Goal: Task Accomplishment & Management: Manage account settings

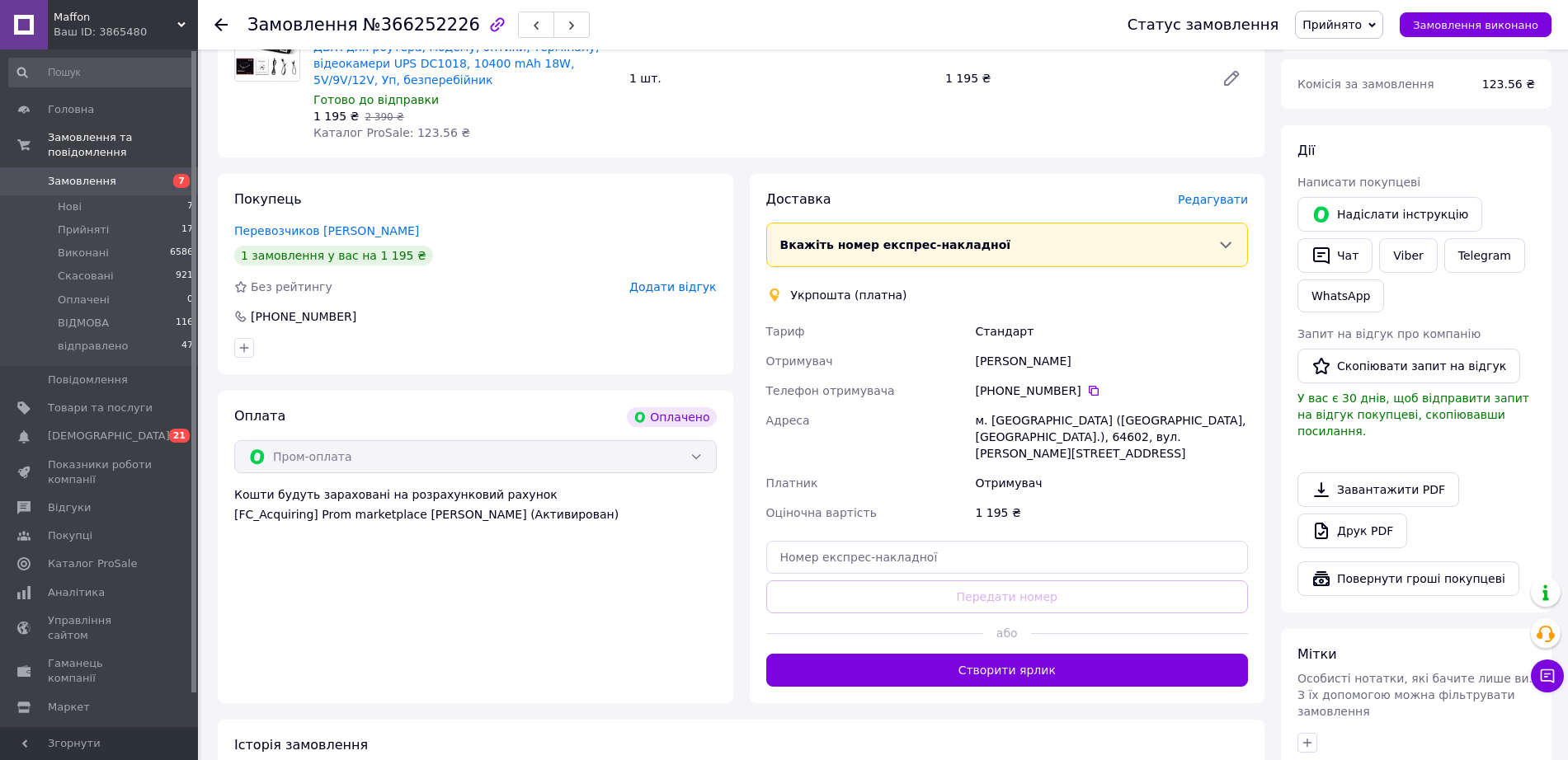
scroll to position [654, 0]
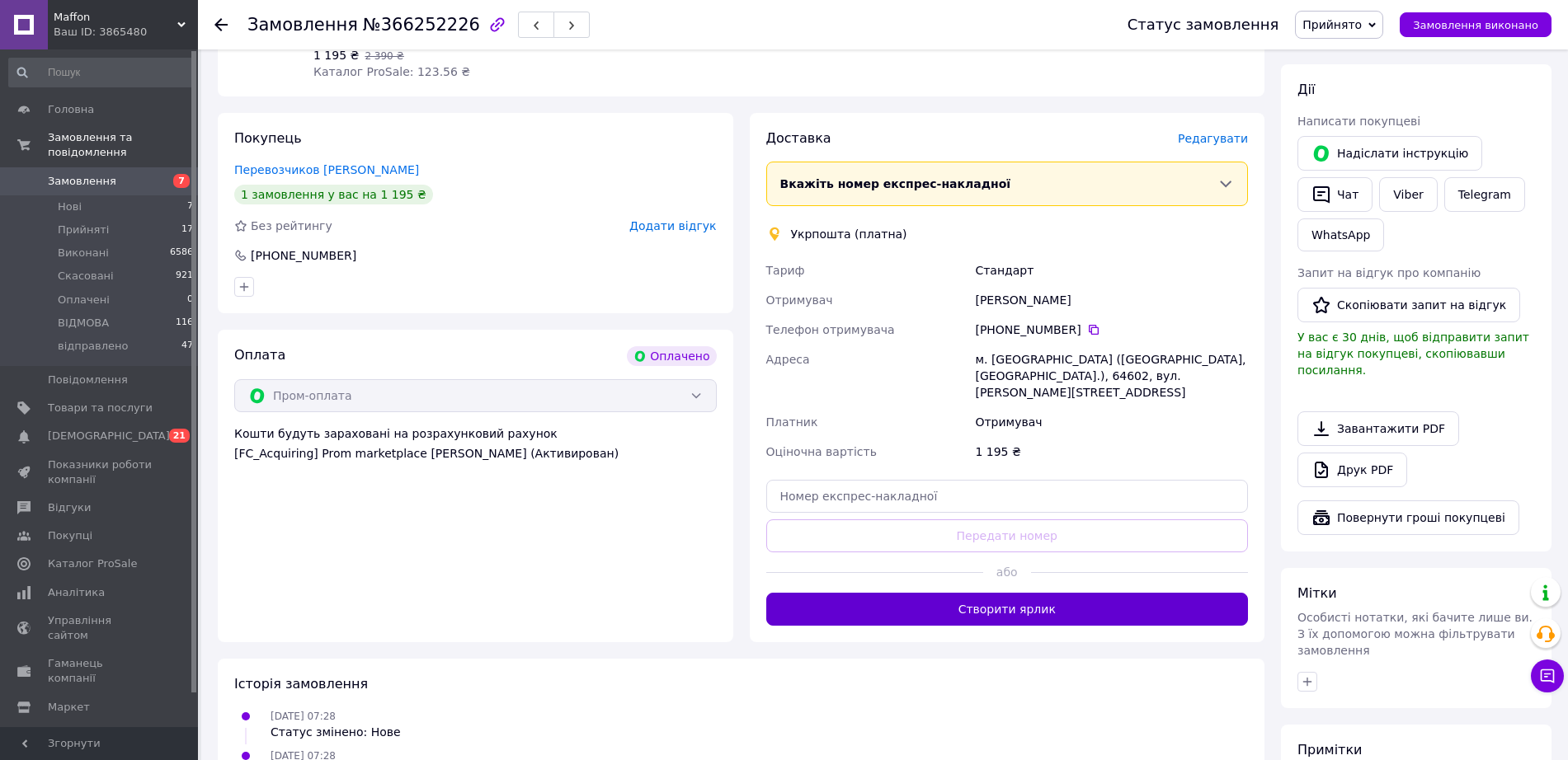
click at [817, 593] on button "Створити ярлик" at bounding box center [1007, 609] width 483 height 33
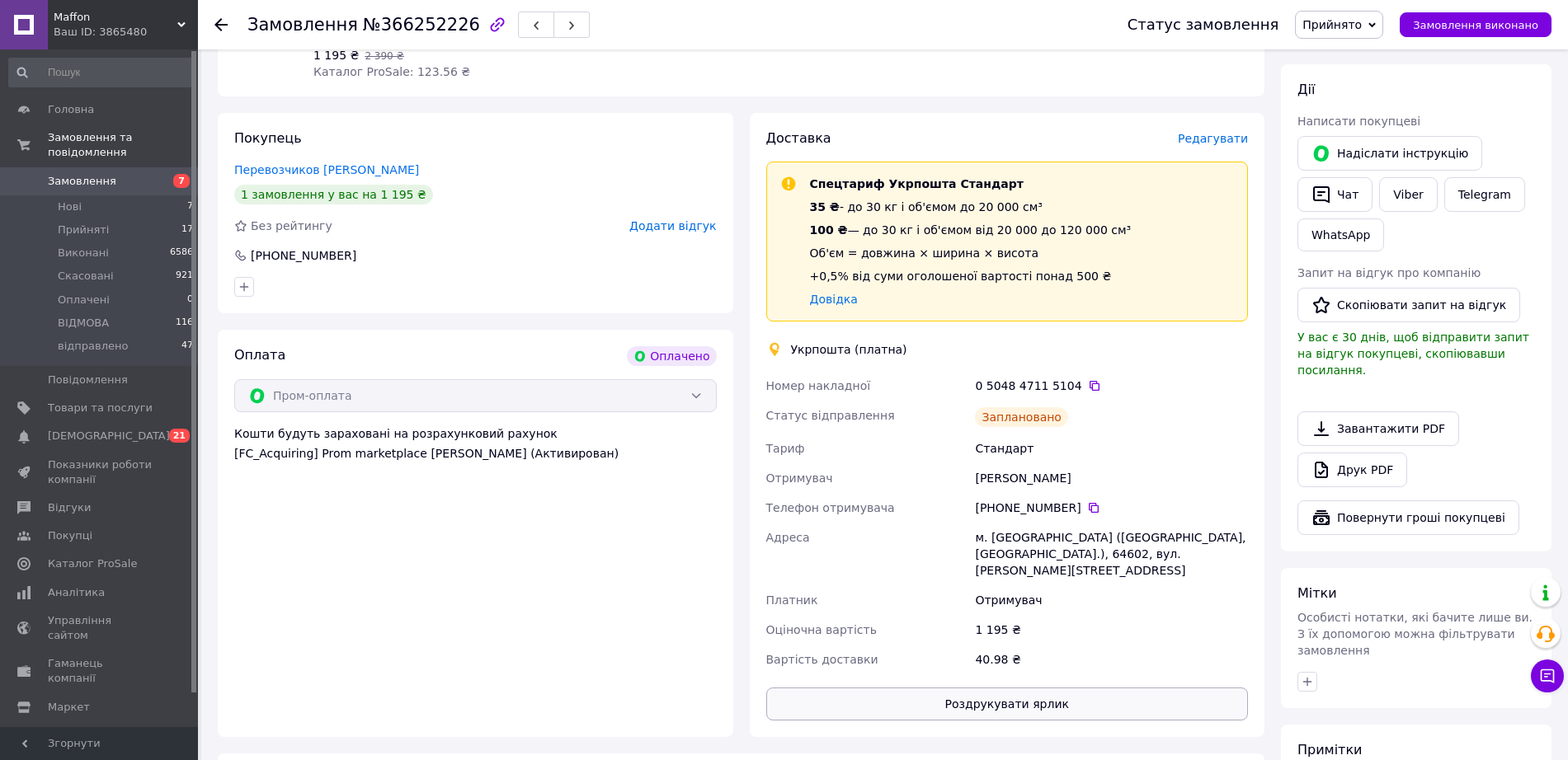
click at [941, 688] on button "Роздрукувати ярлик" at bounding box center [1007, 704] width 483 height 33
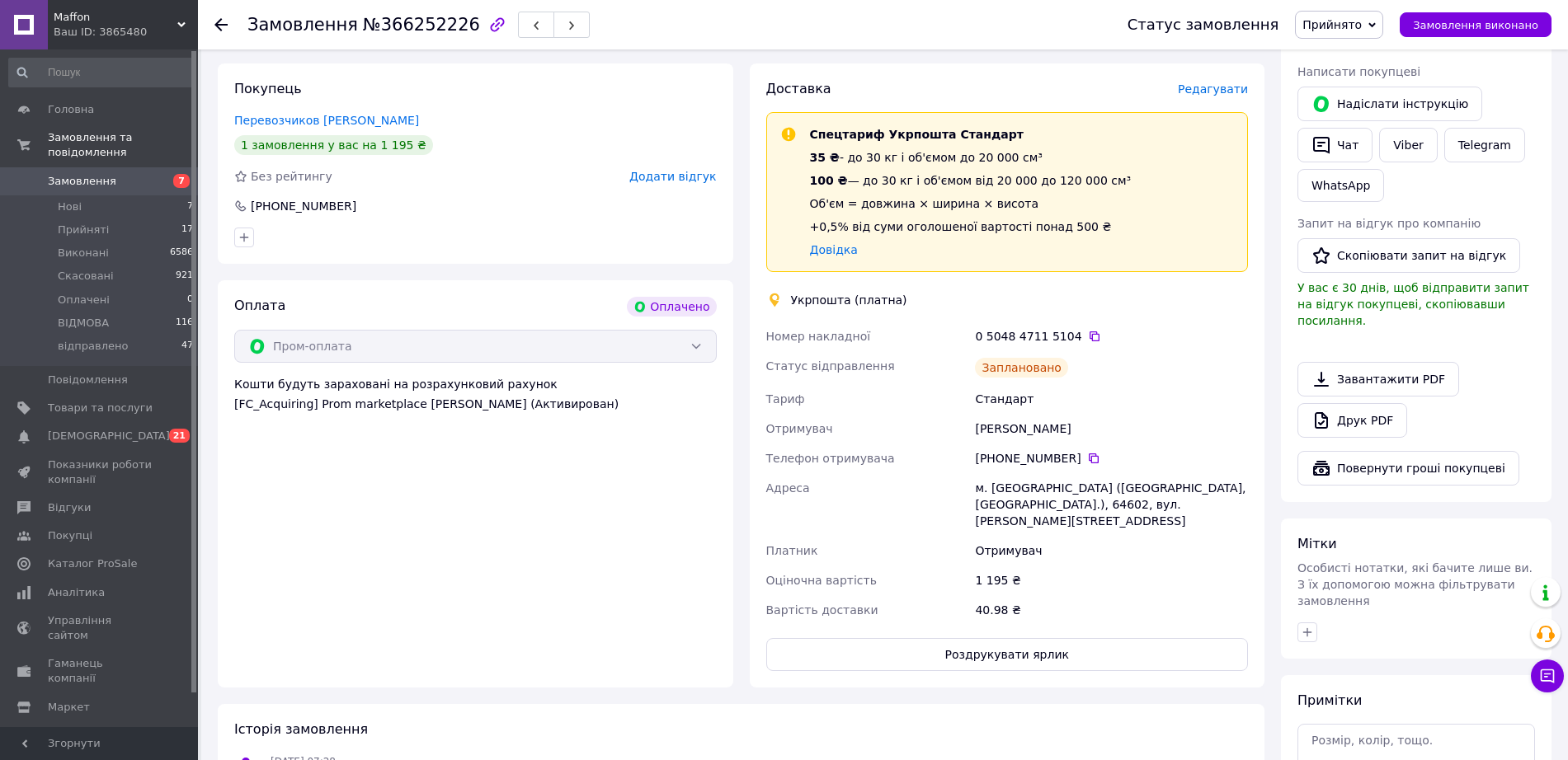
scroll to position [744, 0]
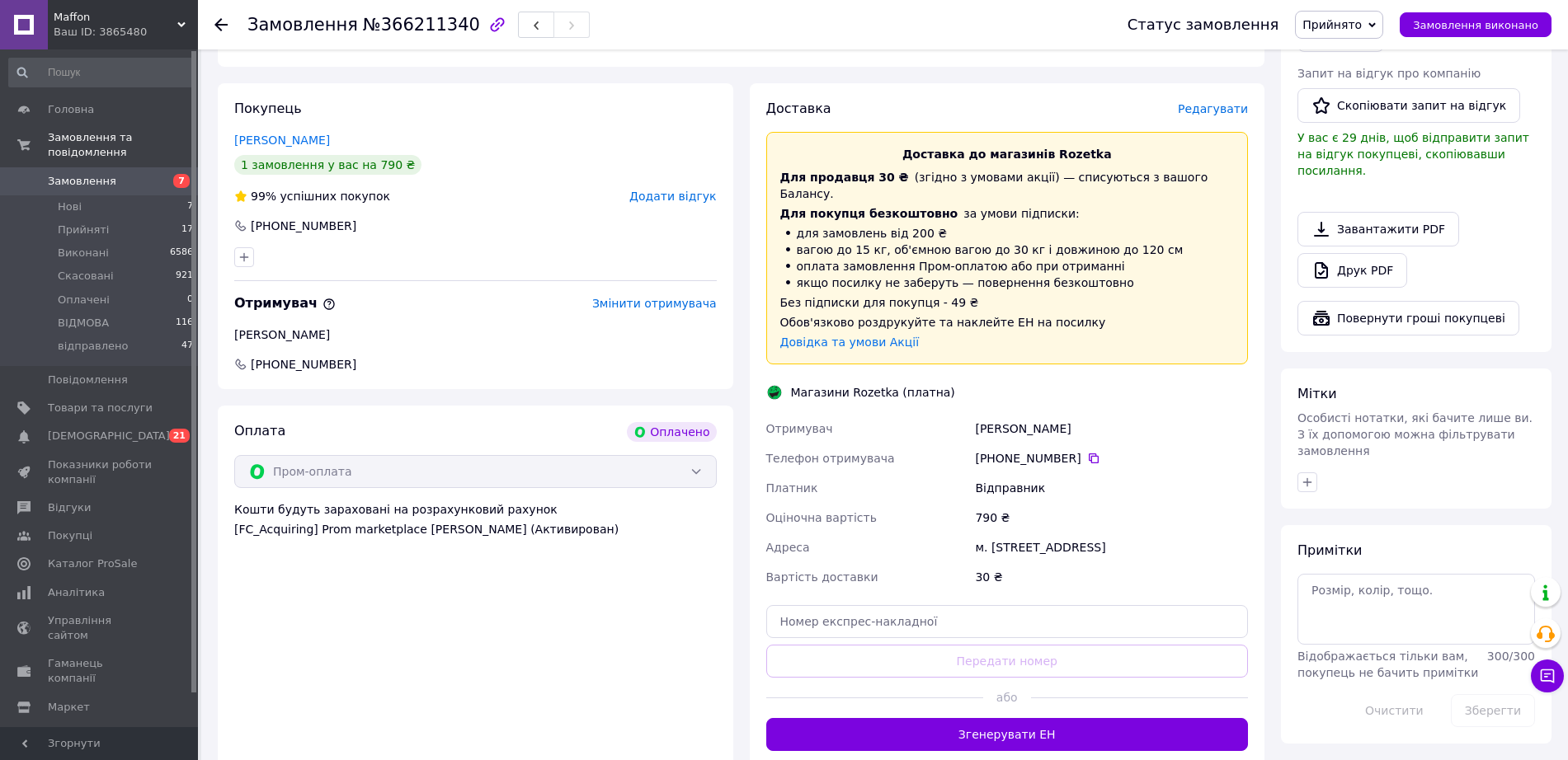
scroll to position [890, 0]
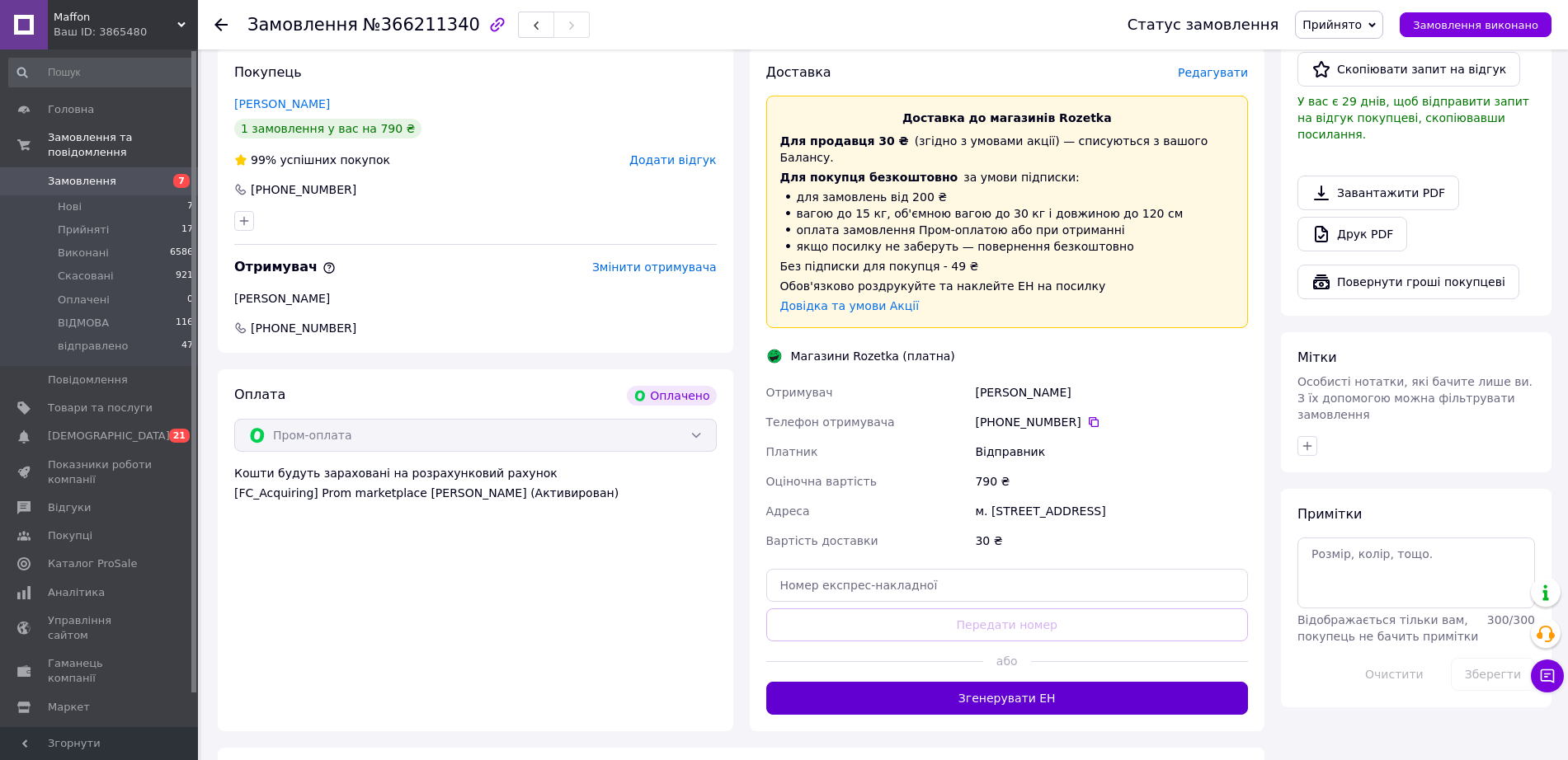
click at [789, 682] on button "Згенерувати ЕН" at bounding box center [1007, 698] width 483 height 33
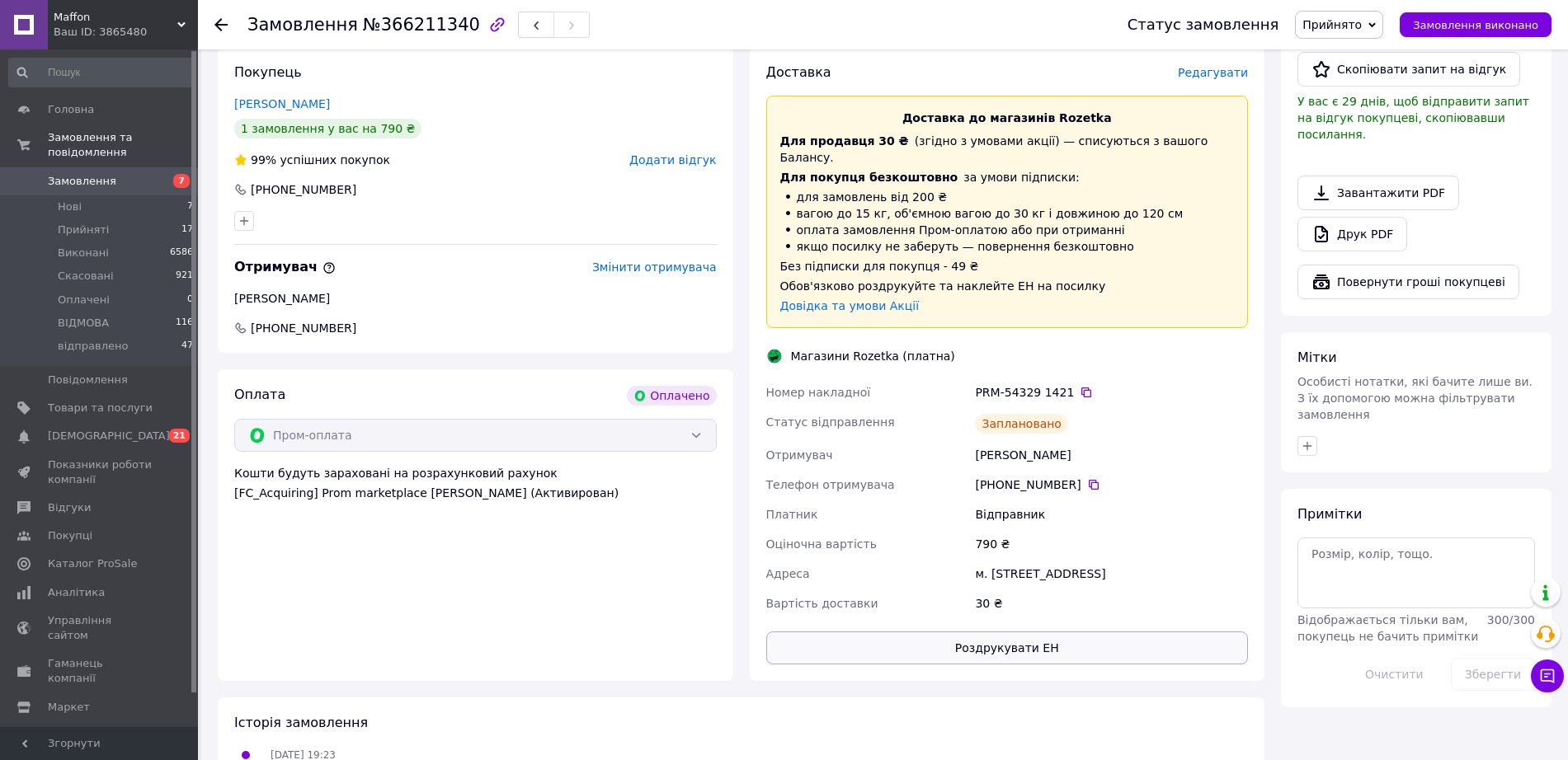
click at [1084, 589] on div "30 ₴" at bounding box center [1111, 603] width 279 height 30
click at [1016, 631] on button "Роздрукувати ЕН" at bounding box center [1007, 648] width 483 height 33
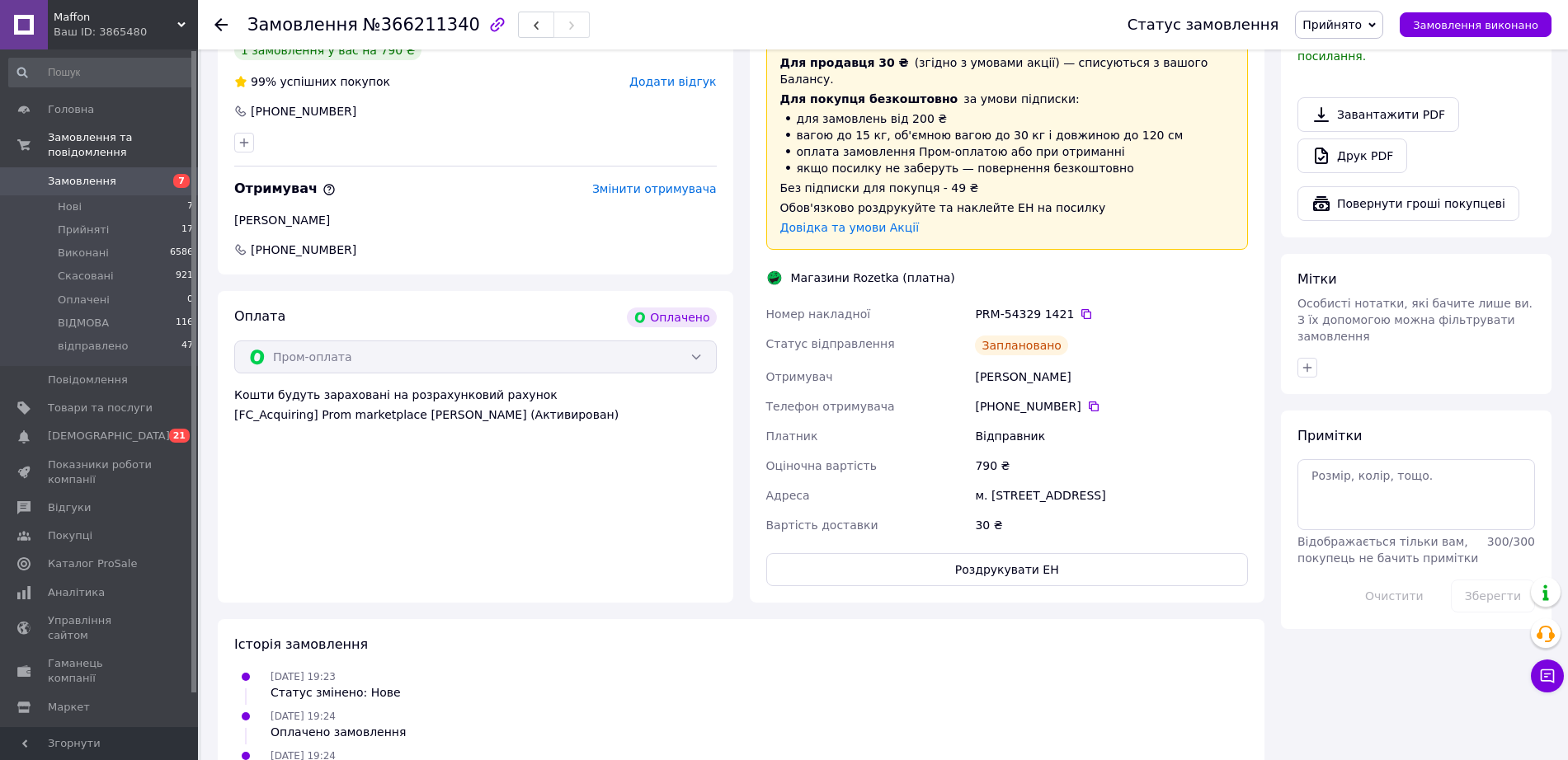
scroll to position [999, 0]
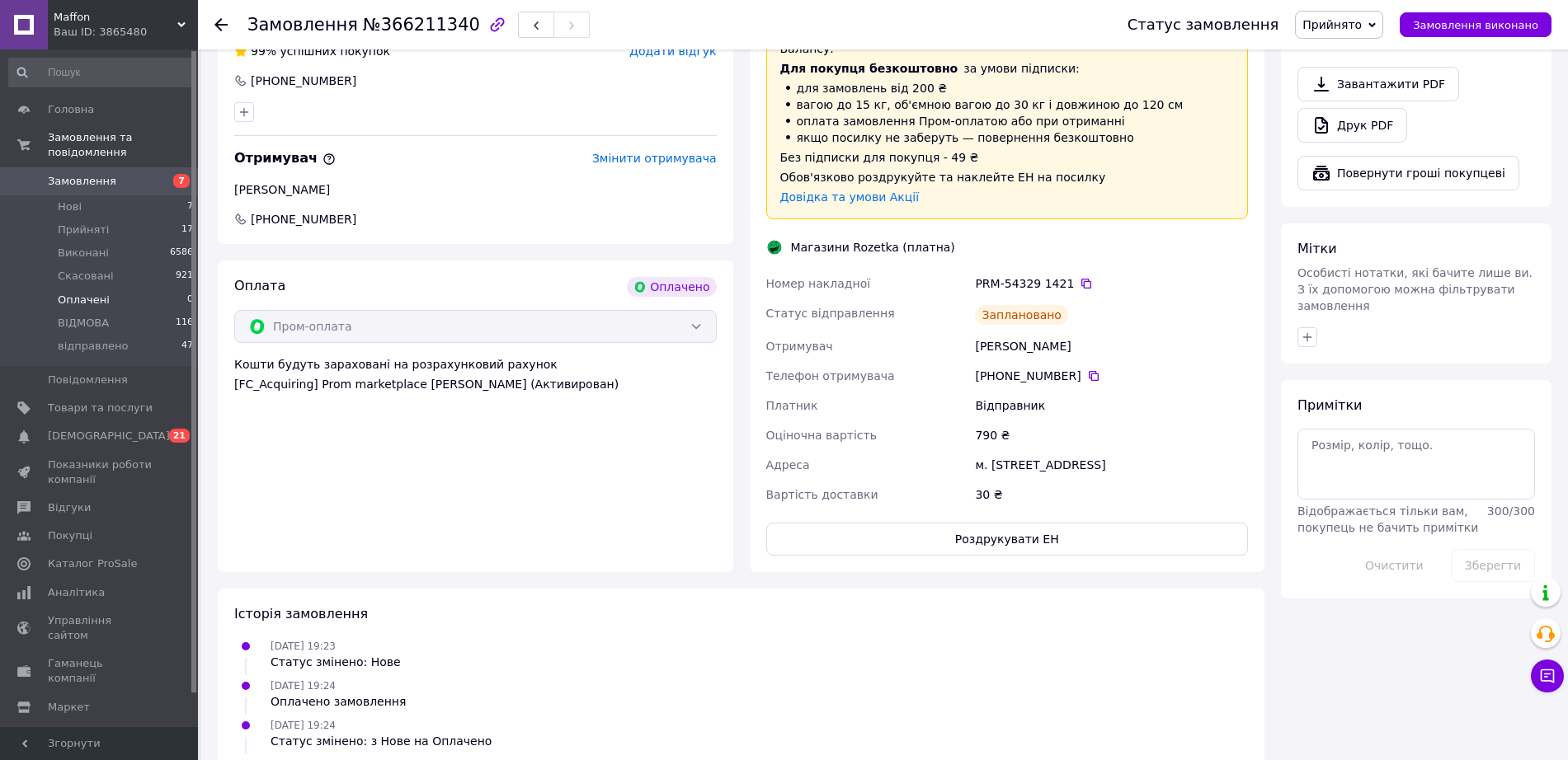
click at [85, 293] on span "Оплачені" at bounding box center [83, 300] width 52 height 14
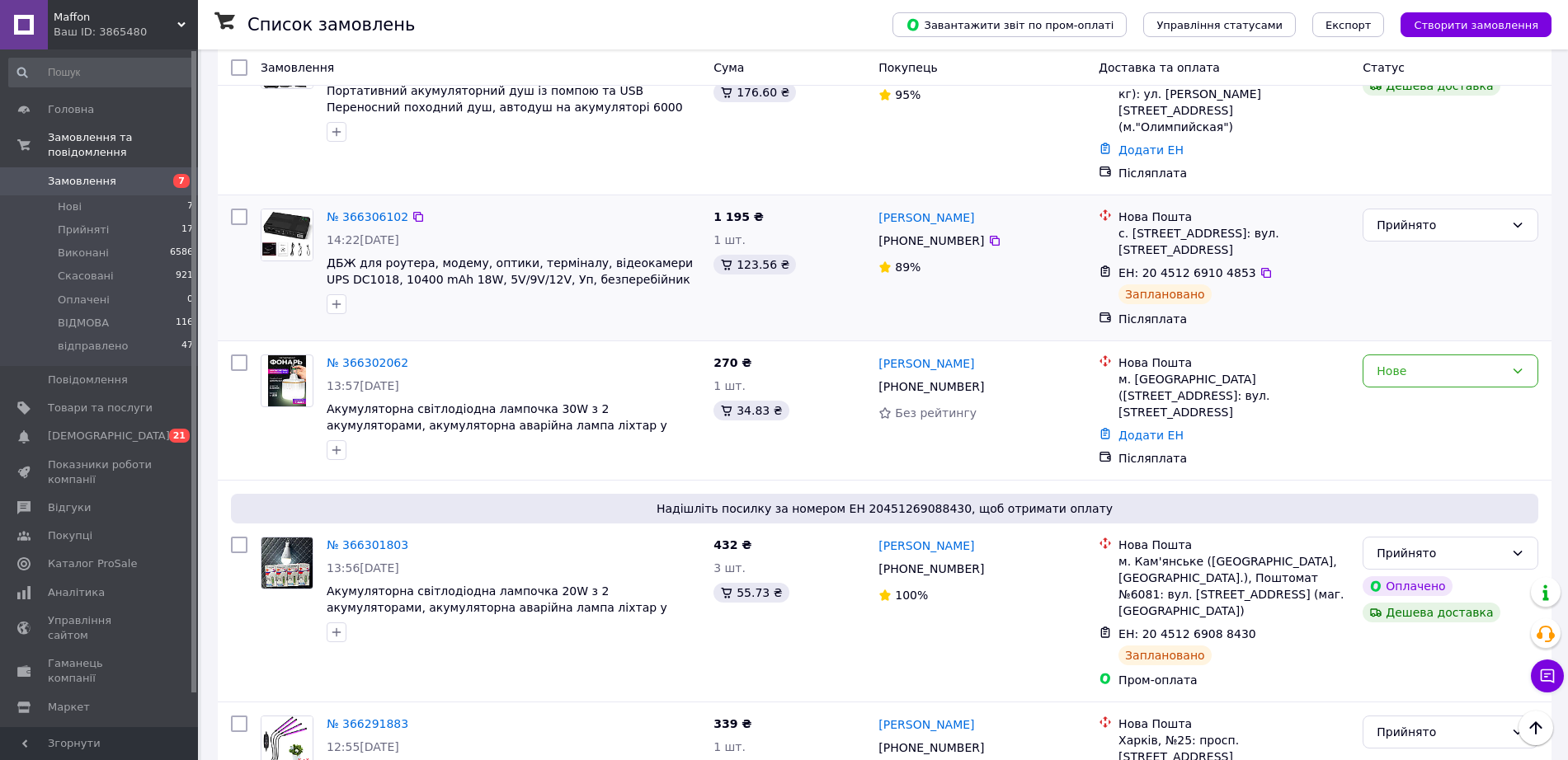
scroll to position [822, 0]
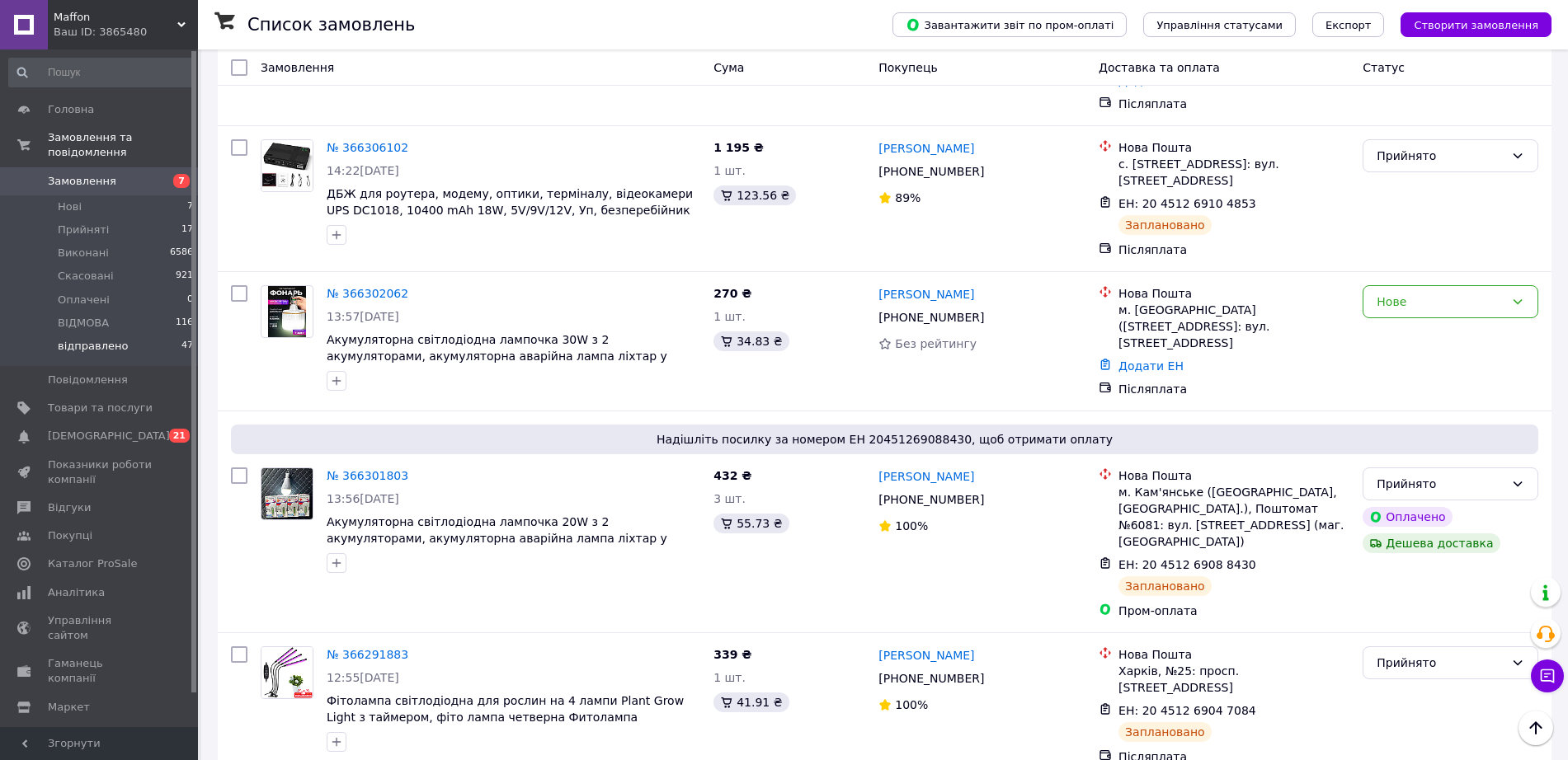
click at [91, 339] on span "відправлено" at bounding box center [93, 346] width 70 height 14
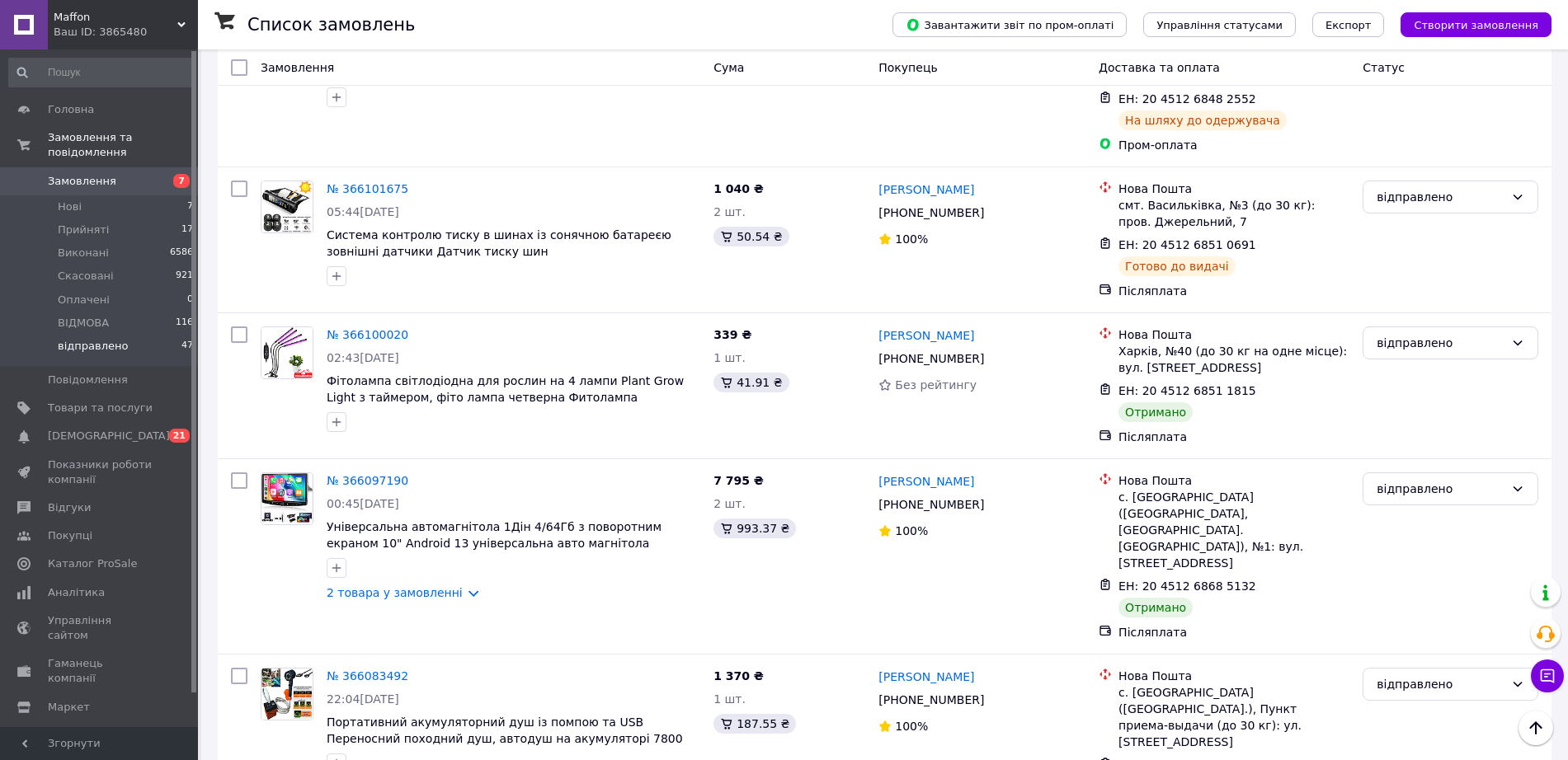
scroll to position [2222, 0]
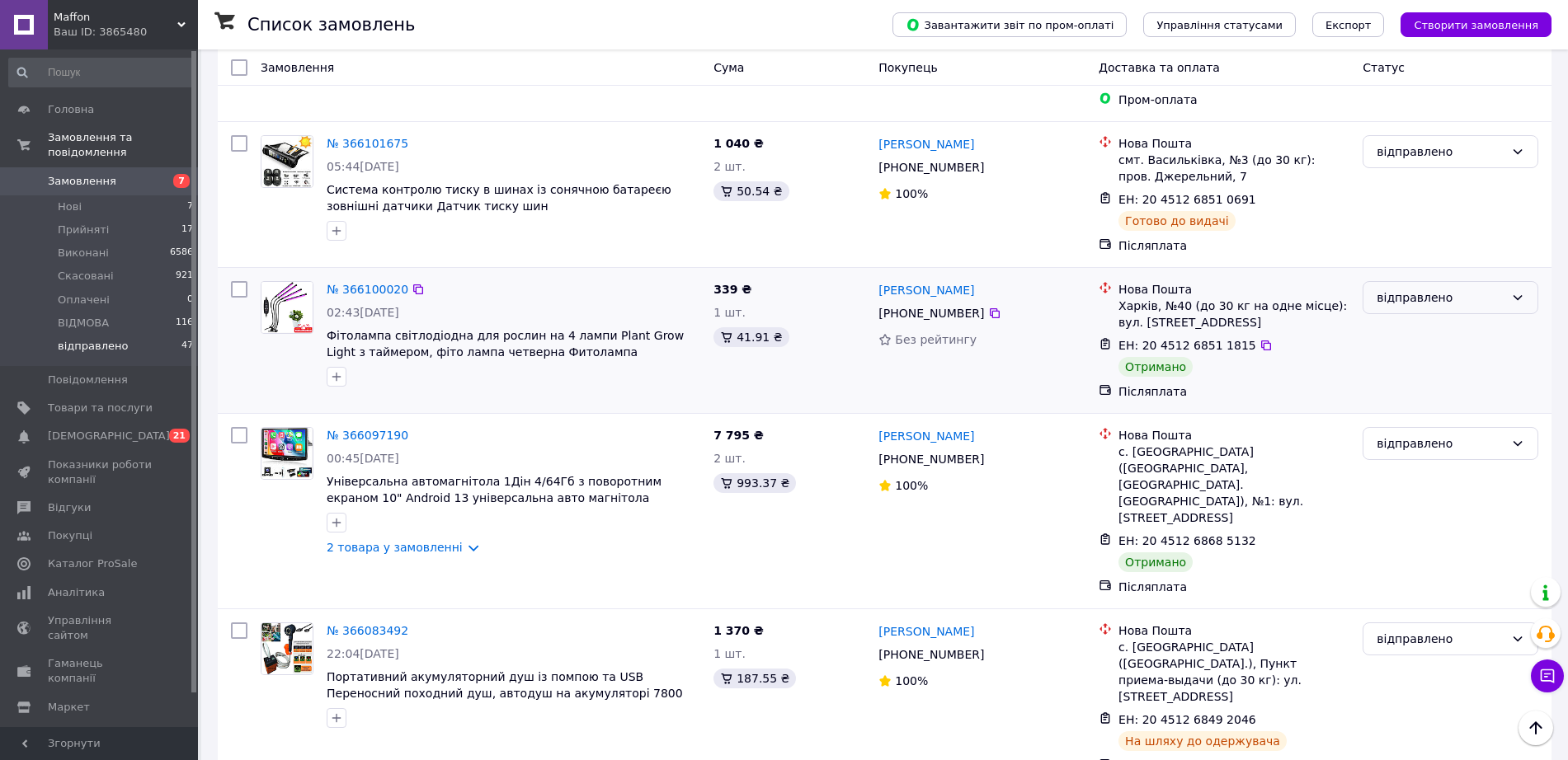
click at [1432, 289] on div "відправлено" at bounding box center [1440, 297] width 128 height 18
click at [1411, 183] on li "Виконано" at bounding box center [1451, 179] width 174 height 30
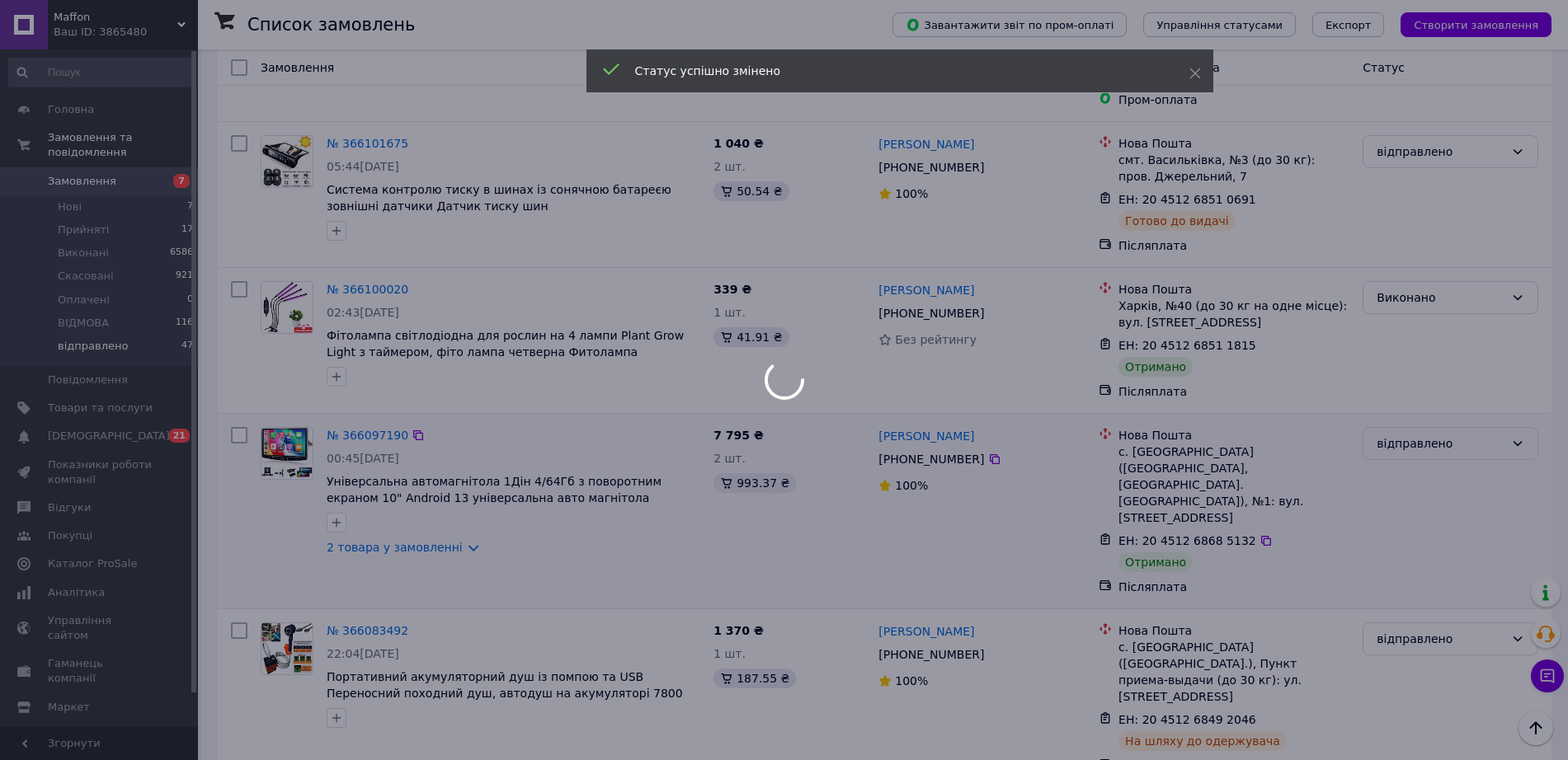
click at [1407, 263] on div at bounding box center [784, 380] width 1568 height 760
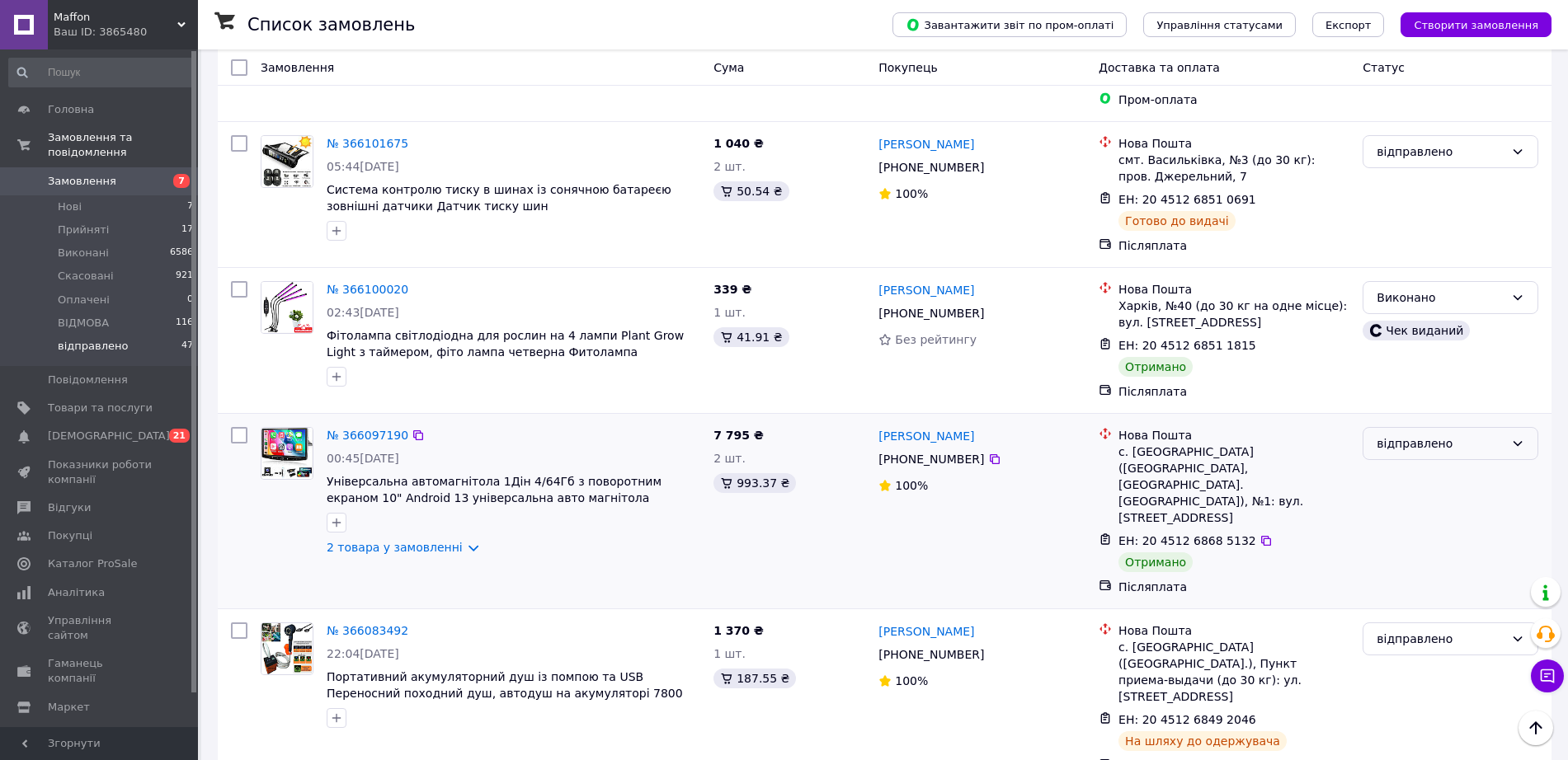
click at [1414, 435] on div "відправлено" at bounding box center [1440, 443] width 128 height 18
click at [1395, 323] on li "Виконано" at bounding box center [1451, 324] width 174 height 30
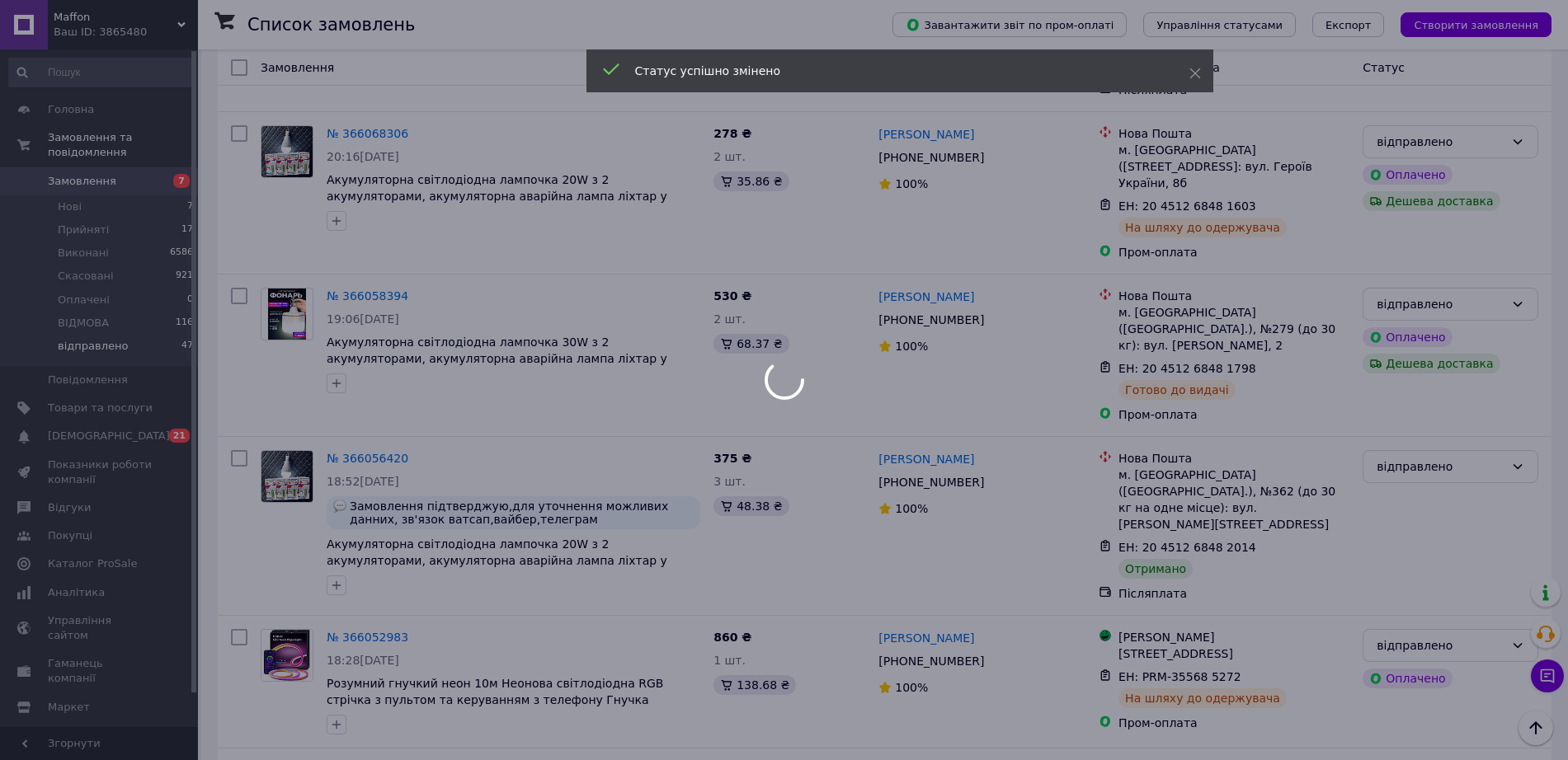
scroll to position [2913, 0]
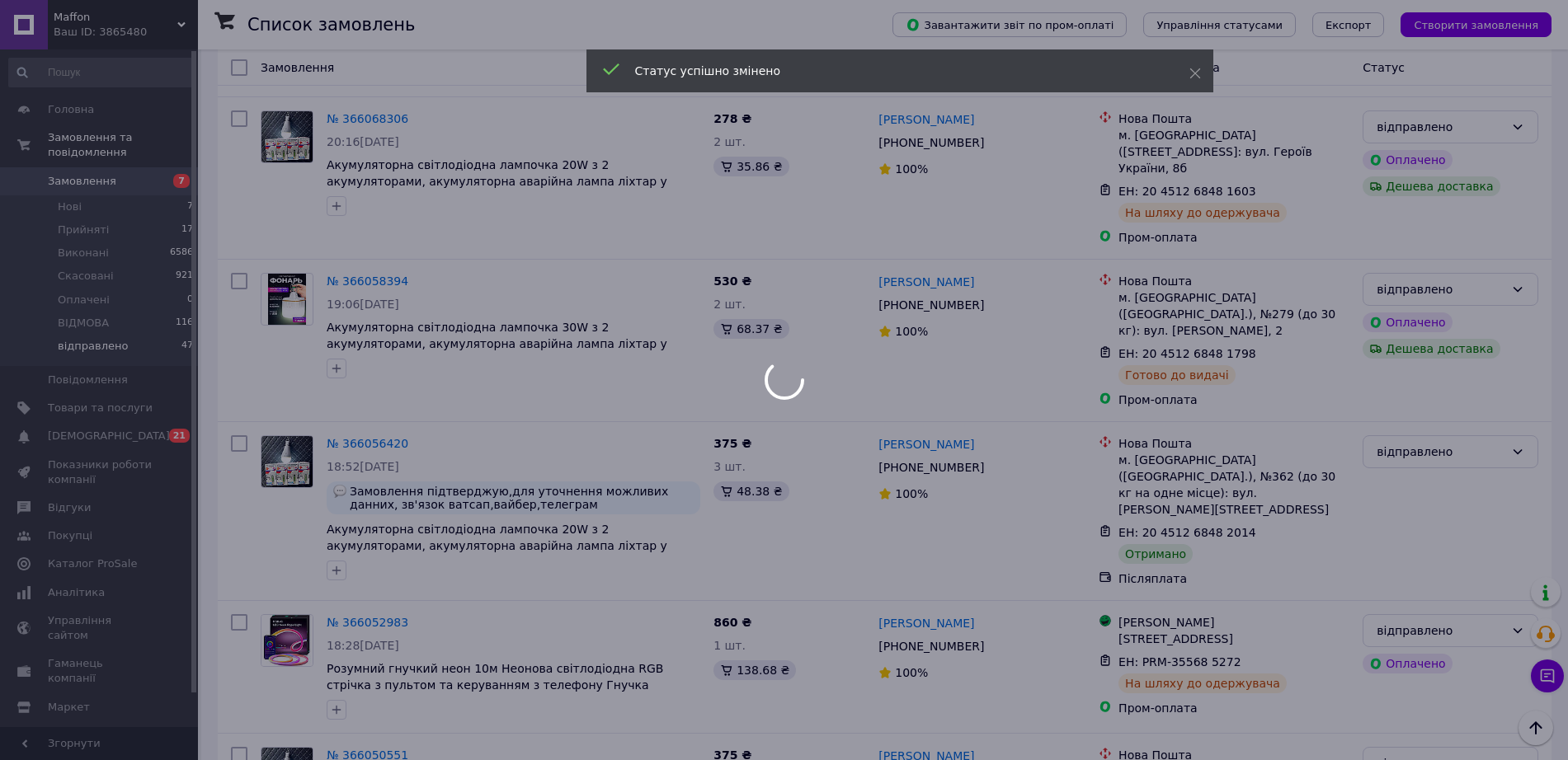
click at [1421, 188] on div at bounding box center [784, 380] width 1568 height 760
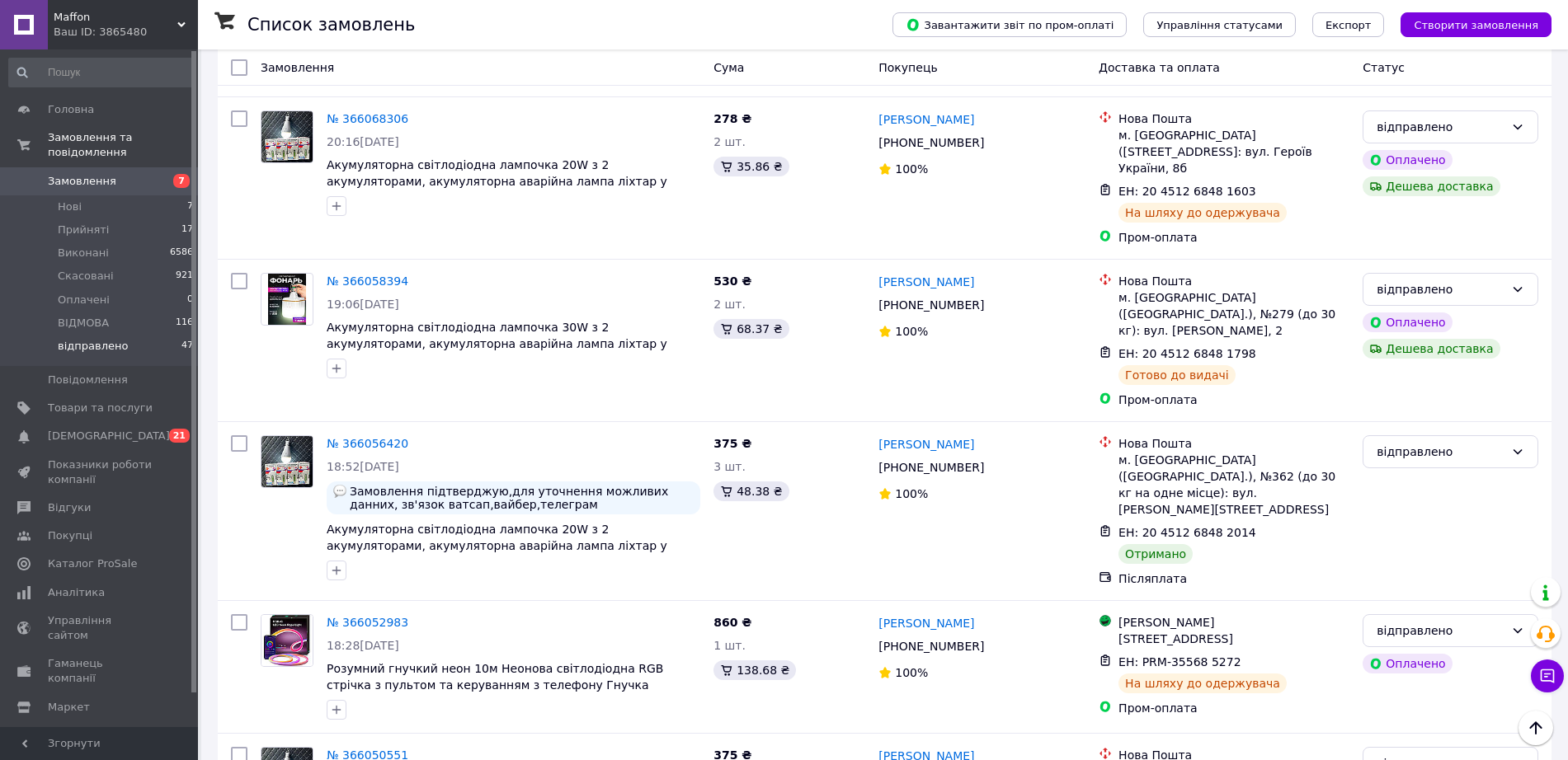
click at [1421, 443] on div "відправлено" at bounding box center [1440, 451] width 128 height 18
click at [1398, 249] on li "Виконано" at bounding box center [1451, 250] width 174 height 30
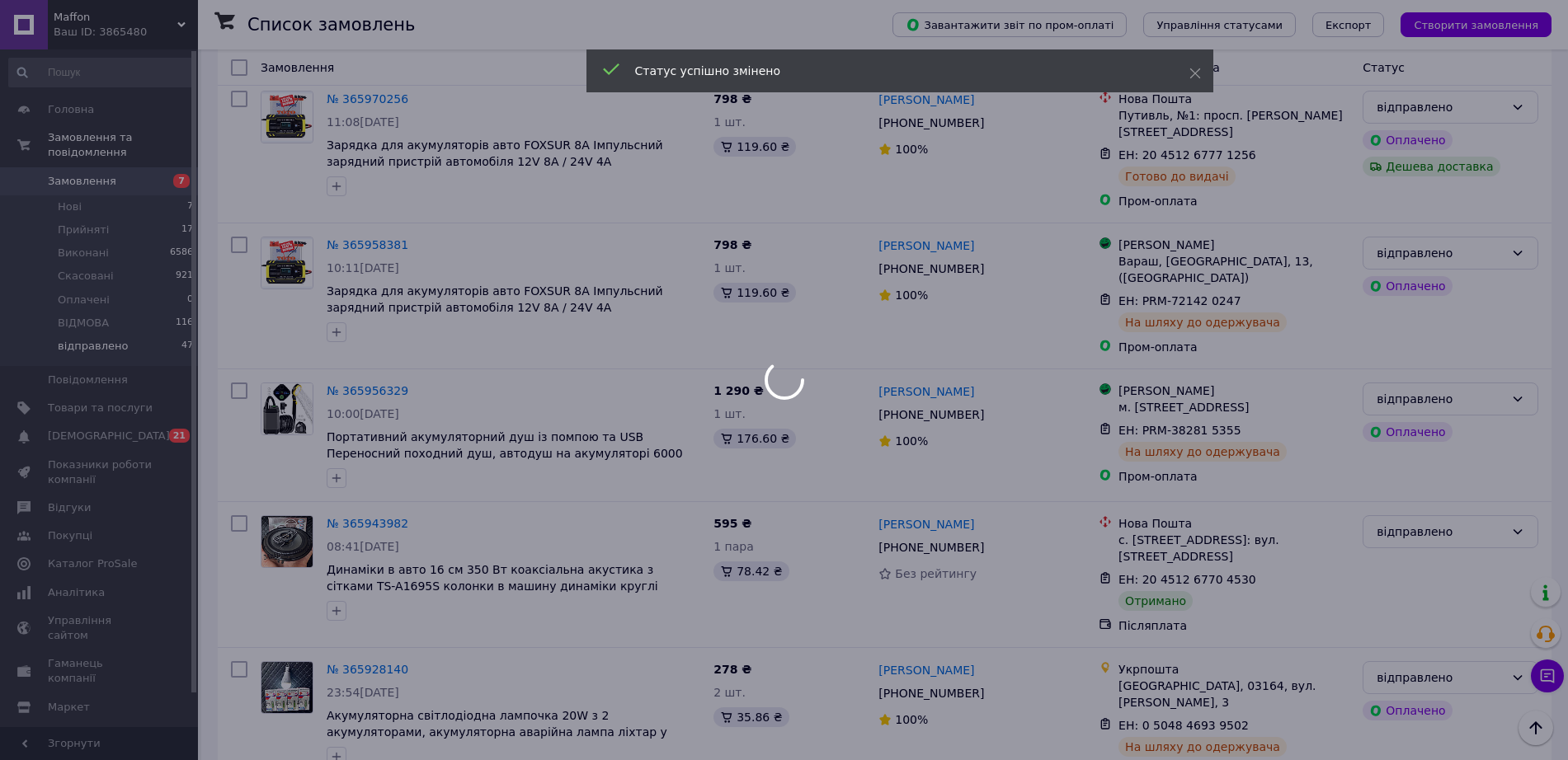
scroll to position [4079, 0]
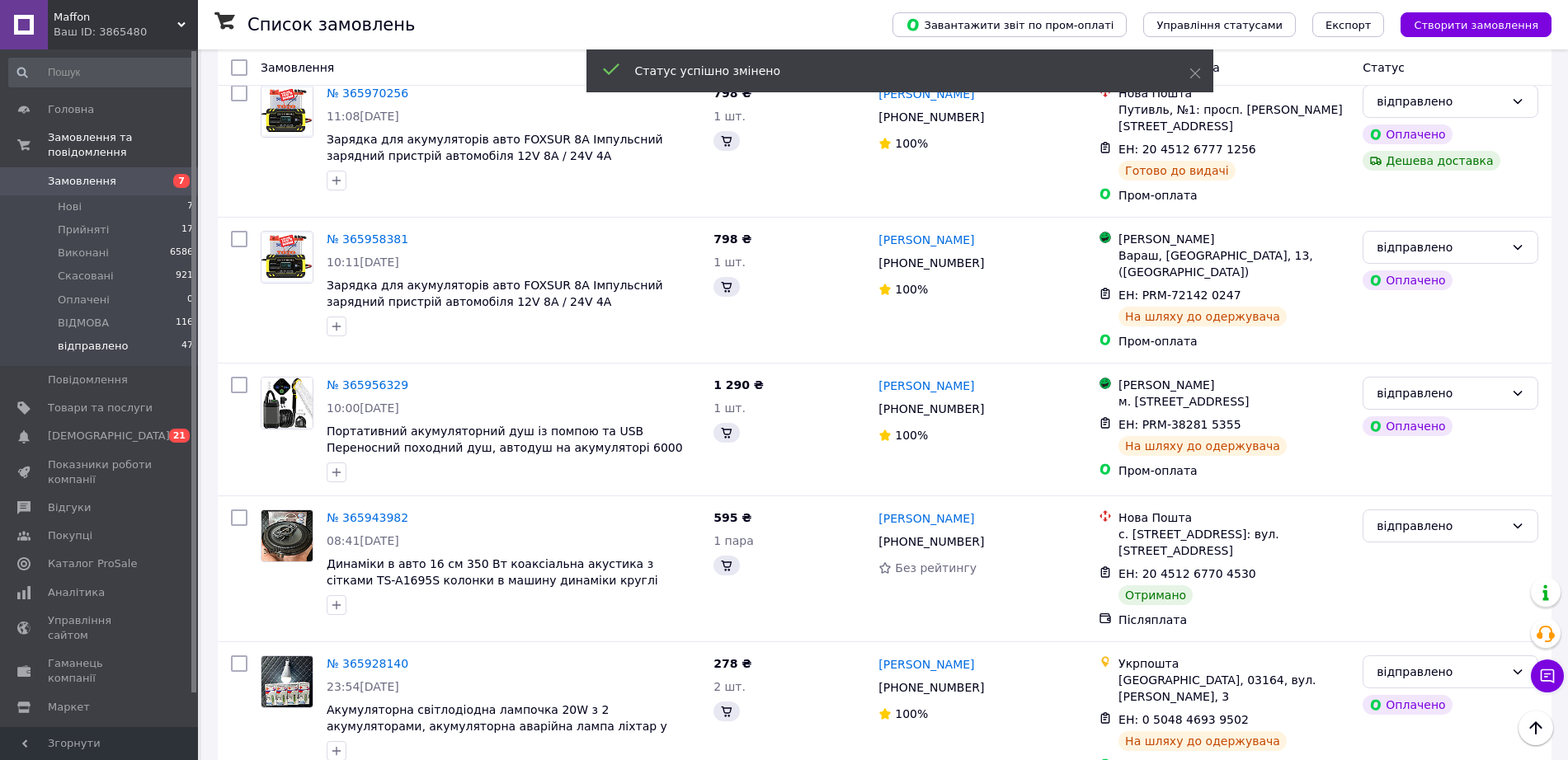
click at [1408, 517] on div "відправлено" at bounding box center [1440, 526] width 128 height 18
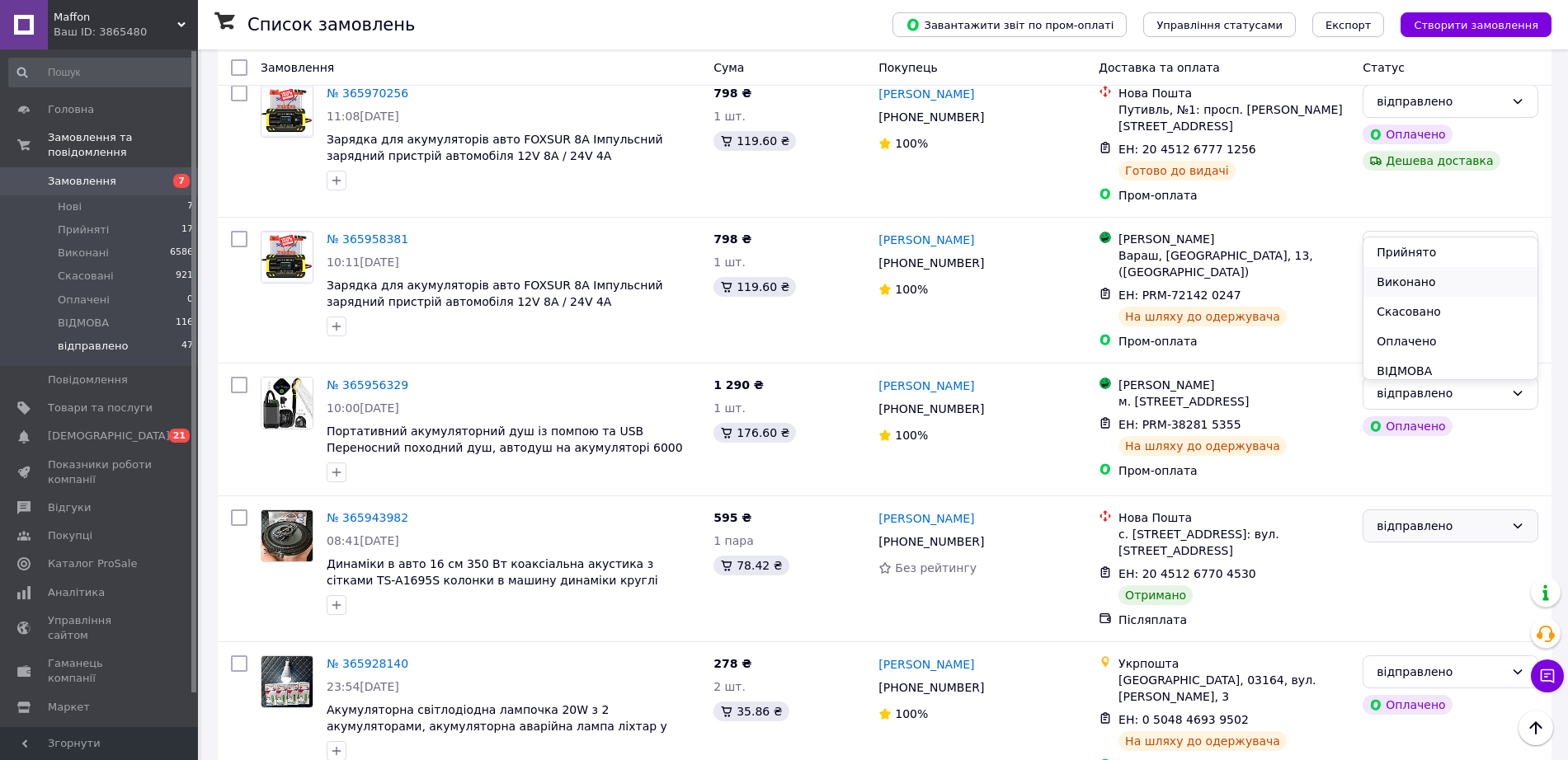
click at [1388, 283] on li "Виконано" at bounding box center [1451, 282] width 174 height 30
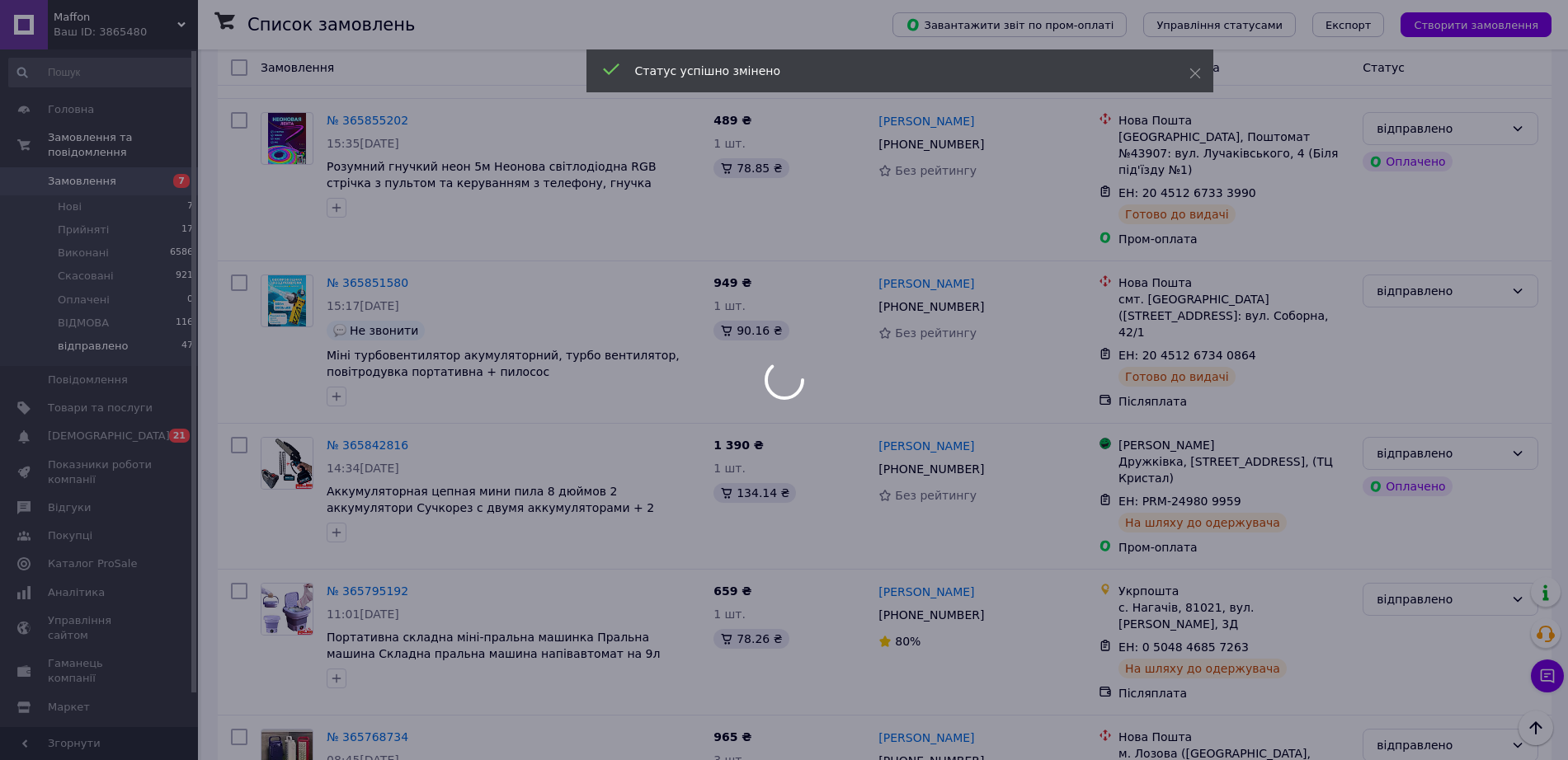
scroll to position [5509, 0]
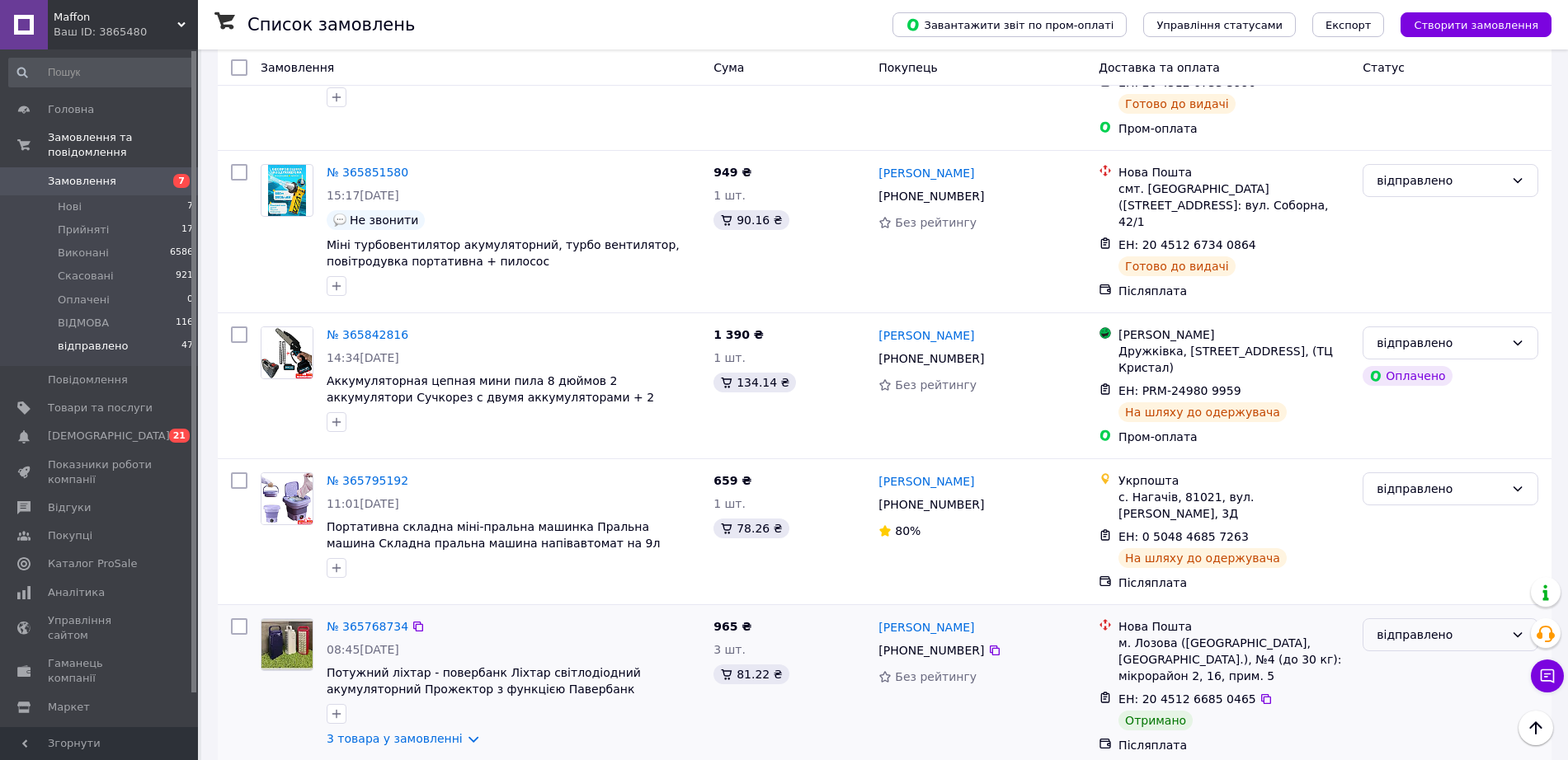
click at [1420, 626] on div "відправлено" at bounding box center [1440, 634] width 128 height 18
click at [1397, 269] on li "Виконано" at bounding box center [1451, 272] width 174 height 30
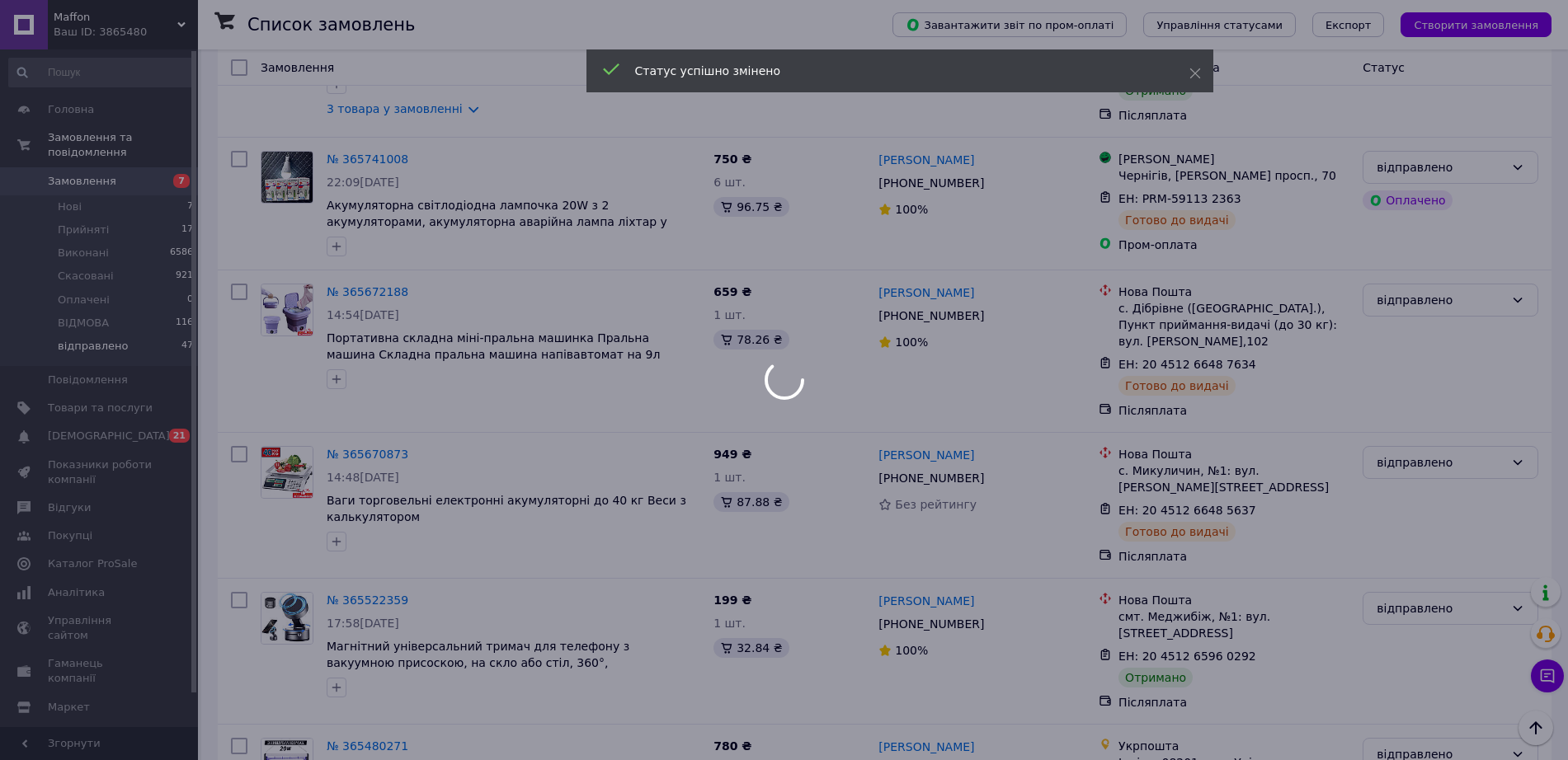
scroll to position [6150, 0]
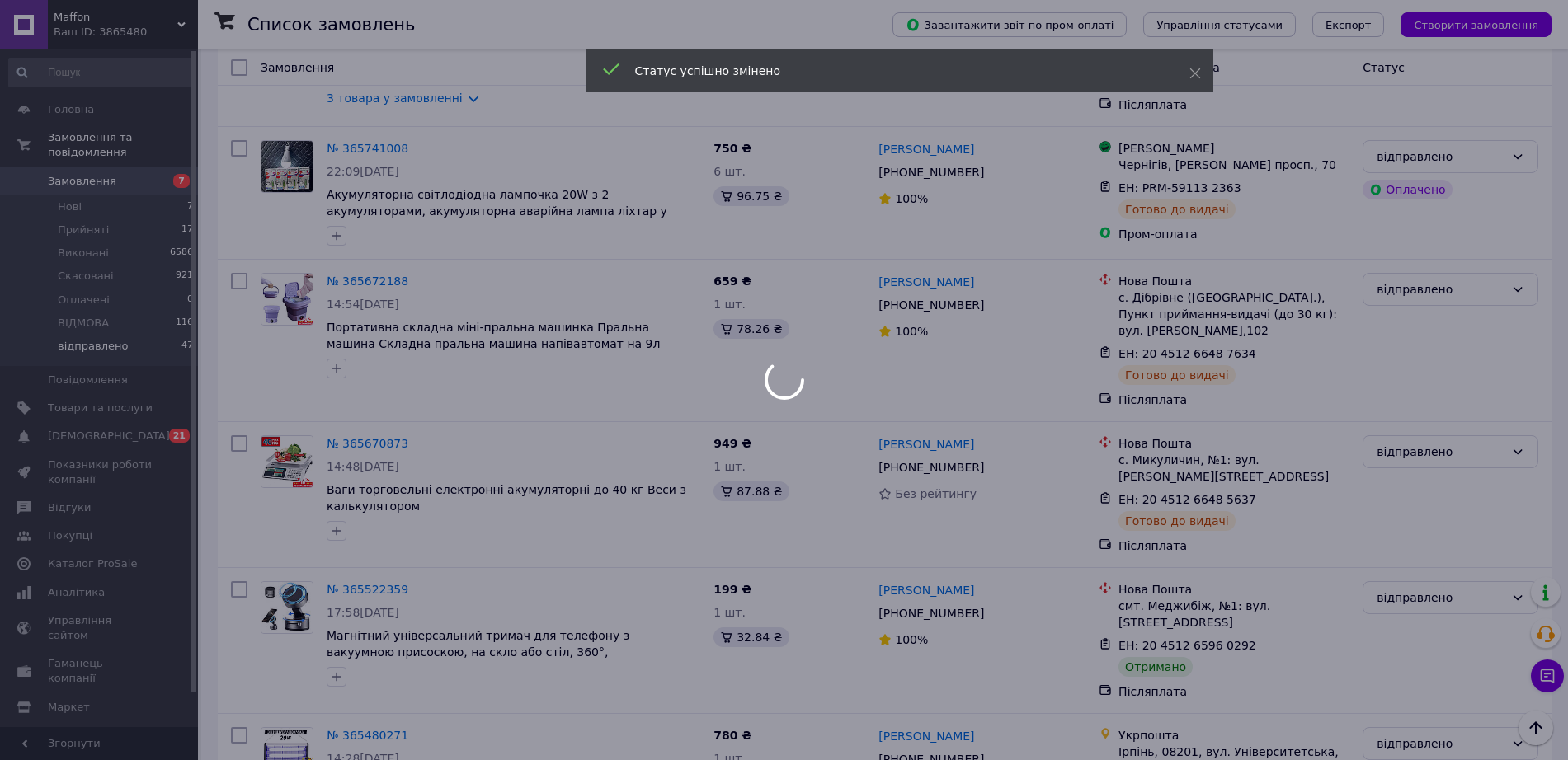
click at [1430, 161] on div at bounding box center [784, 380] width 1568 height 760
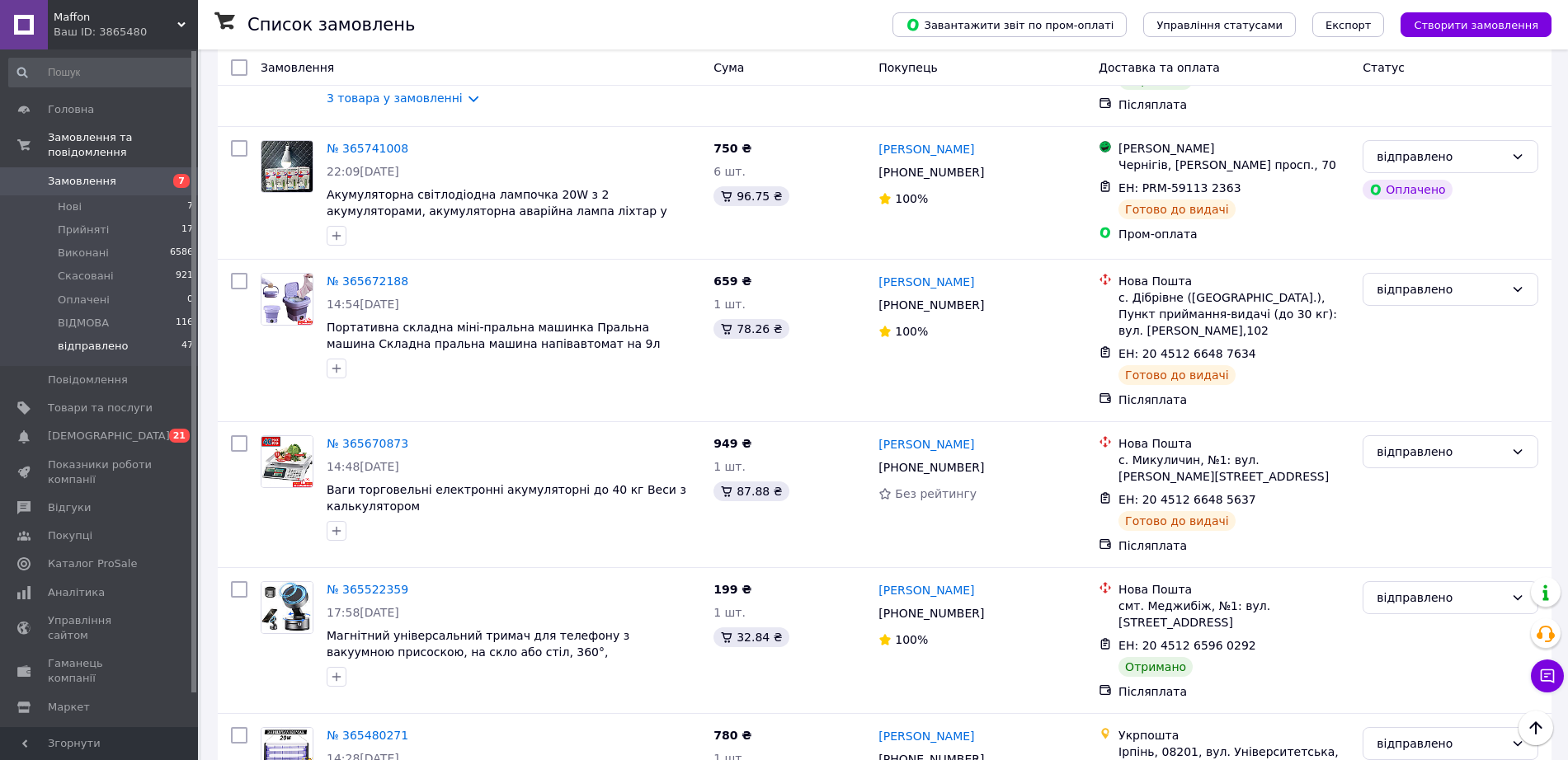
click at [1430, 589] on div "відправлено" at bounding box center [1440, 597] width 128 height 18
click at [1405, 210] on li "Виконано" at bounding box center [1451, 222] width 174 height 30
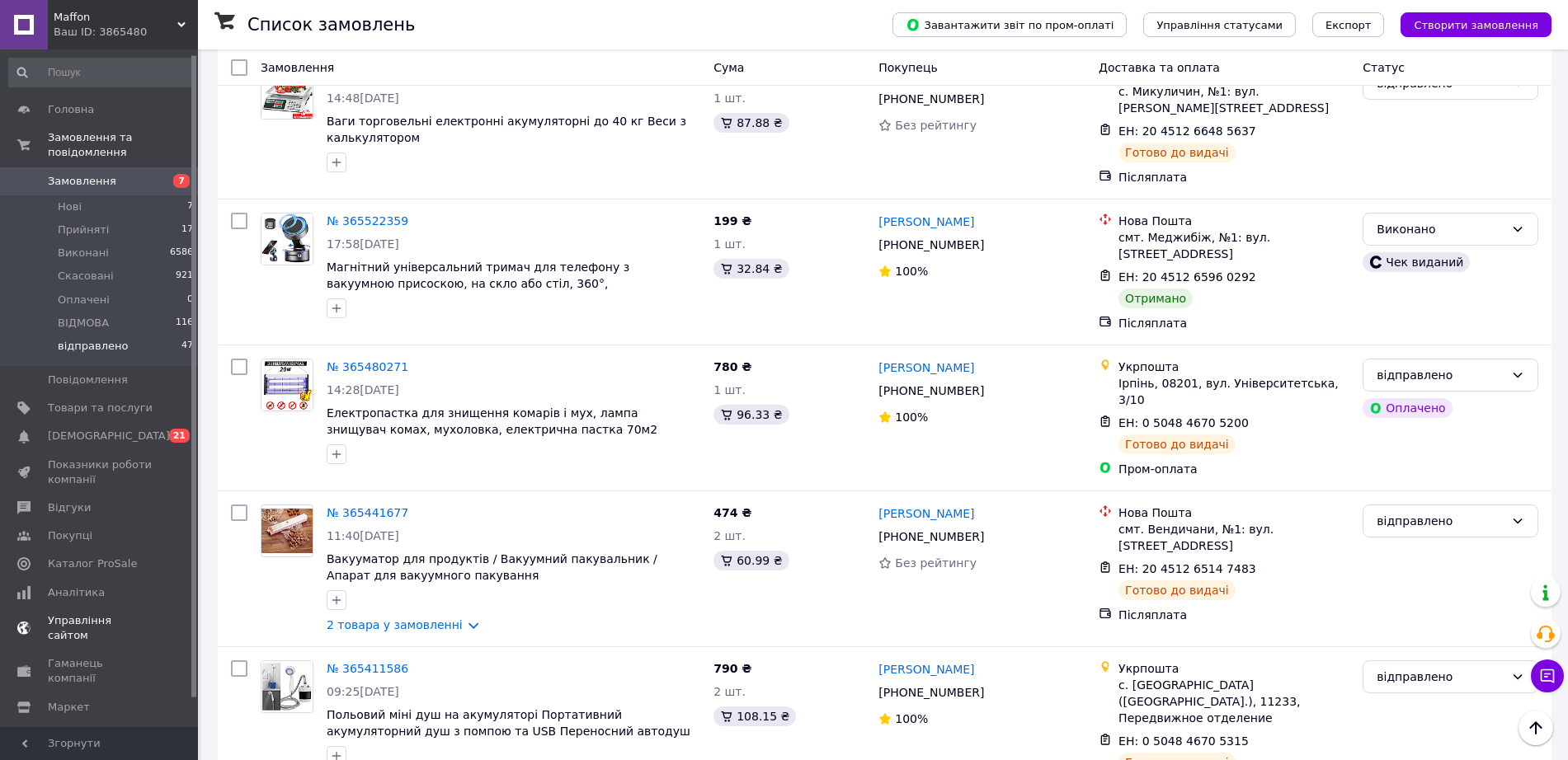
scroll to position [36, 0]
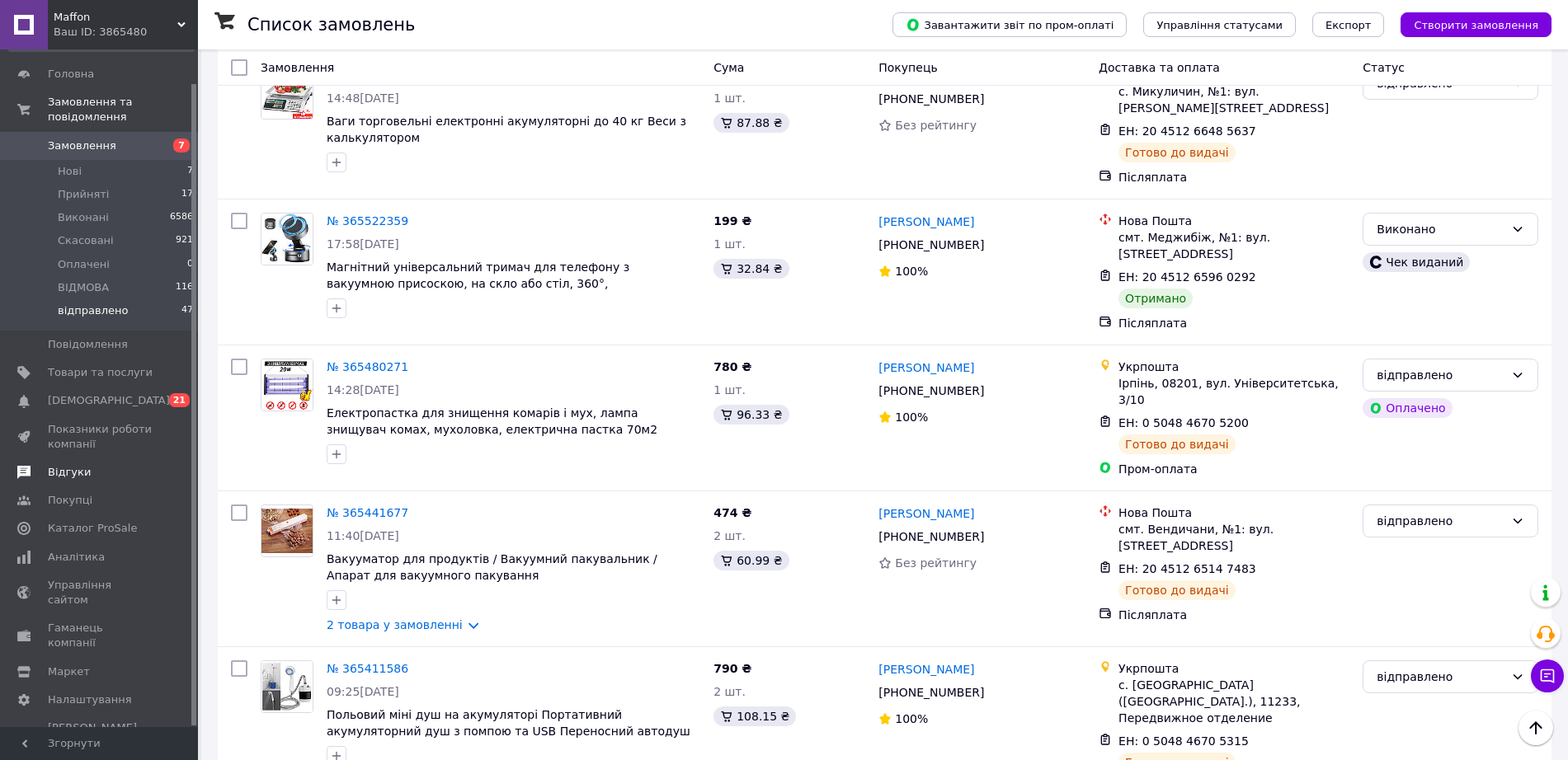
click at [57, 465] on span "Відгуки" at bounding box center [69, 471] width 43 height 14
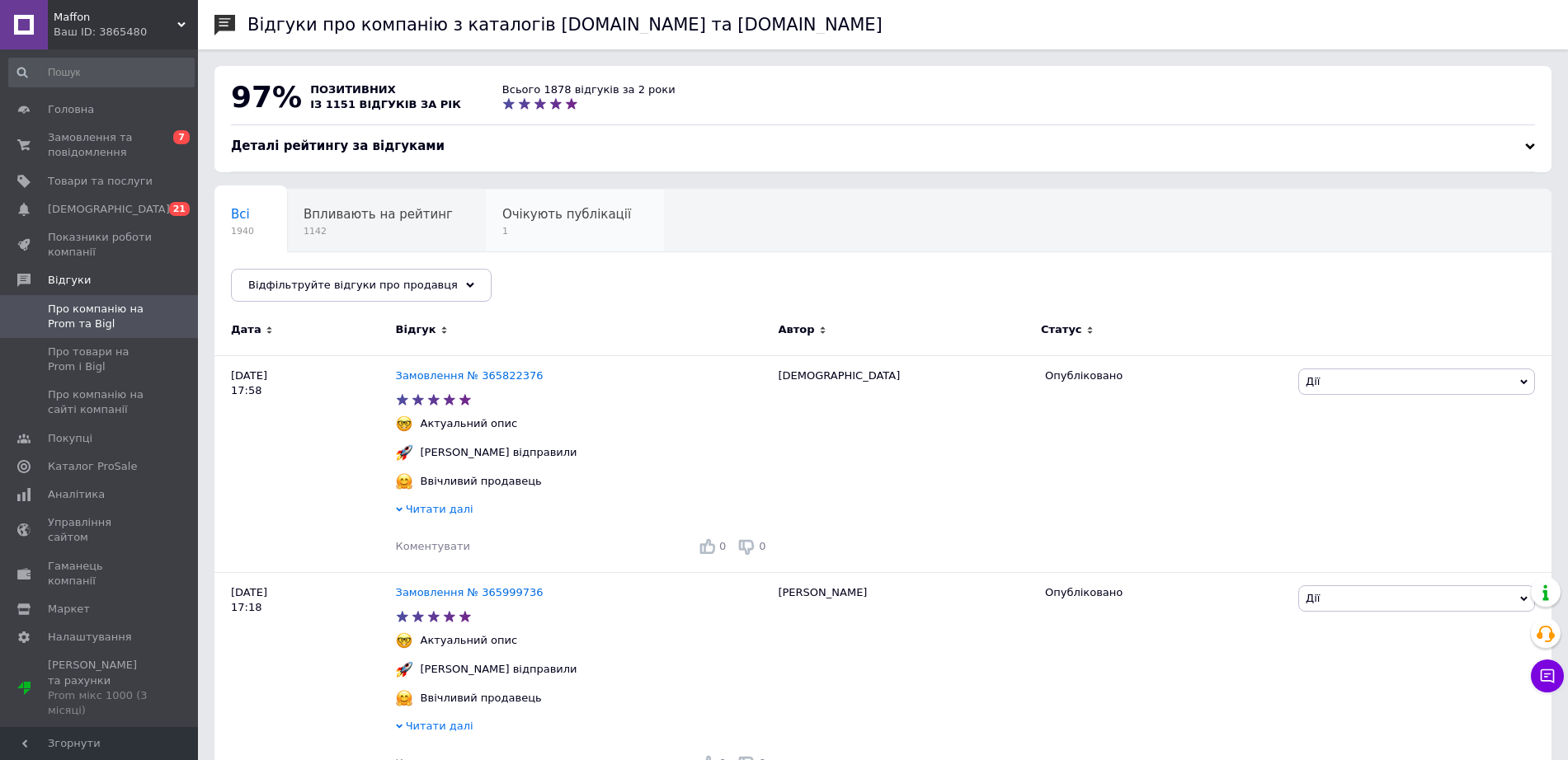
click at [551, 234] on span "1" at bounding box center [566, 231] width 129 height 13
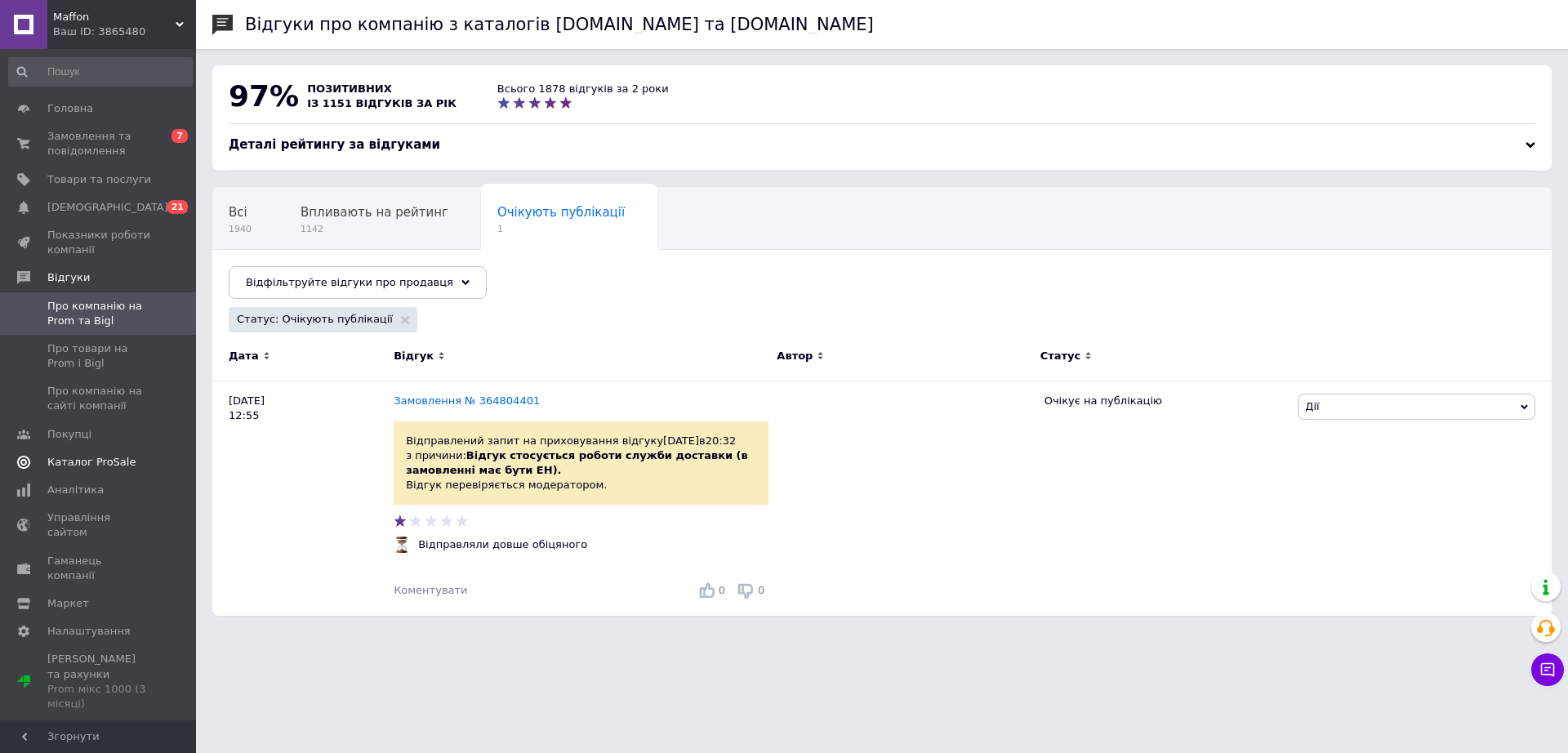
click at [108, 463] on span "Каталог ProSale" at bounding box center [91, 462] width 89 height 14
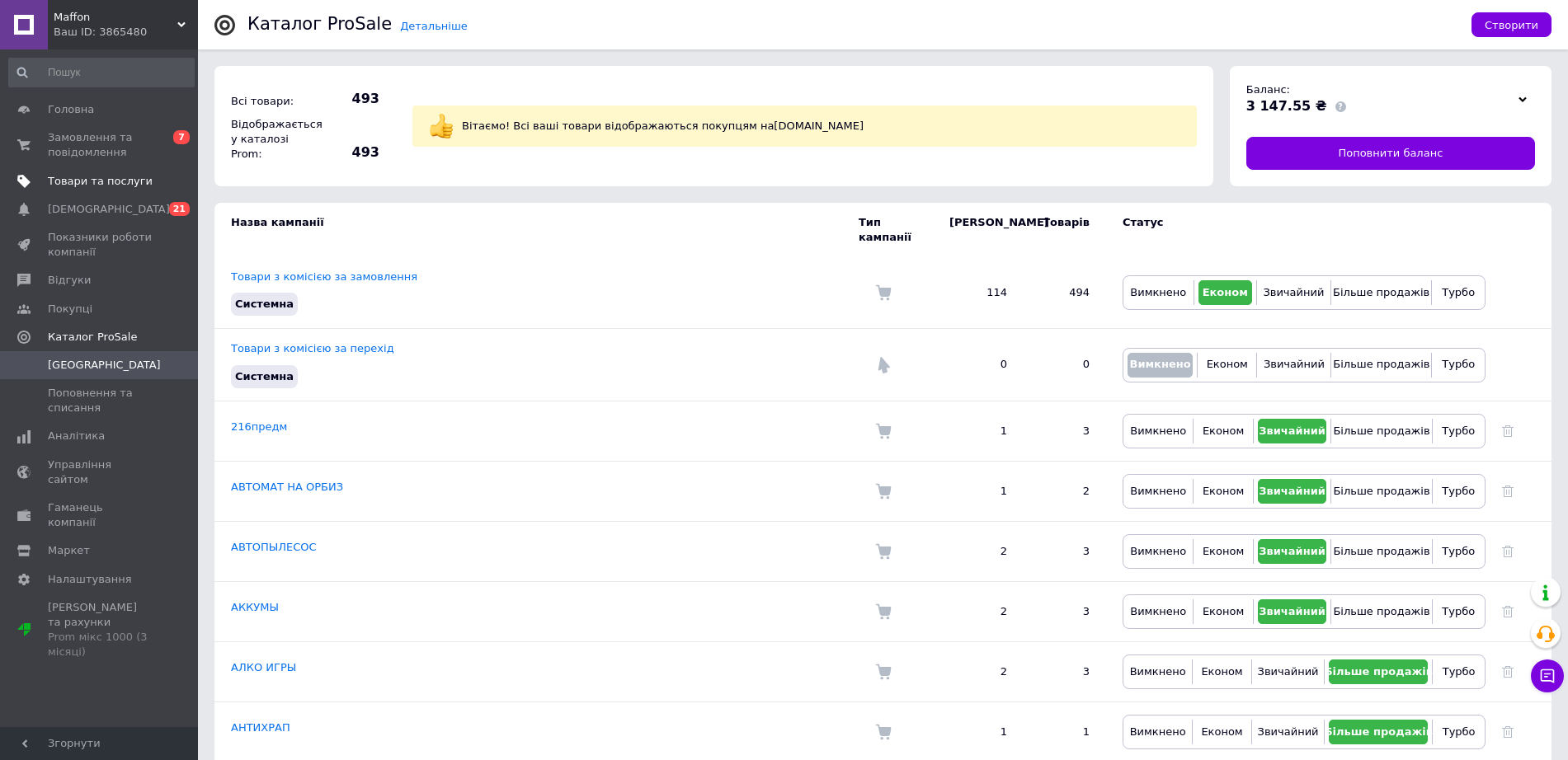
click at [76, 174] on span "Товари та послуги" at bounding box center [100, 180] width 105 height 14
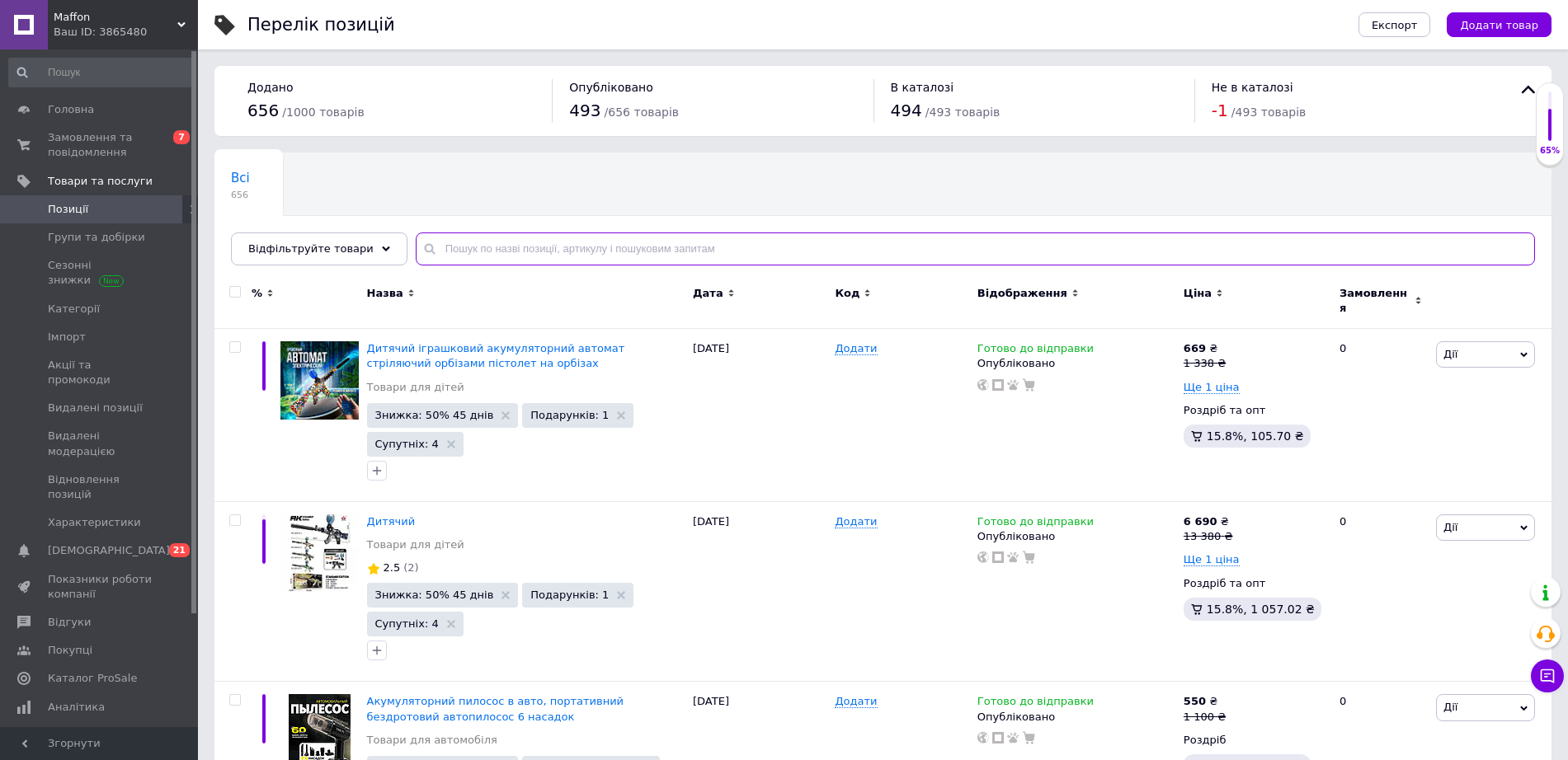
click at [526, 239] on input "text" at bounding box center [975, 249] width 1119 height 33
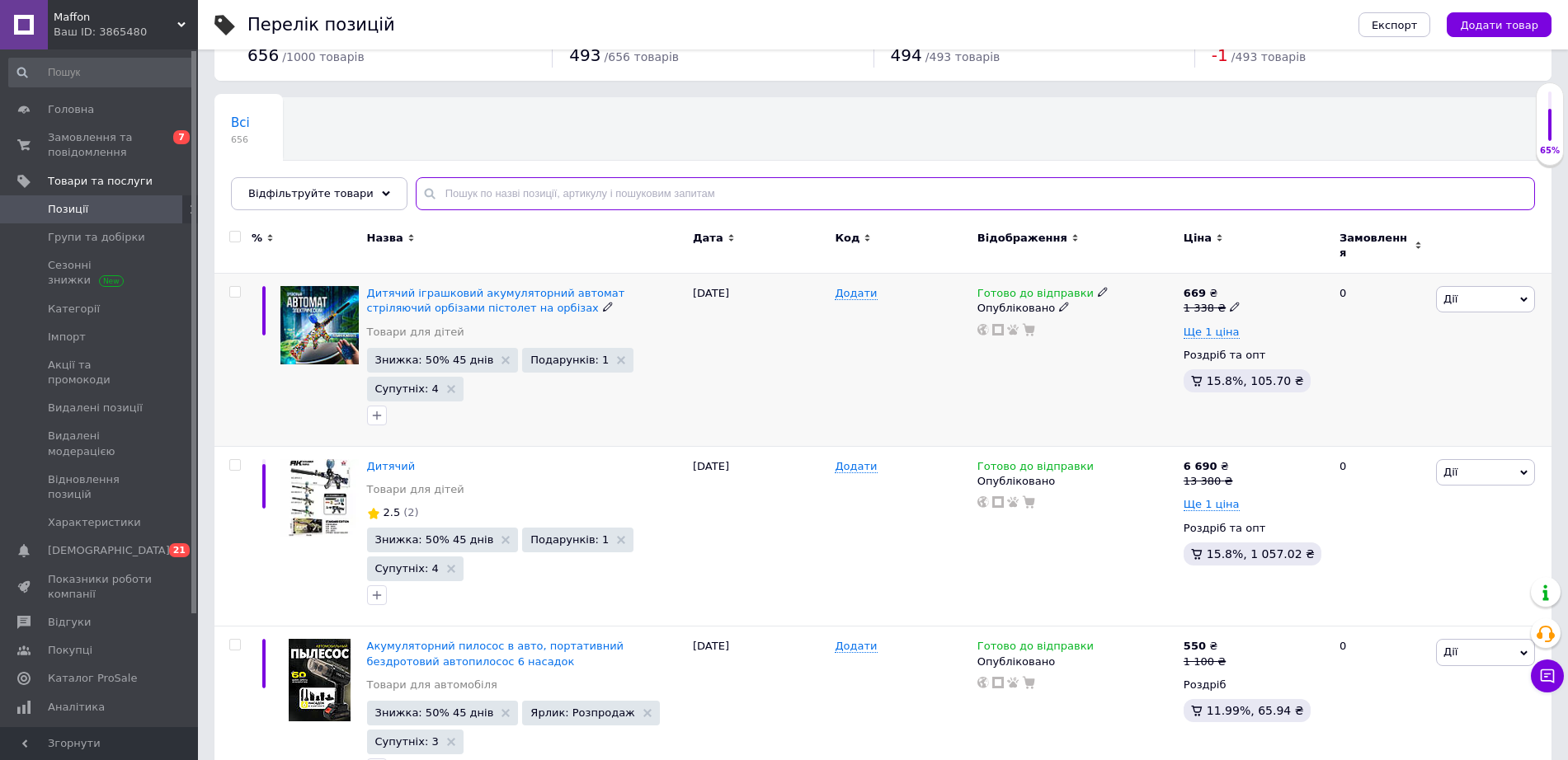
scroll to position [71, 0]
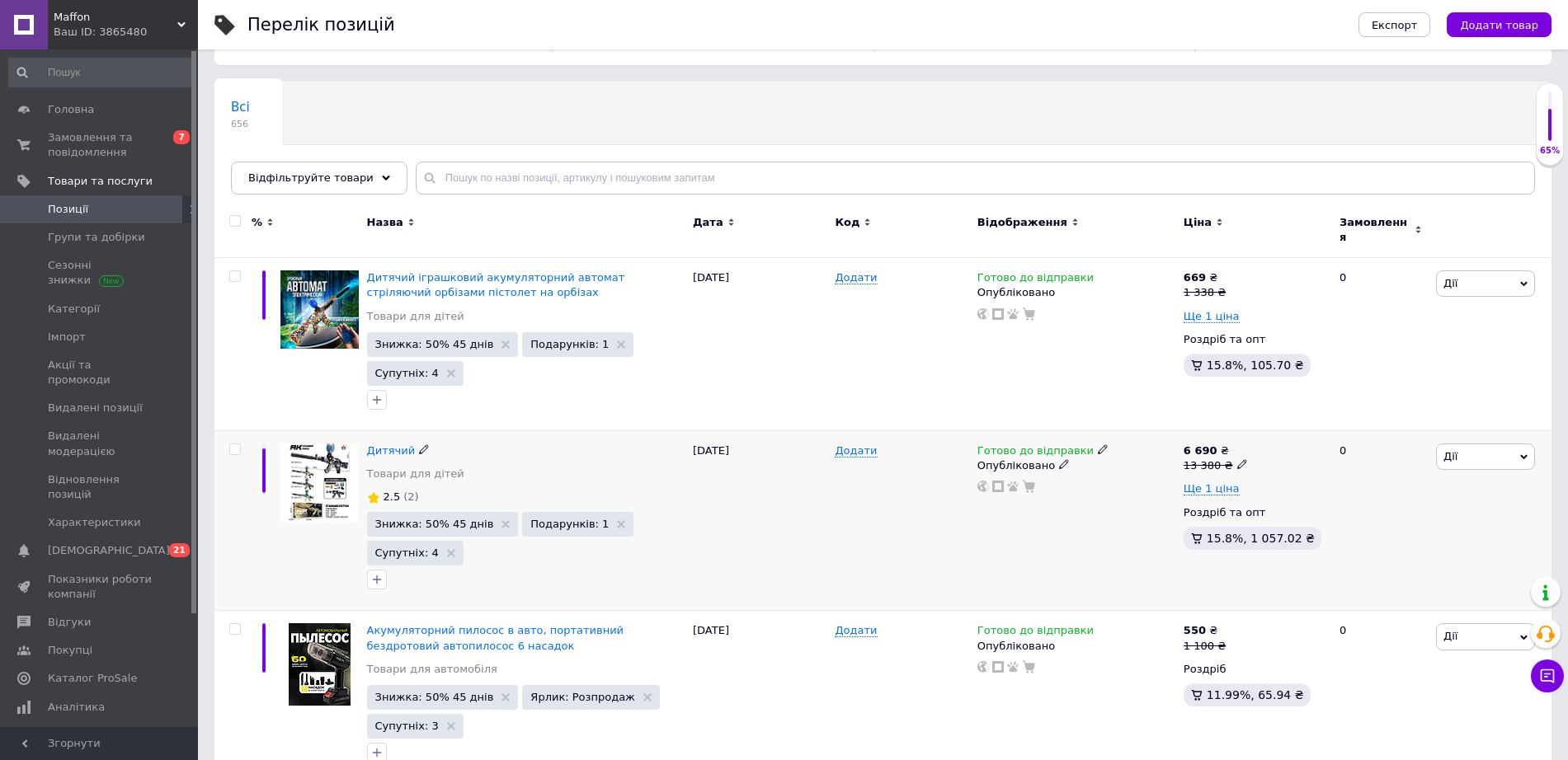
click at [235, 444] on input "checkbox" at bounding box center [234, 449] width 11 height 11
checkbox input "true"
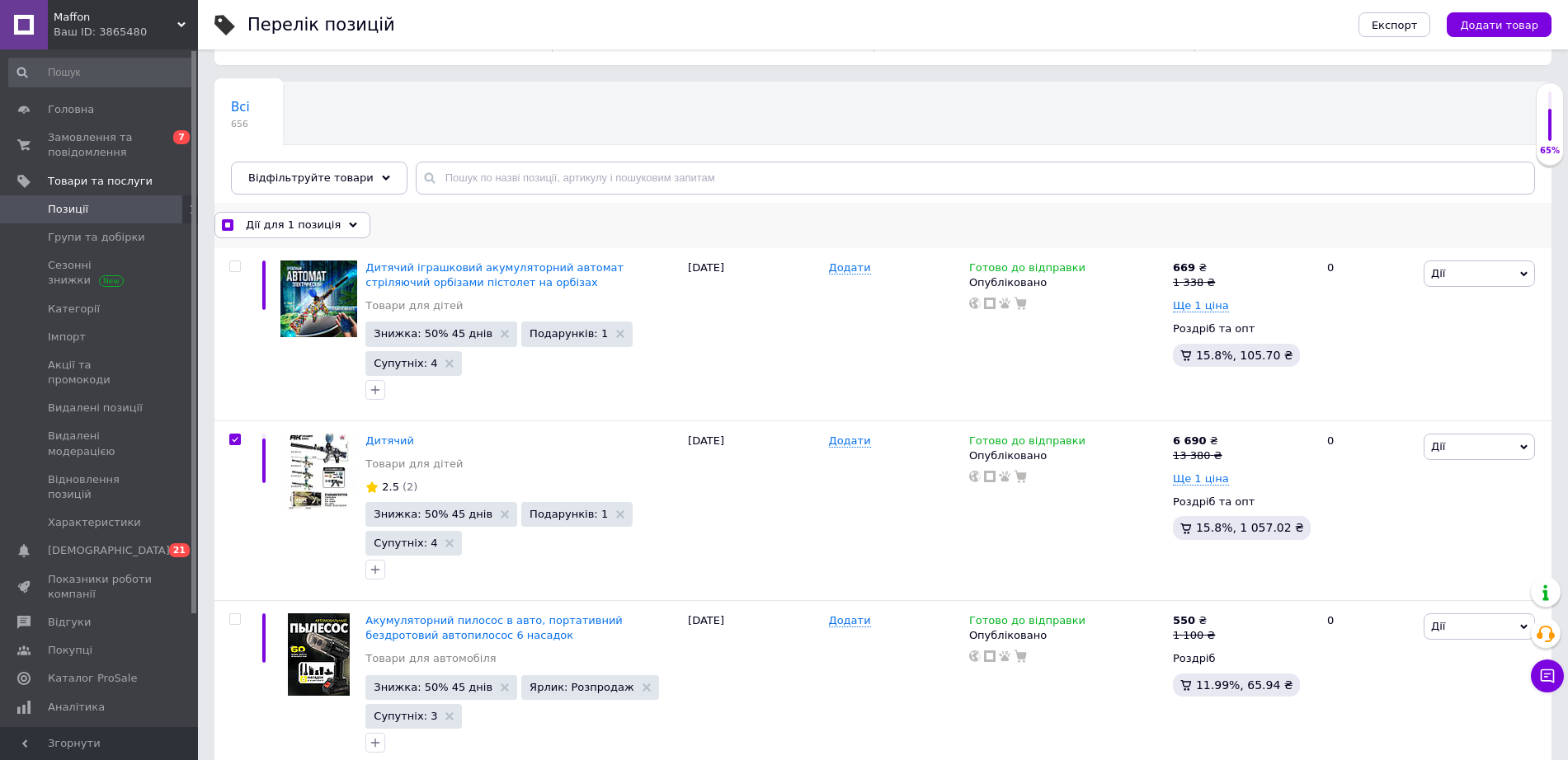
click at [334, 221] on div "Дії для 1 позиція" at bounding box center [292, 225] width 156 height 26
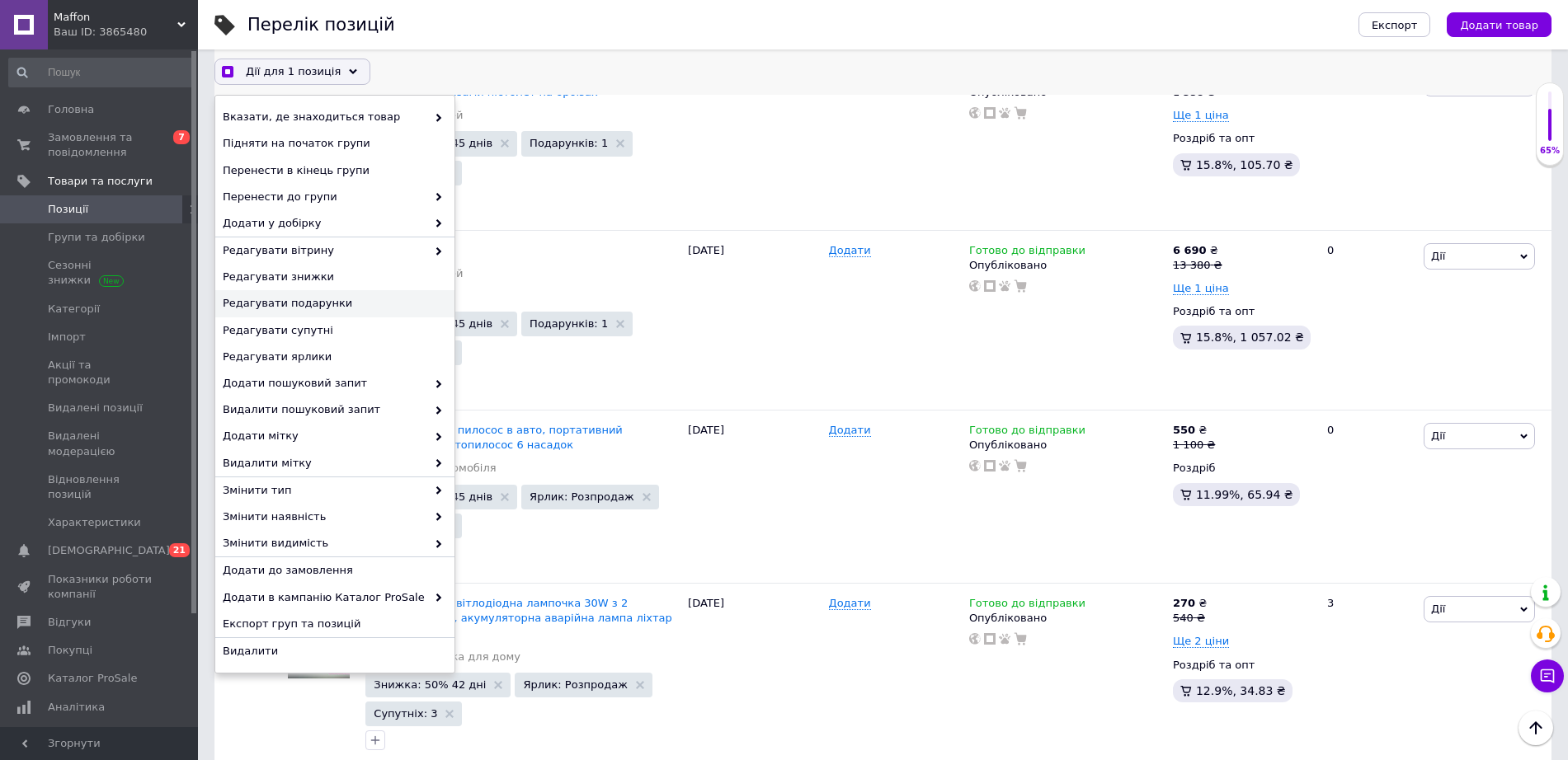
scroll to position [294, 0]
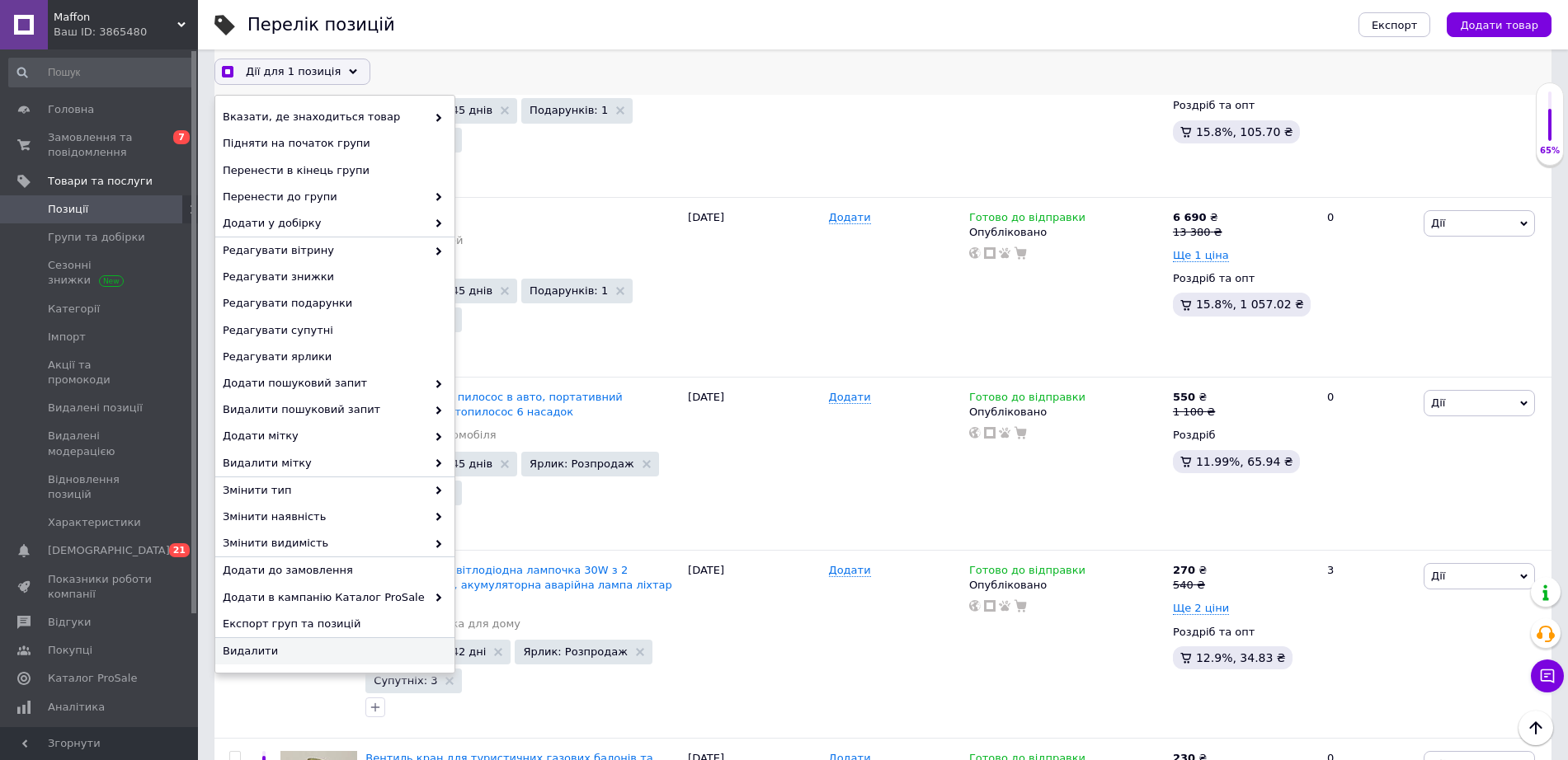
click at [230, 652] on span "Видалити" at bounding box center [333, 651] width 220 height 14
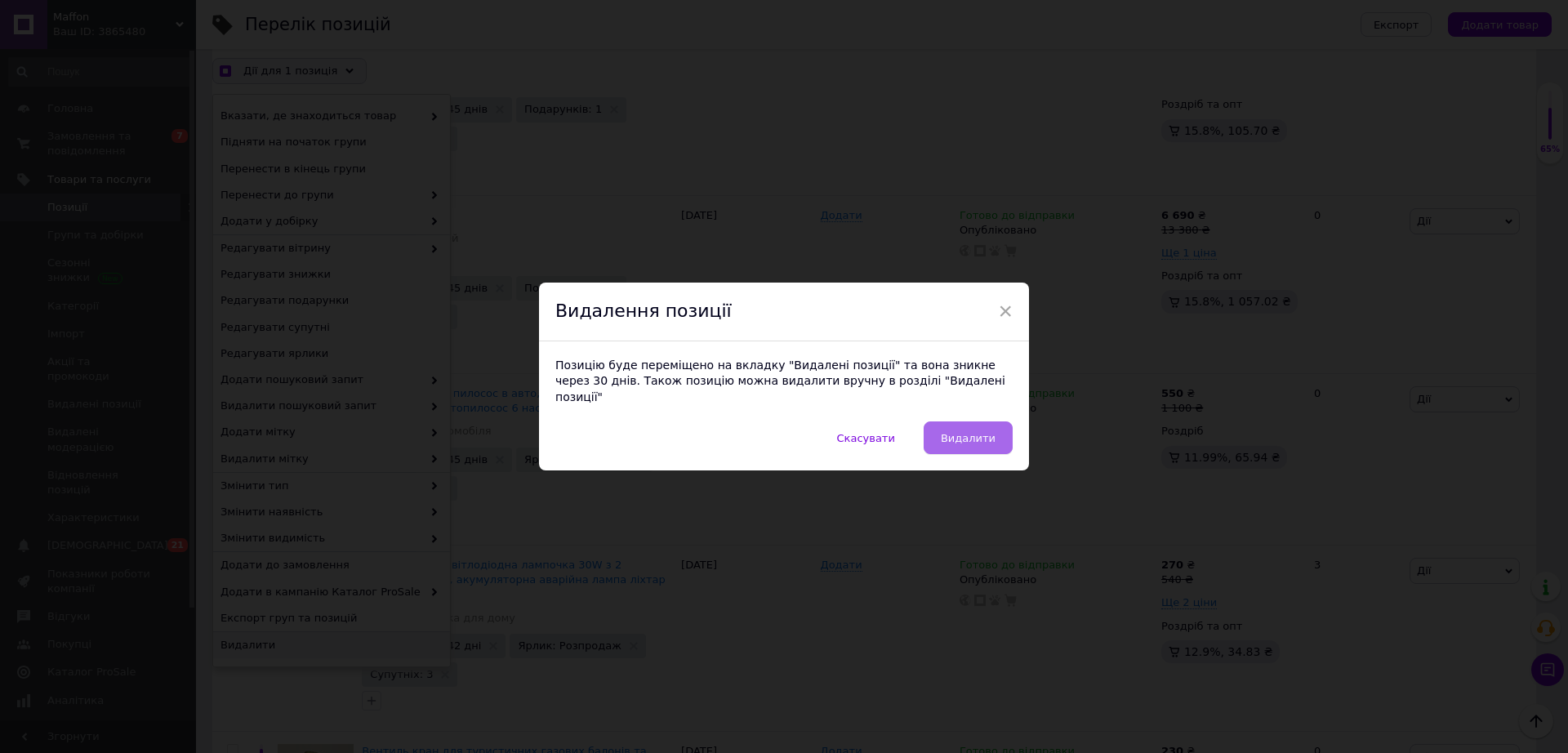
click at [969, 422] on button "Видалити" at bounding box center [969, 438] width 89 height 33
checkbox input "true"
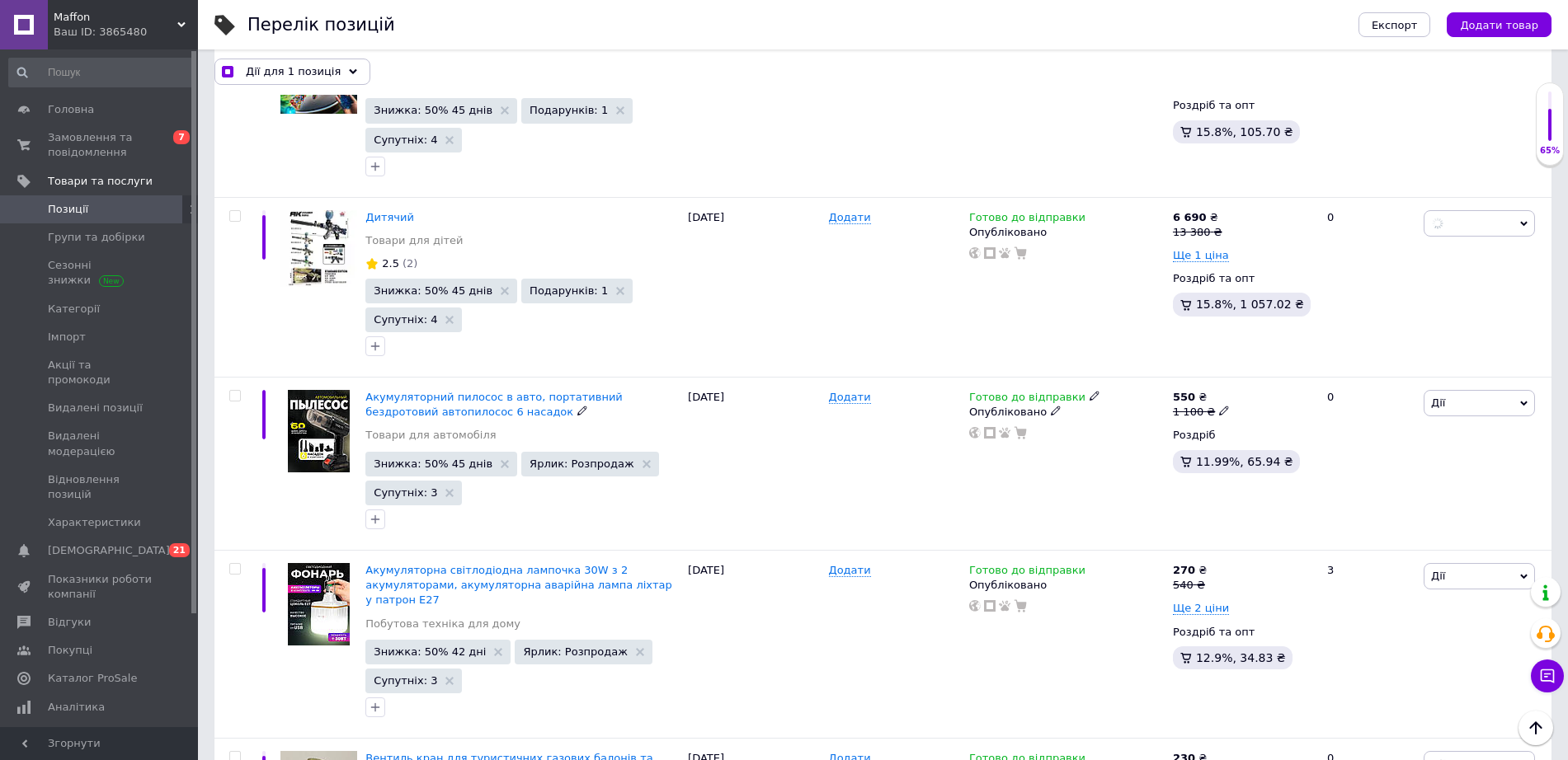
checkbox input "false"
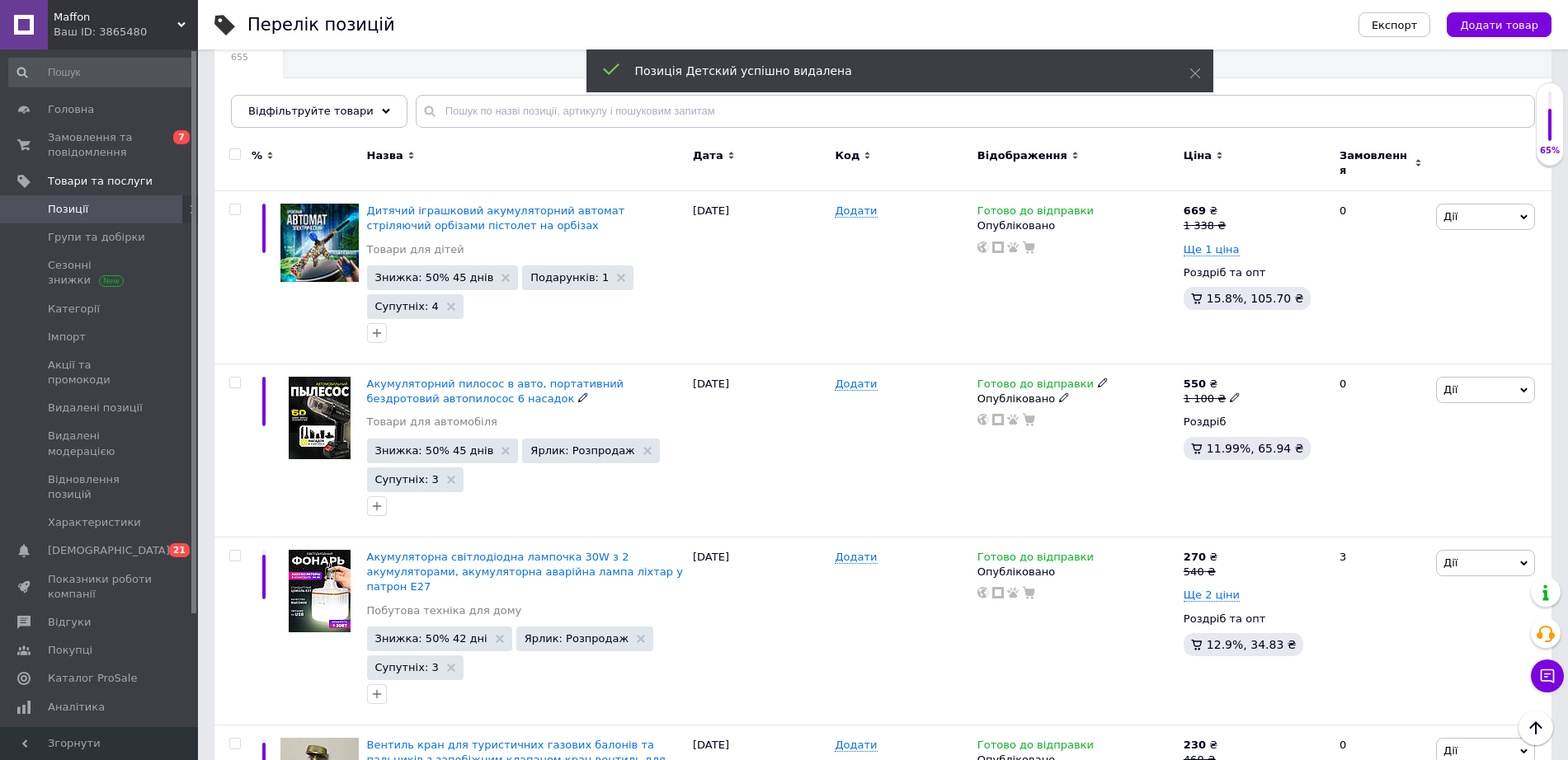
scroll to position [0, 0]
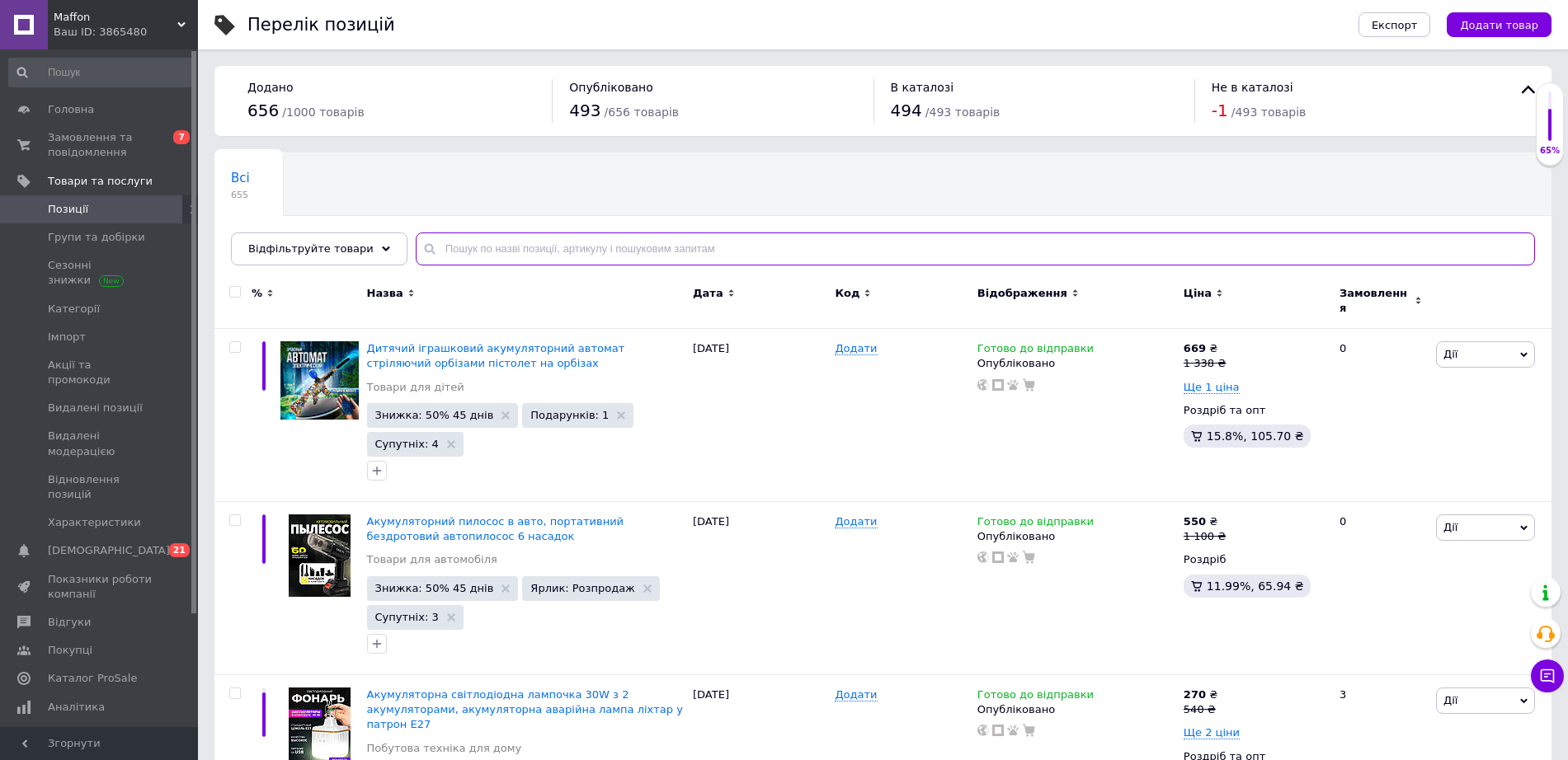
click at [564, 236] on input "text" at bounding box center [975, 249] width 1119 height 33
type input "пила"
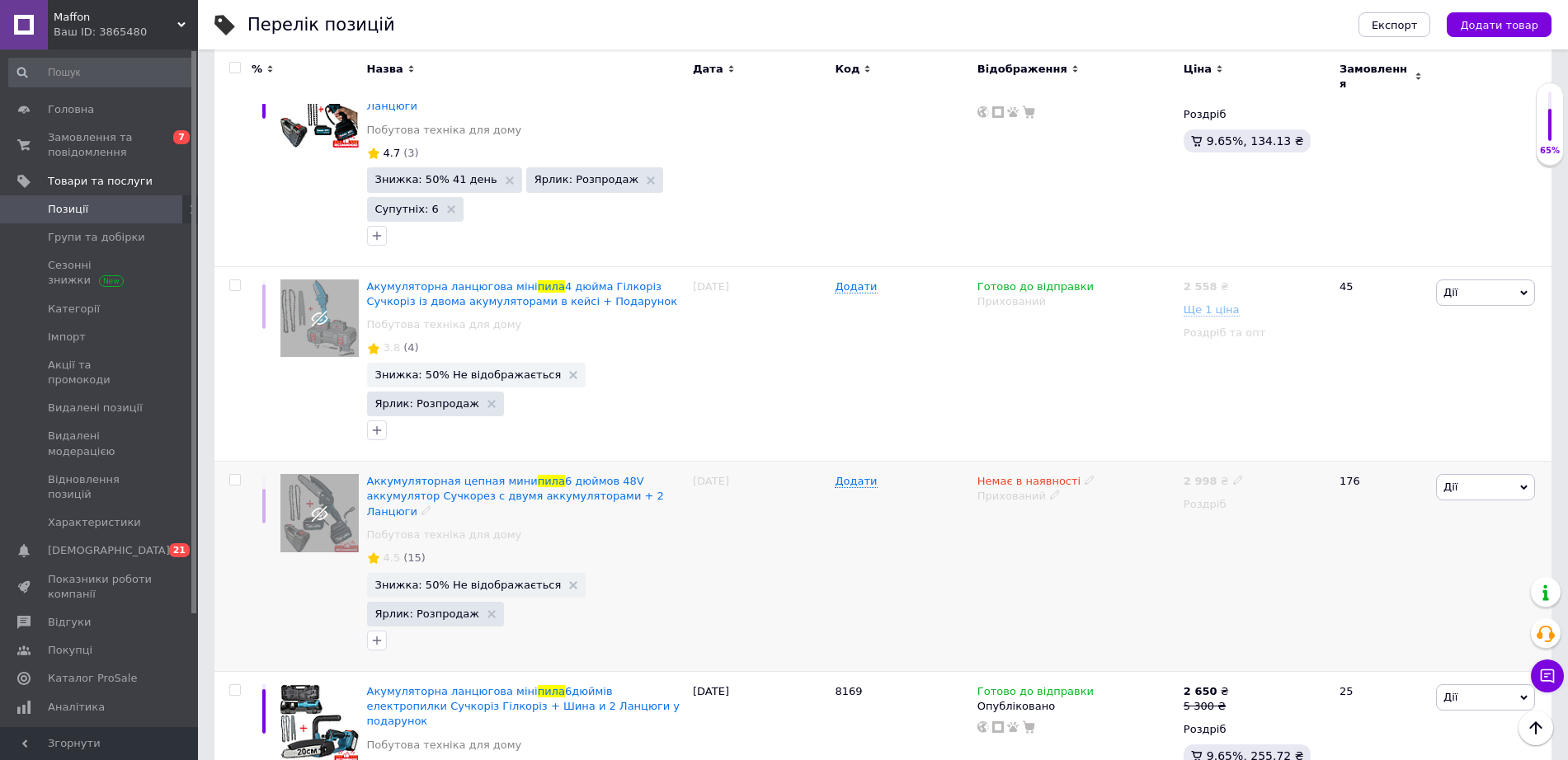
scroll to position [92, 0]
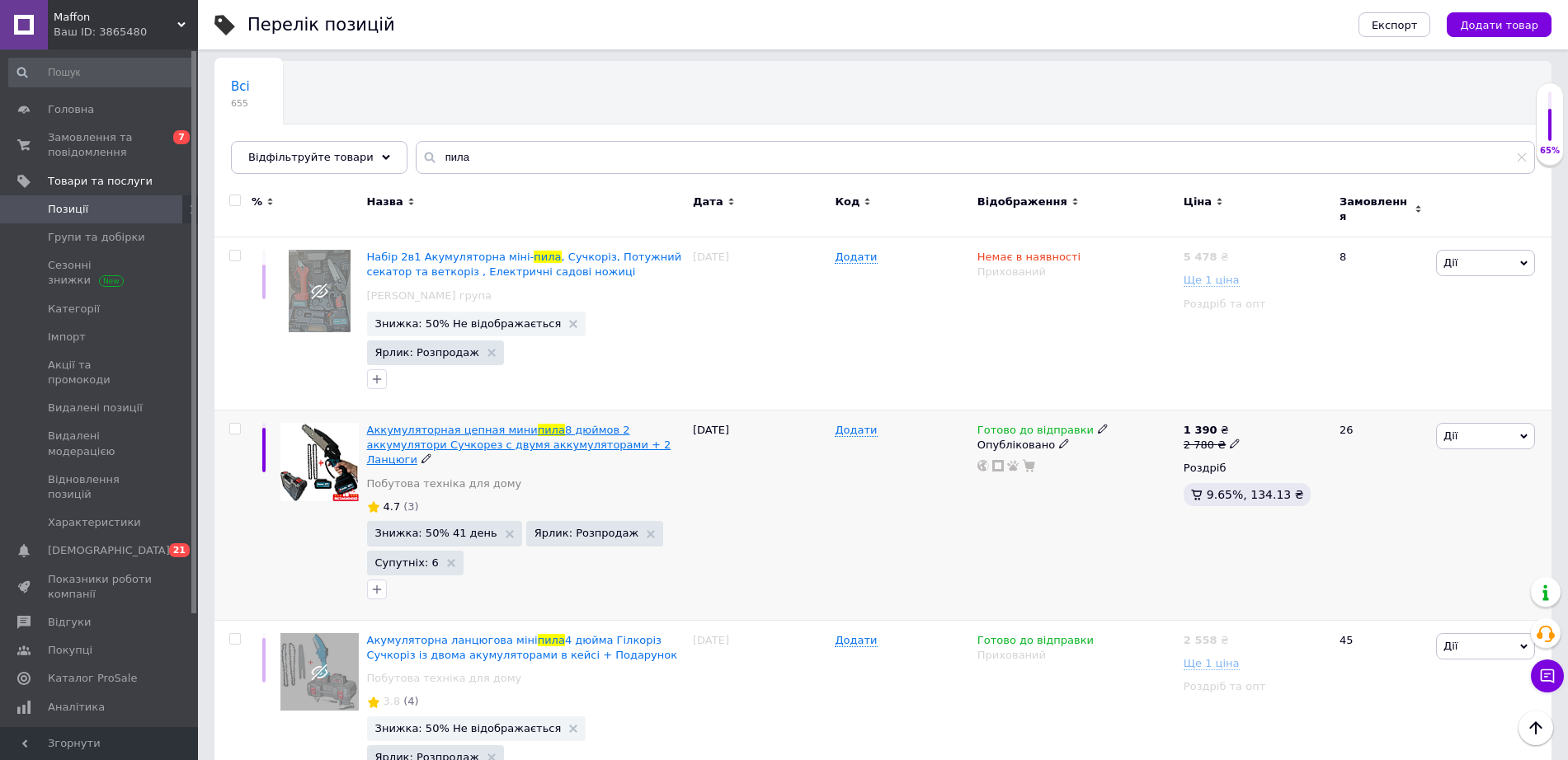
click at [465, 424] on span "Аккумуляторная цепная мини" at bounding box center [452, 430] width 171 height 13
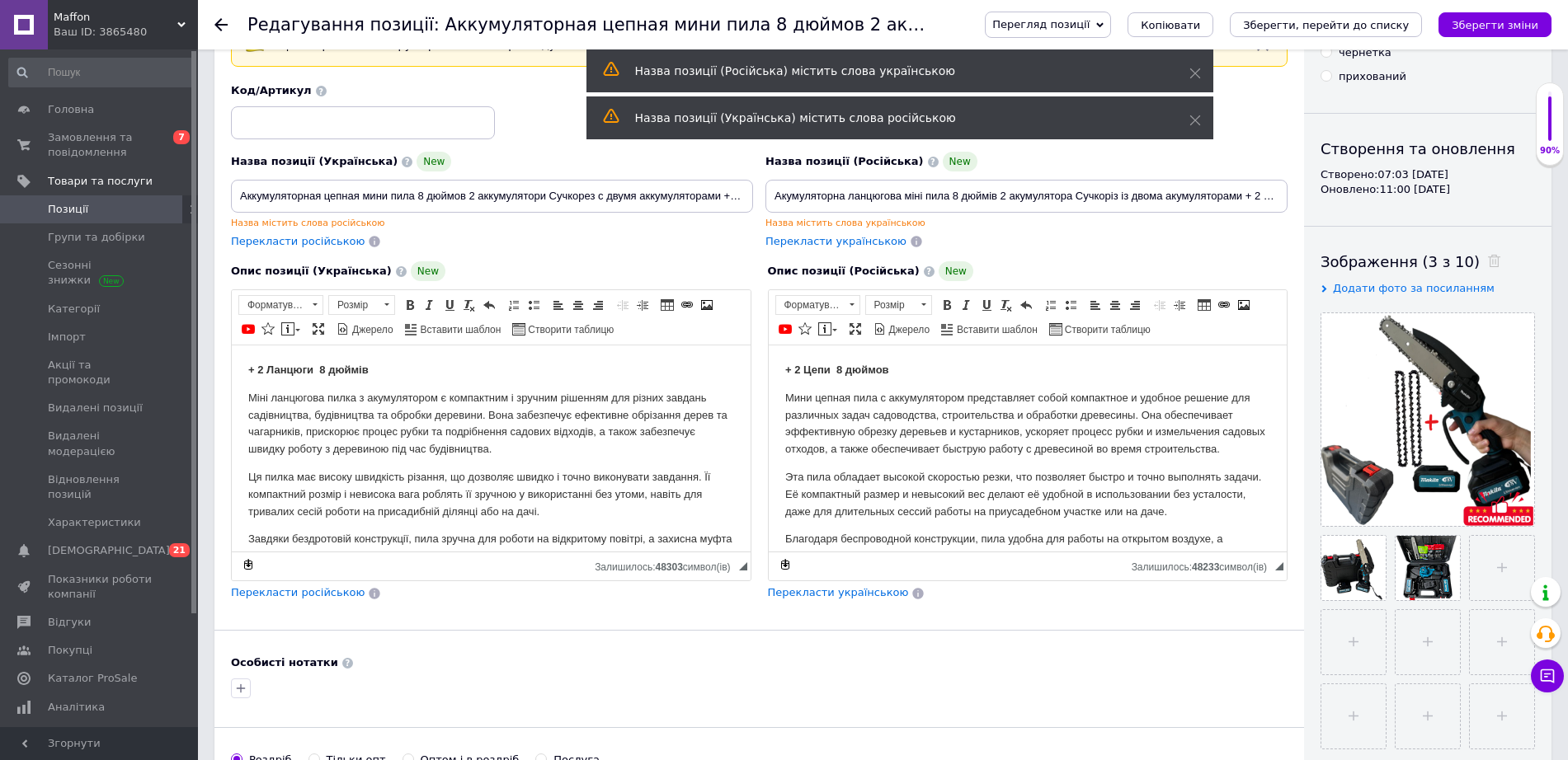
scroll to position [106, 0]
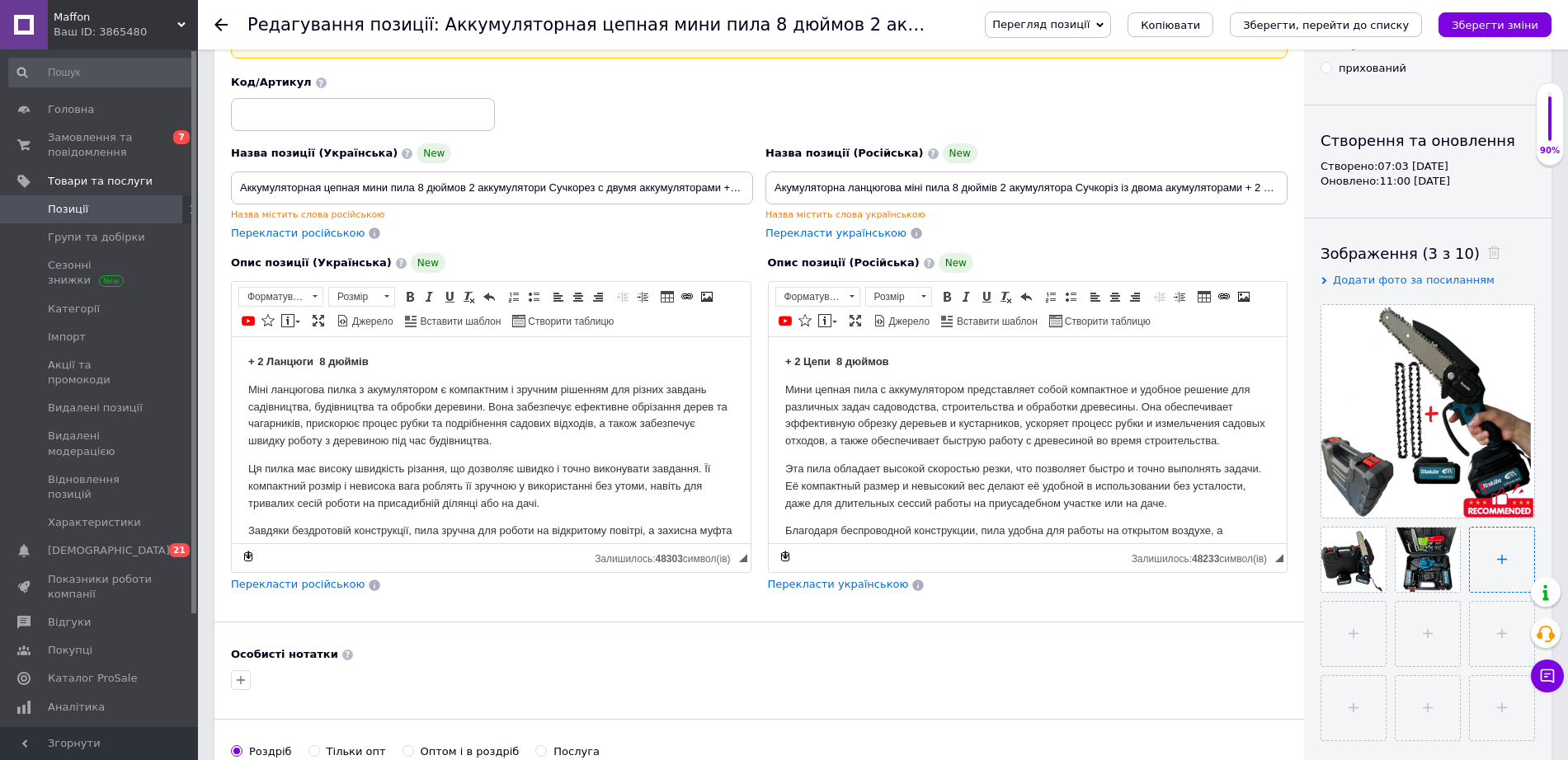
click at [1510, 564] on input "file" at bounding box center [1502, 560] width 65 height 65
type input "C:\fakepath\6 (2).png"
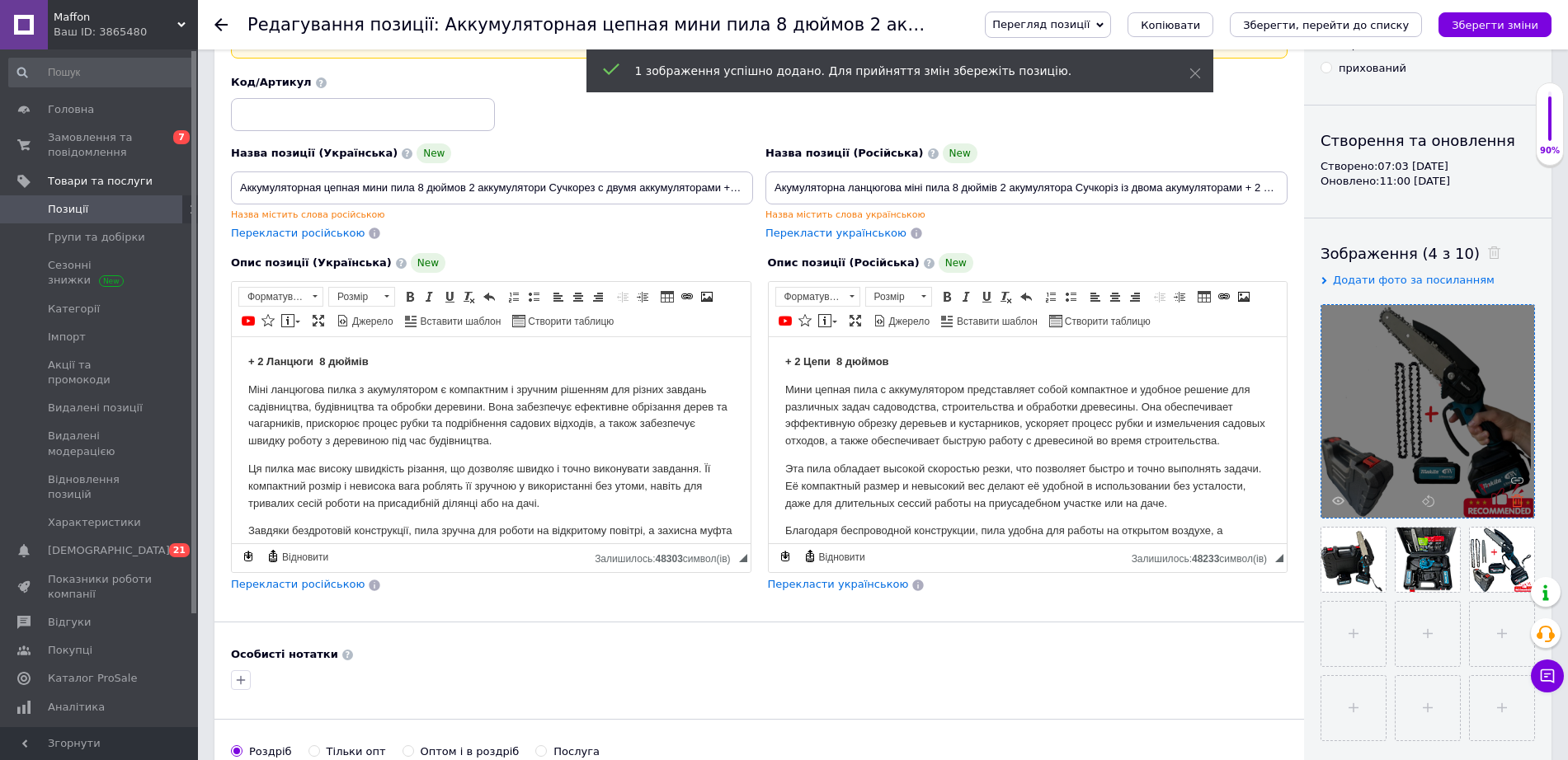
click at [1517, 499] on icon at bounding box center [1517, 500] width 13 height 13
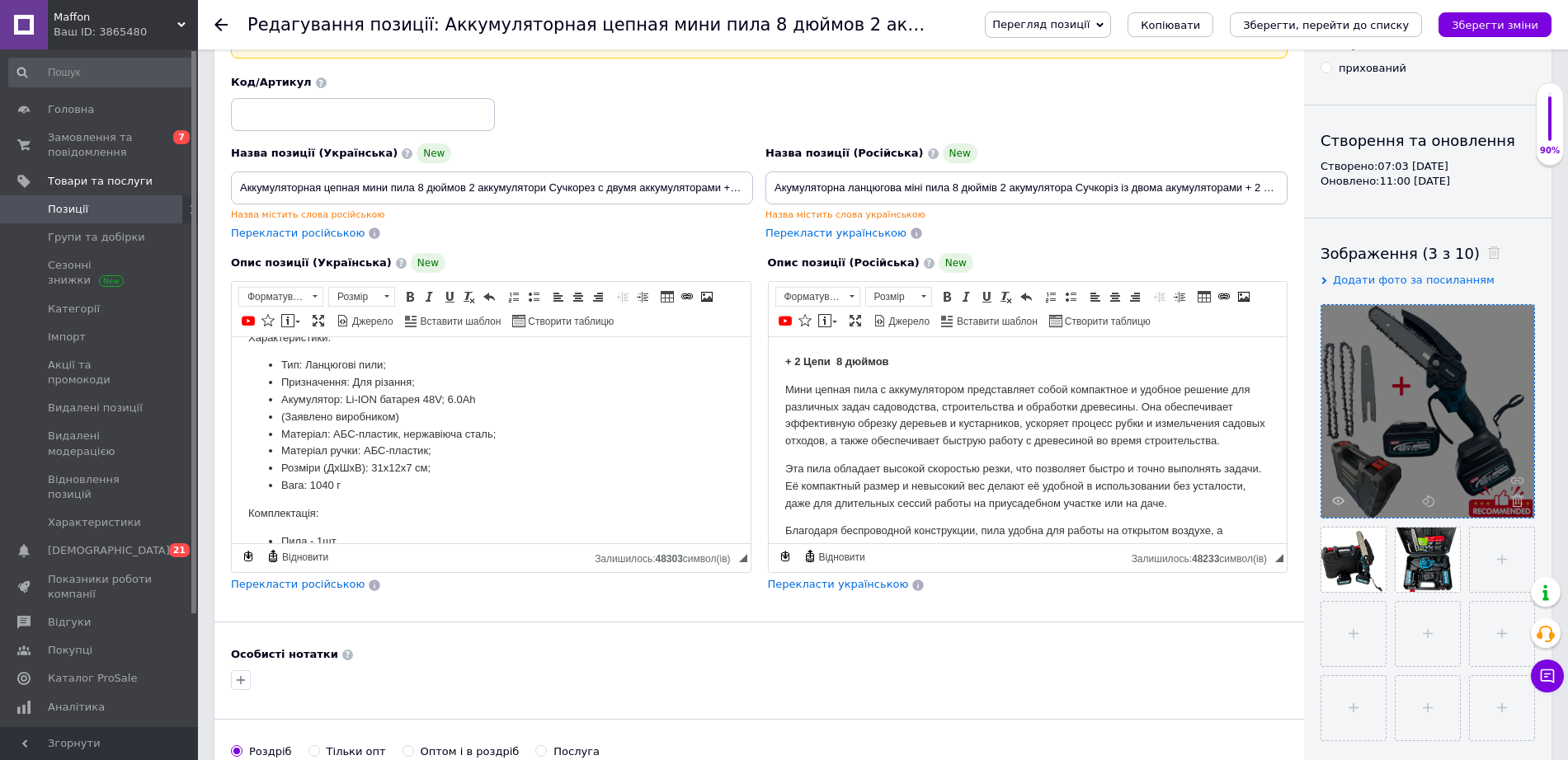
scroll to position [377, 0]
click at [426, 395] on li "Призначення: Для різання;" at bounding box center [490, 386] width 420 height 17
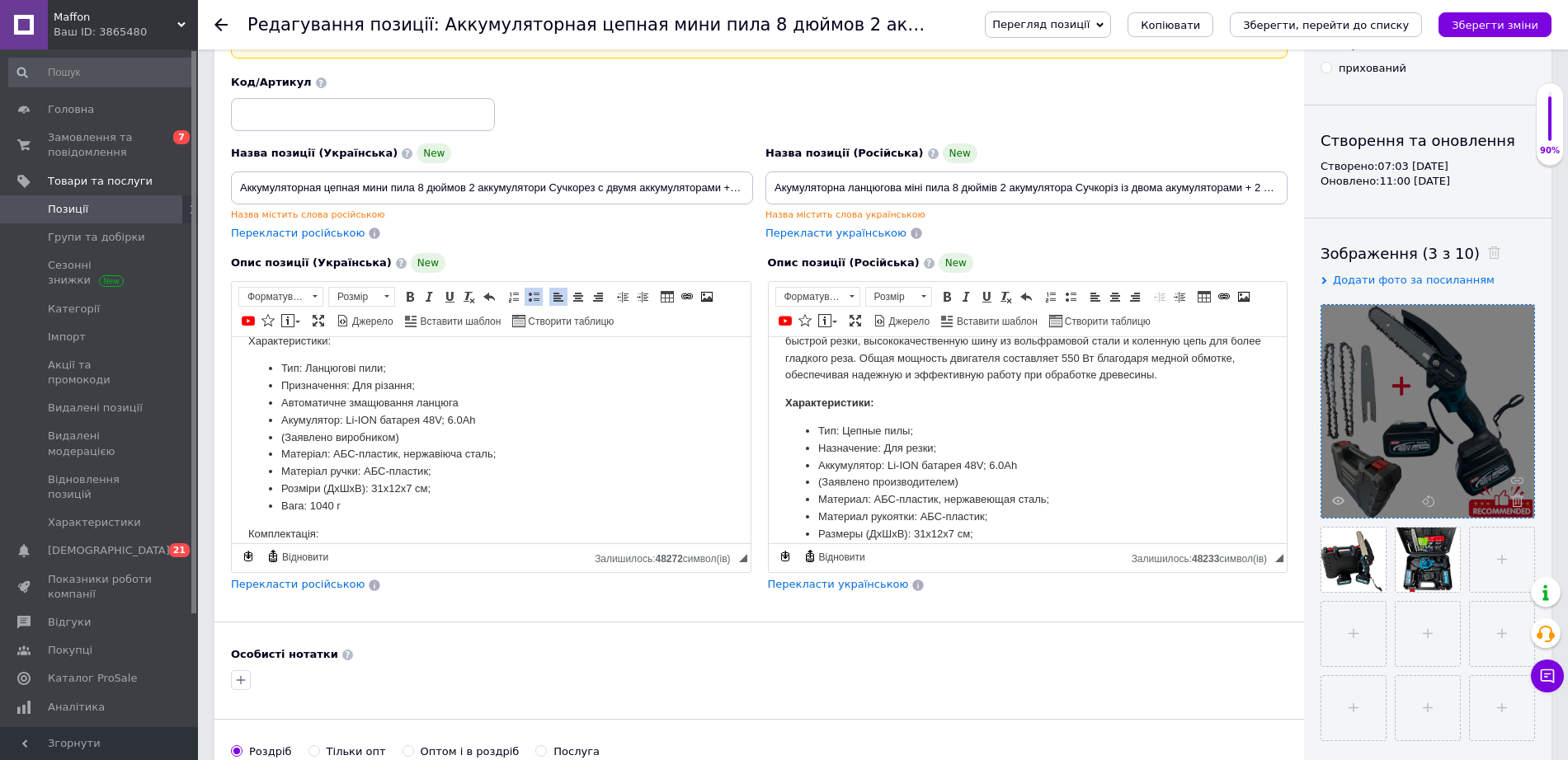
scroll to position [350, 0]
click at [940, 457] on li "Назначение: Для резки;" at bounding box center [1027, 448] width 420 height 17
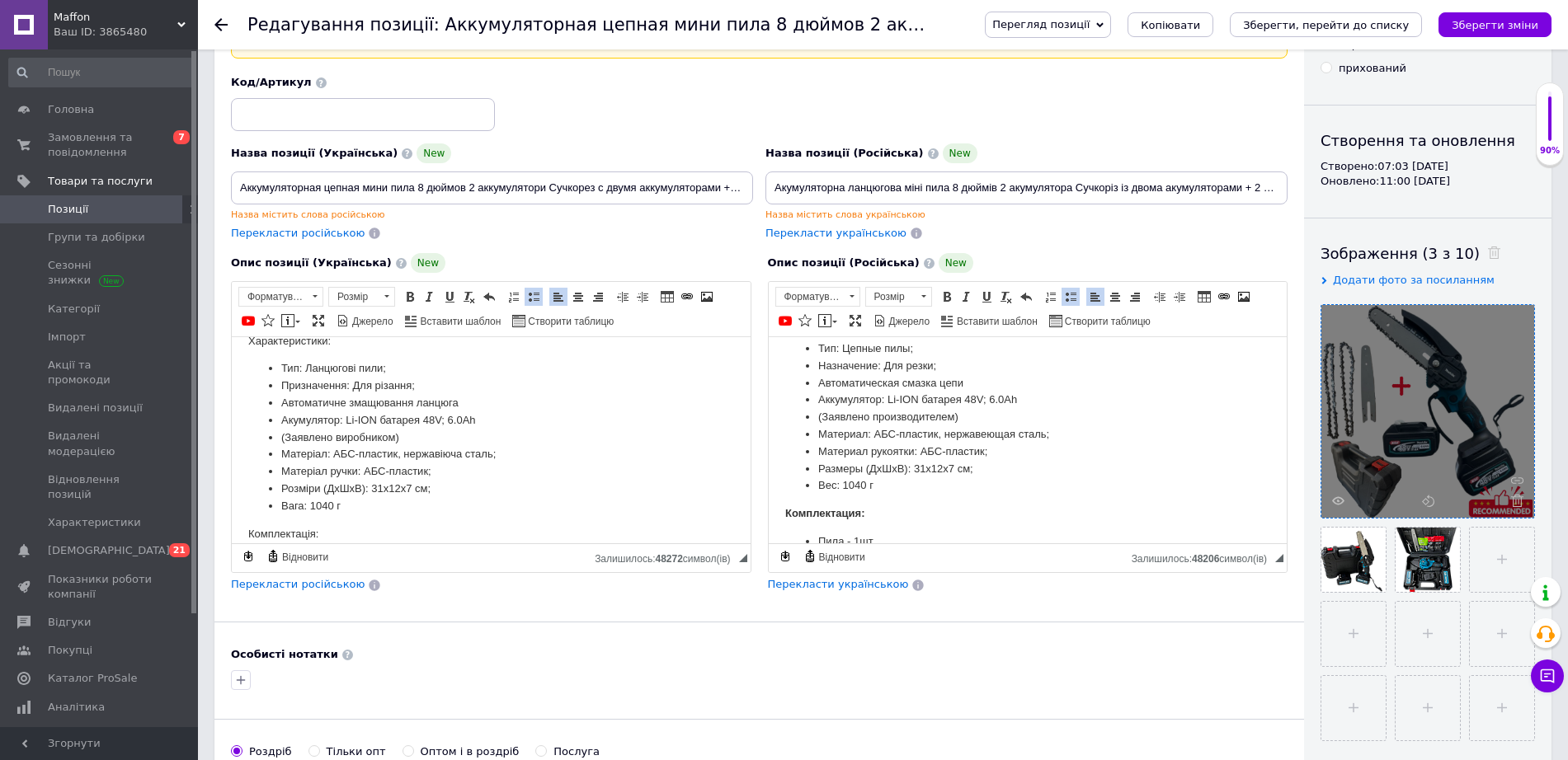
scroll to position [432, 0]
click at [1502, 22] on icon "Зберегти зміни" at bounding box center [1495, 25] width 87 height 13
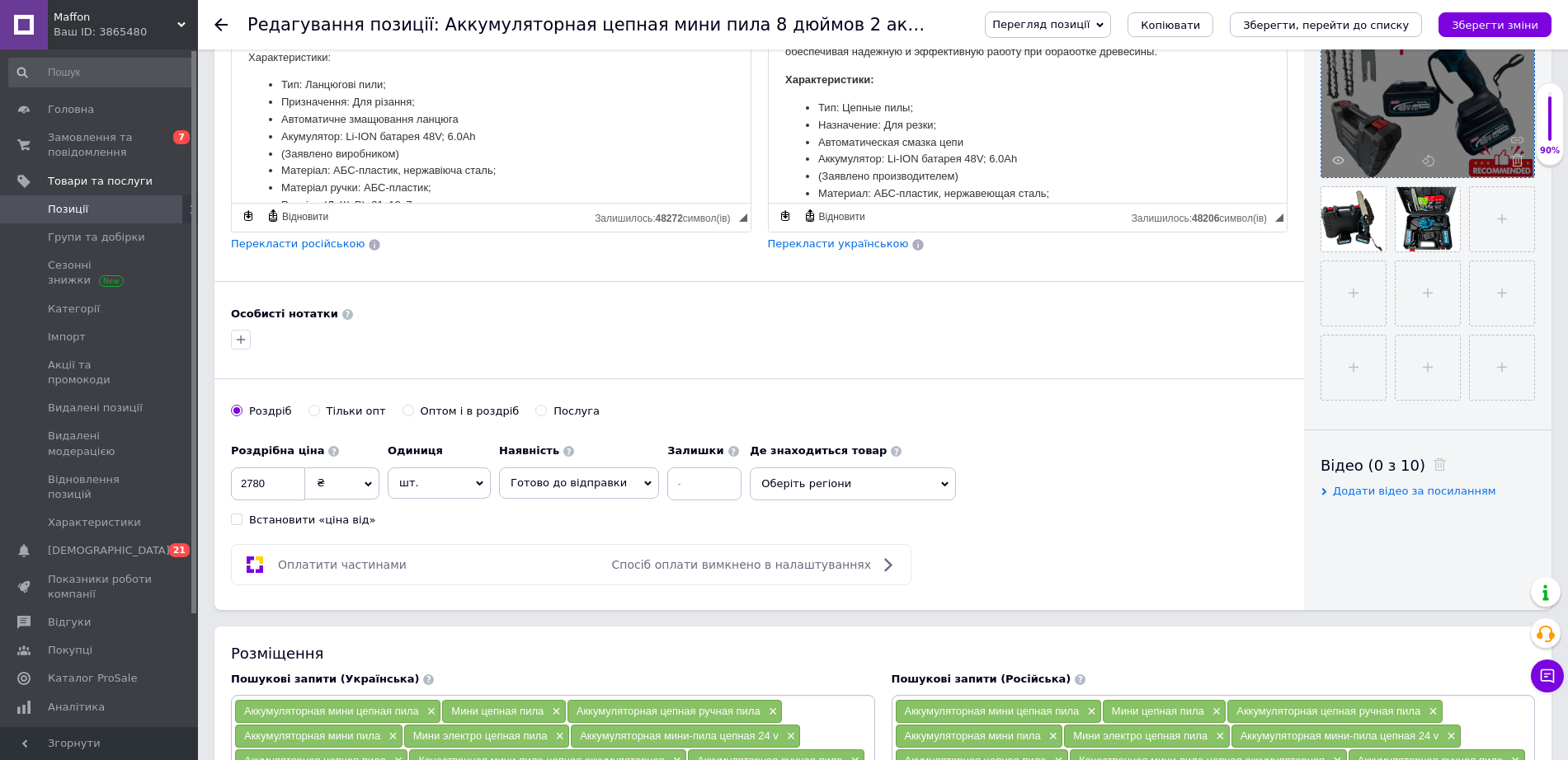
scroll to position [463, 0]
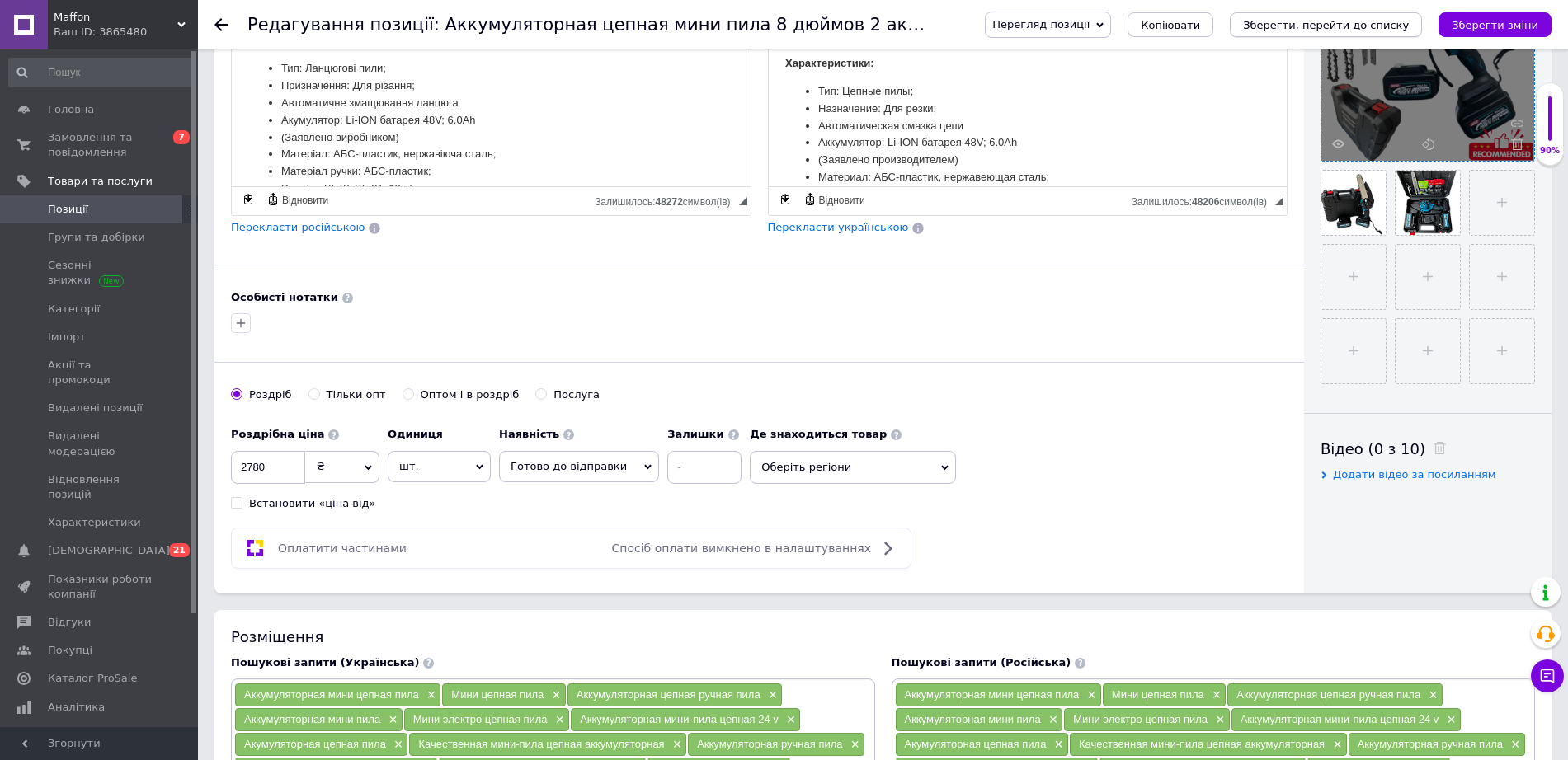
click at [1333, 29] on icon "Зберегти, перейти до списку" at bounding box center [1325, 25] width 166 height 13
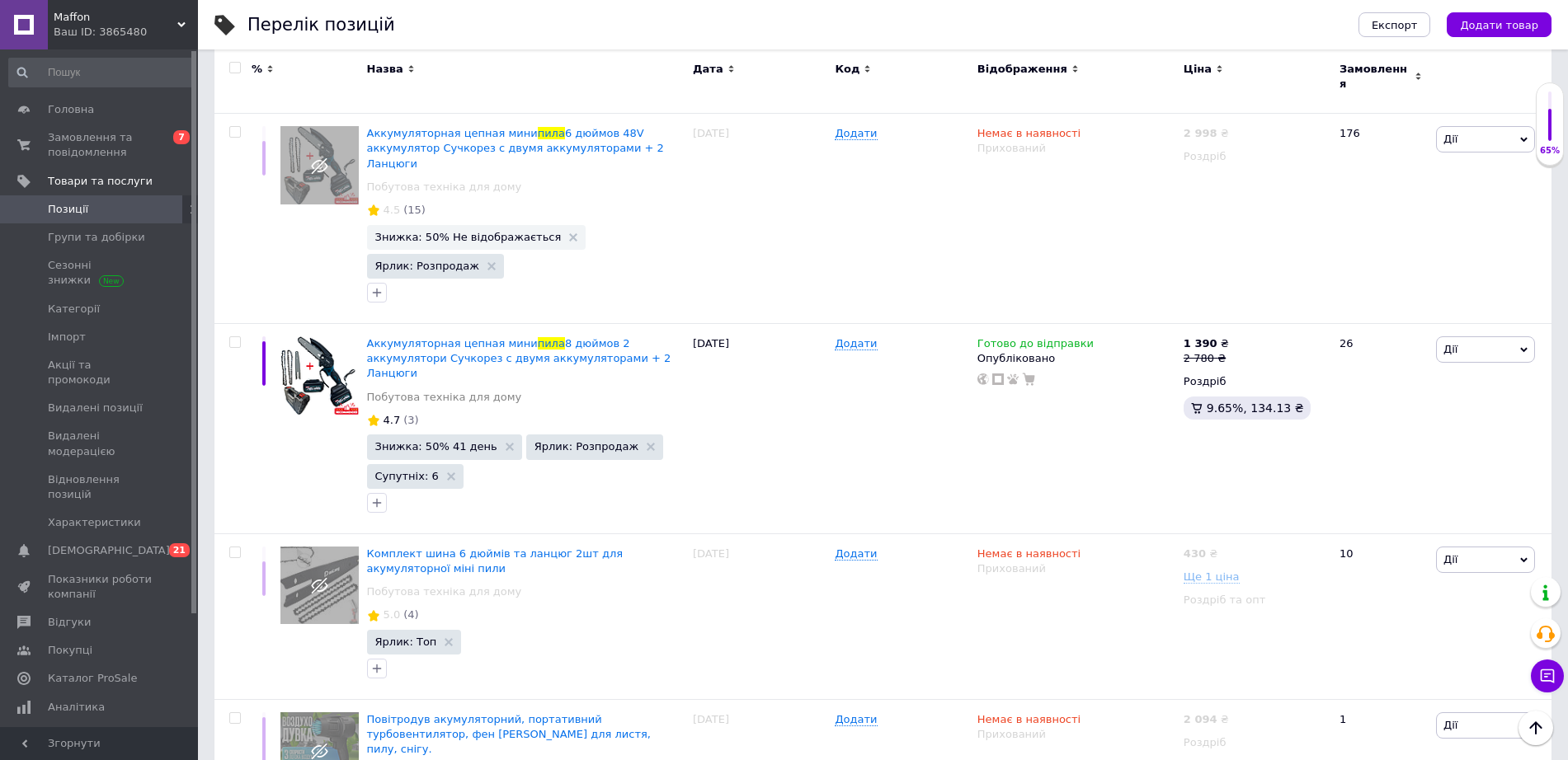
scroll to position [803, 0]
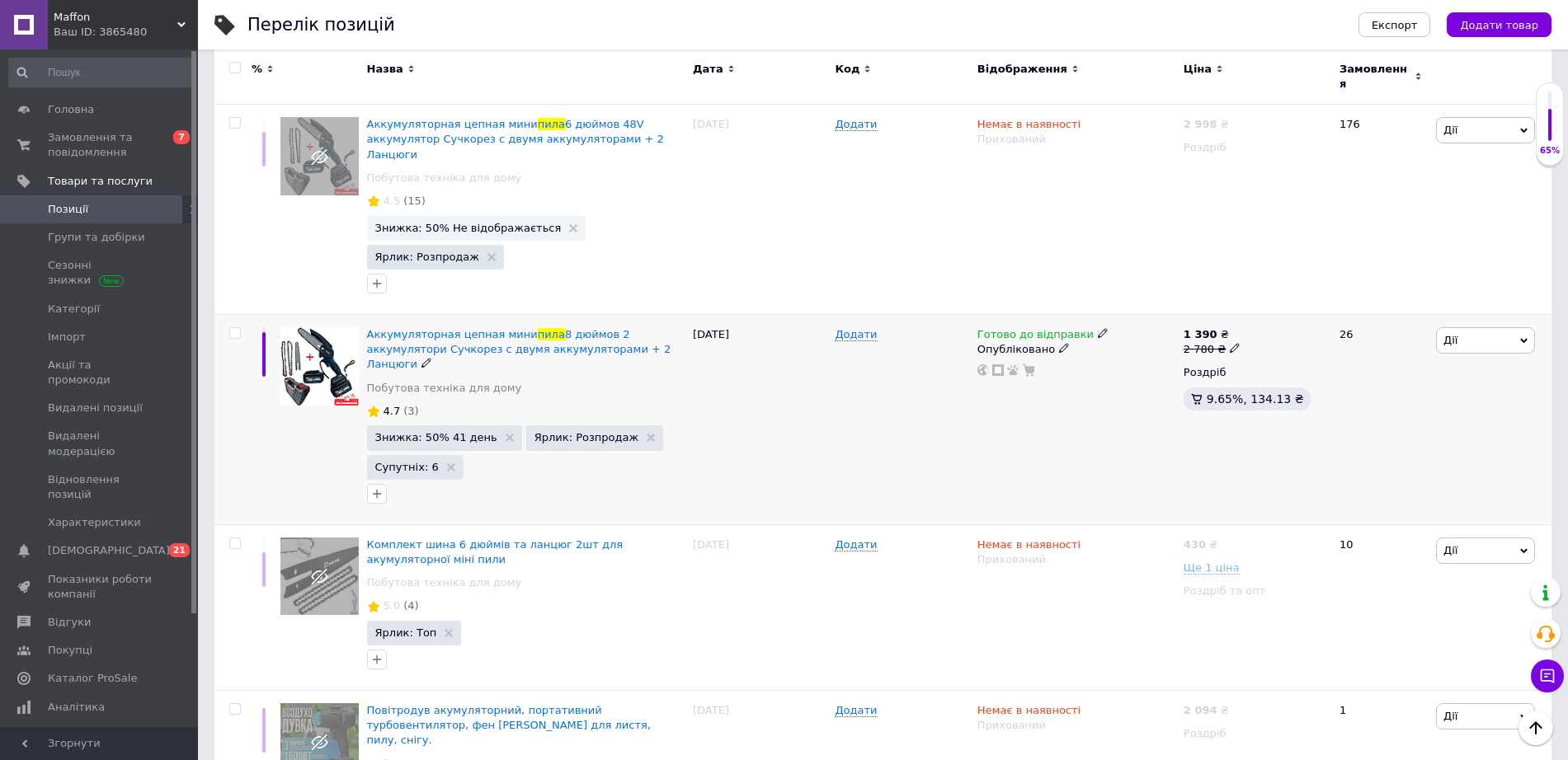
click at [1230, 344] on use at bounding box center [1234, 348] width 9 height 9
type input "2"
type input "3198"
click at [389, 329] on span "Аккумуляторная цепная мини" at bounding box center [452, 334] width 171 height 13
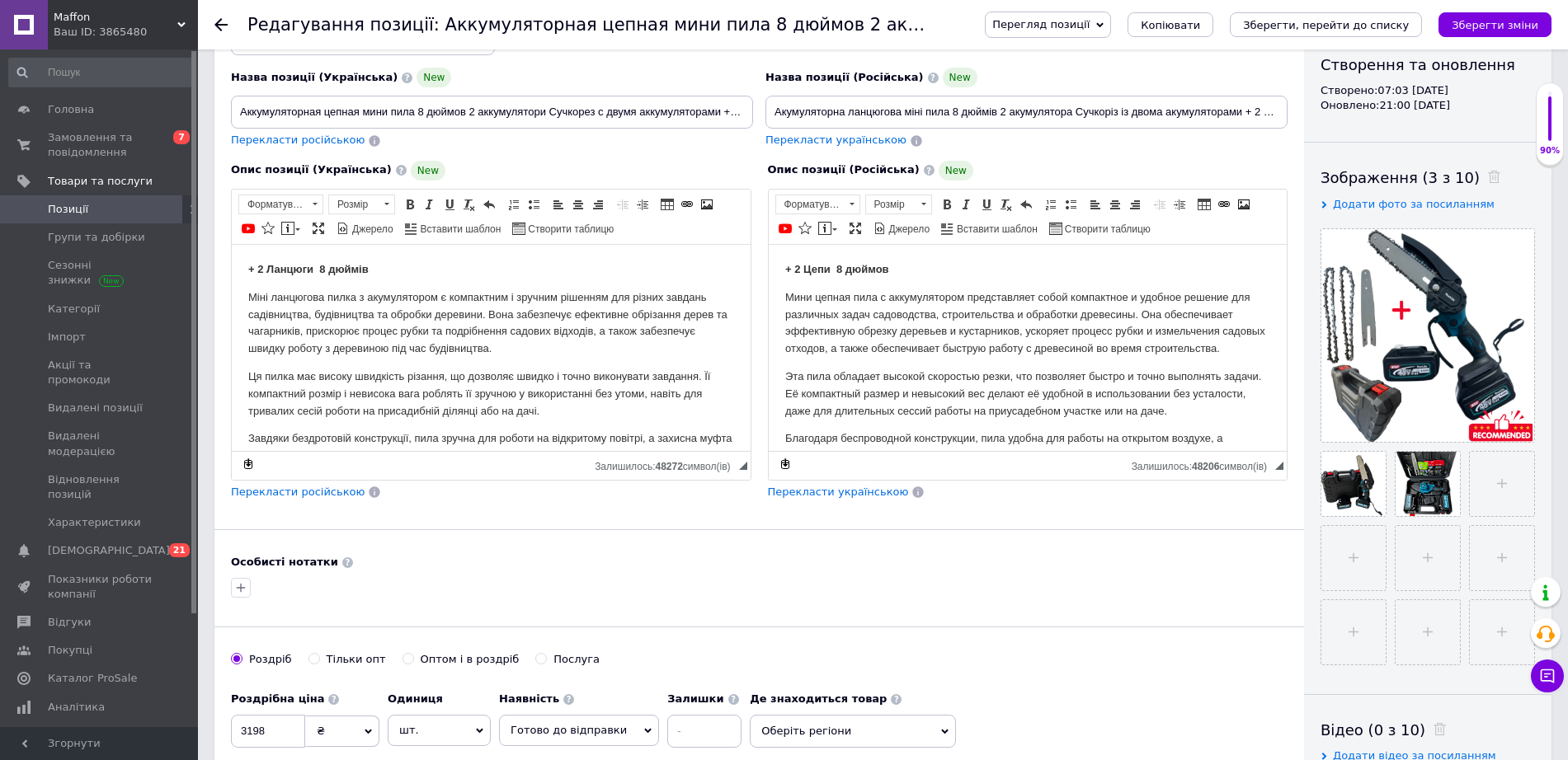
scroll to position [192, 0]
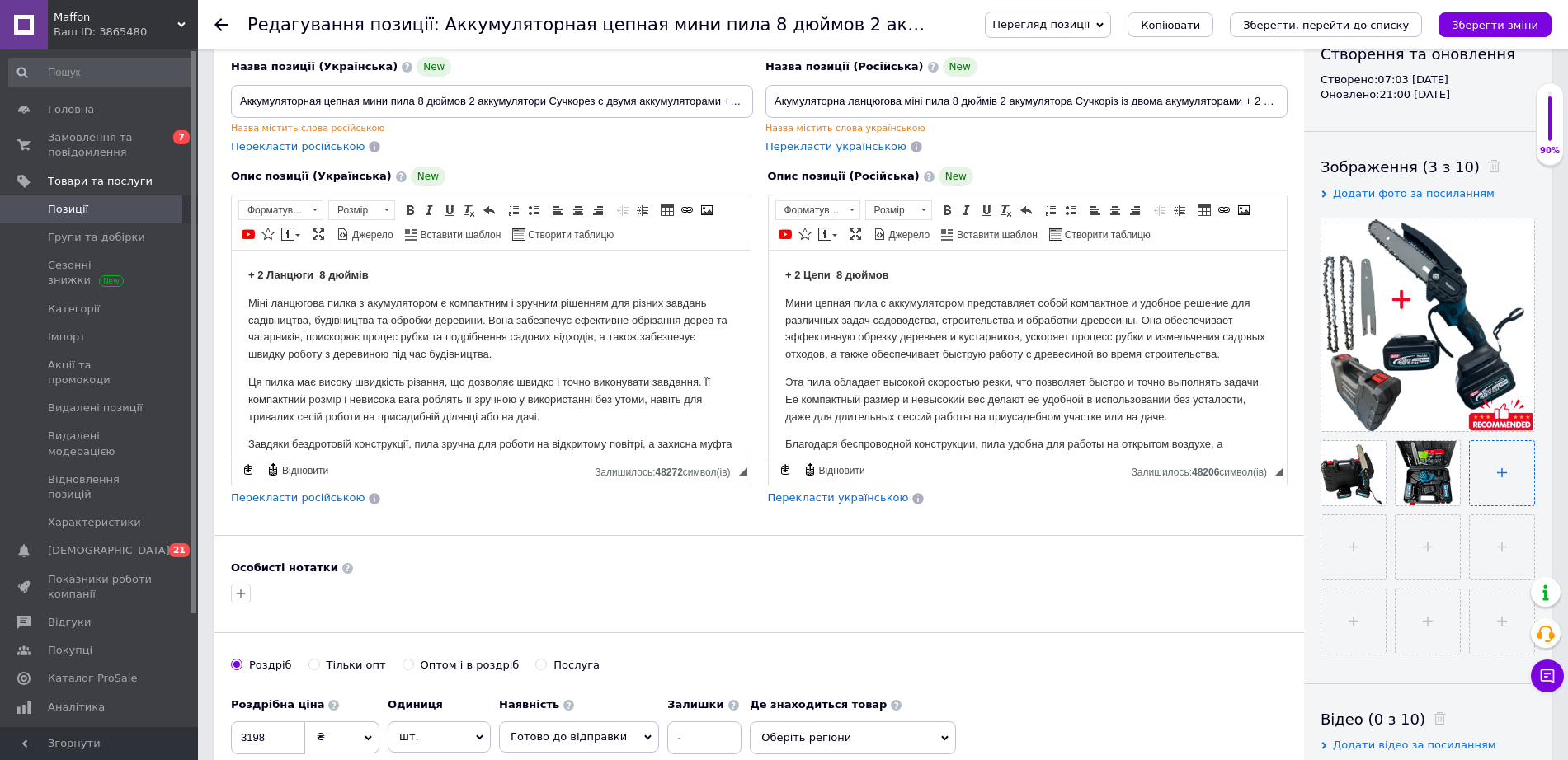
click at [1494, 488] on input "file" at bounding box center [1502, 473] width 65 height 65
type input "C:\fakepath\photo_2025-10-12_21-05-09.jpg"
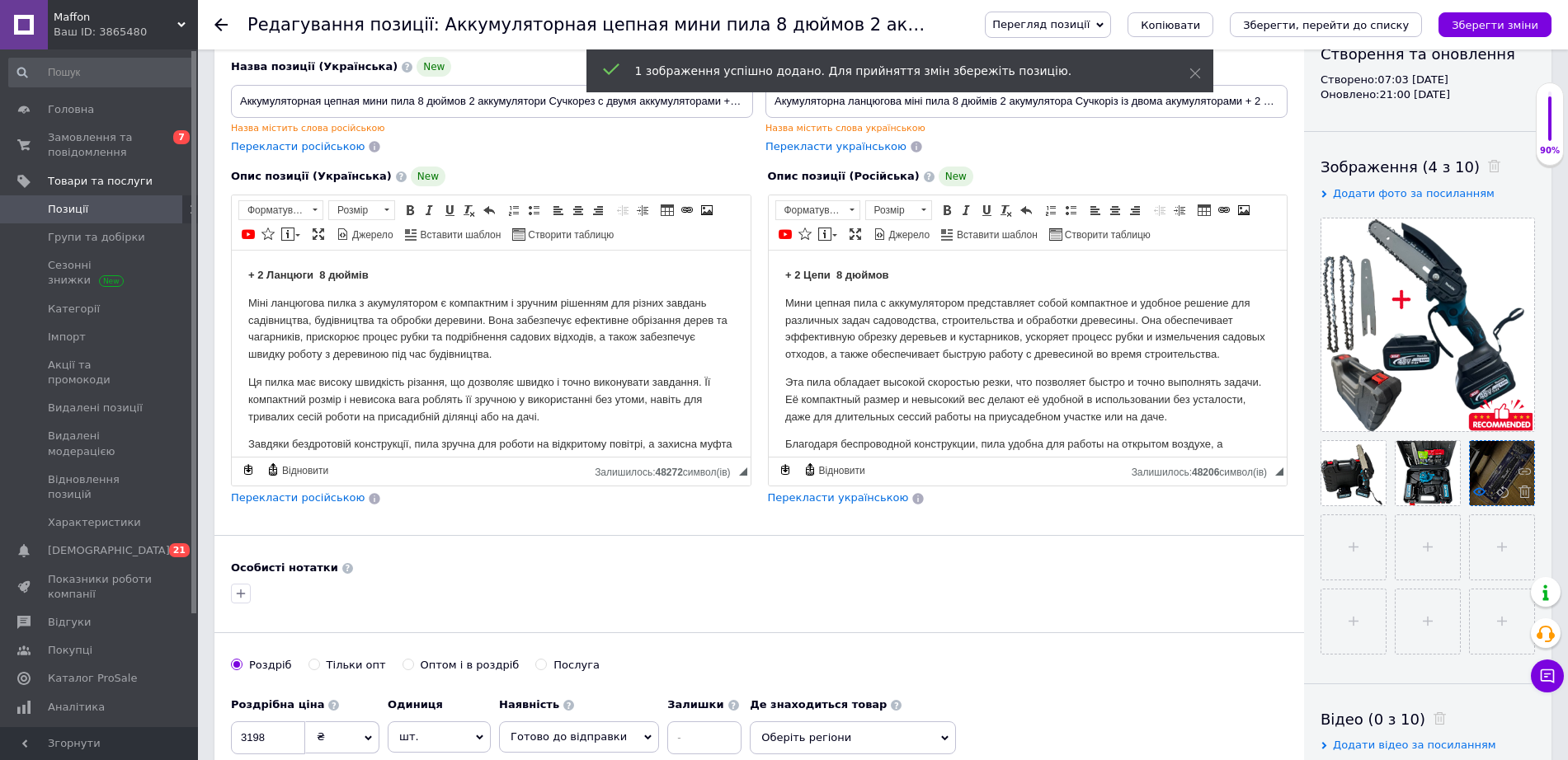
click at [1479, 489] on use at bounding box center [1479, 492] width 13 height 9
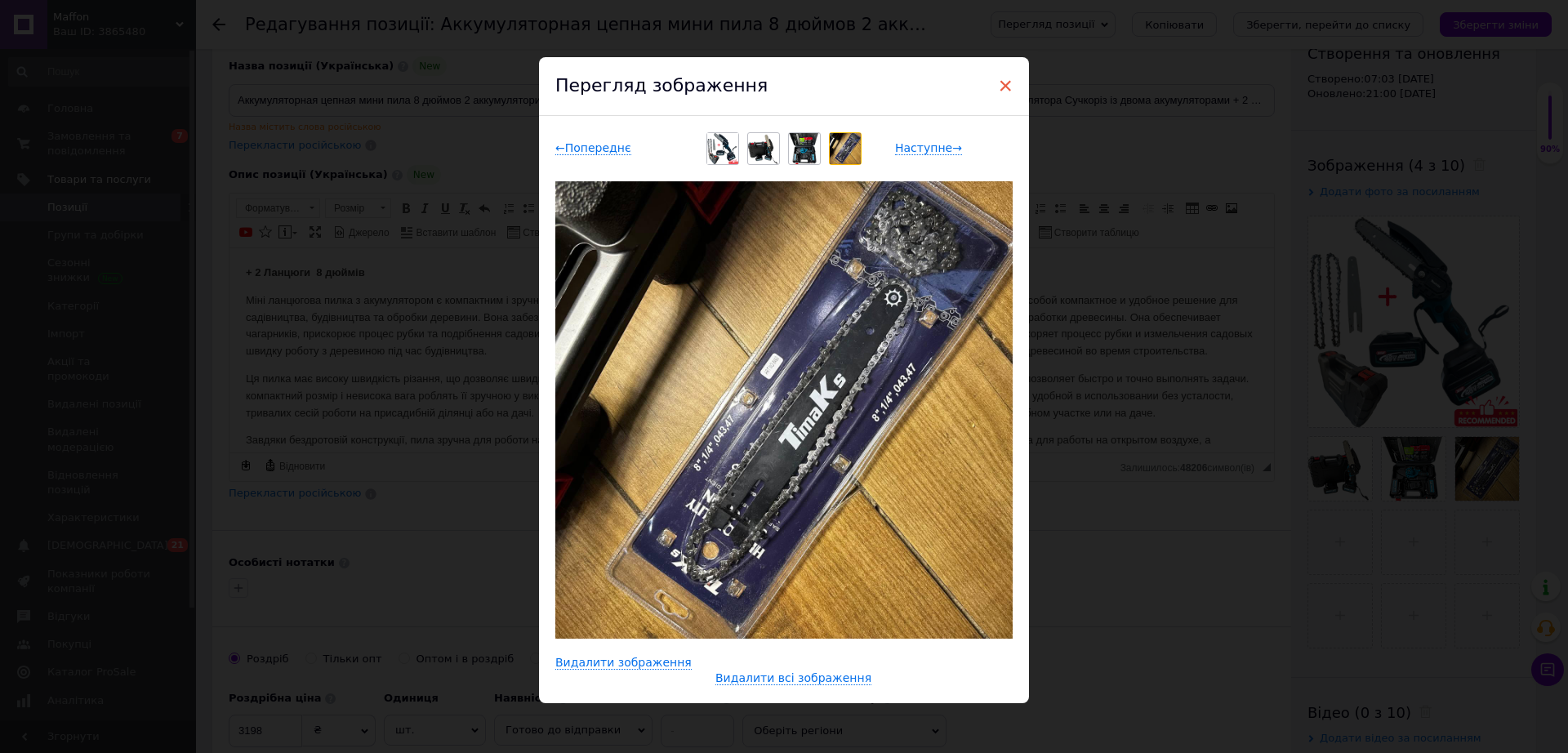
click at [998, 92] on span "×" at bounding box center [1005, 85] width 14 height 28
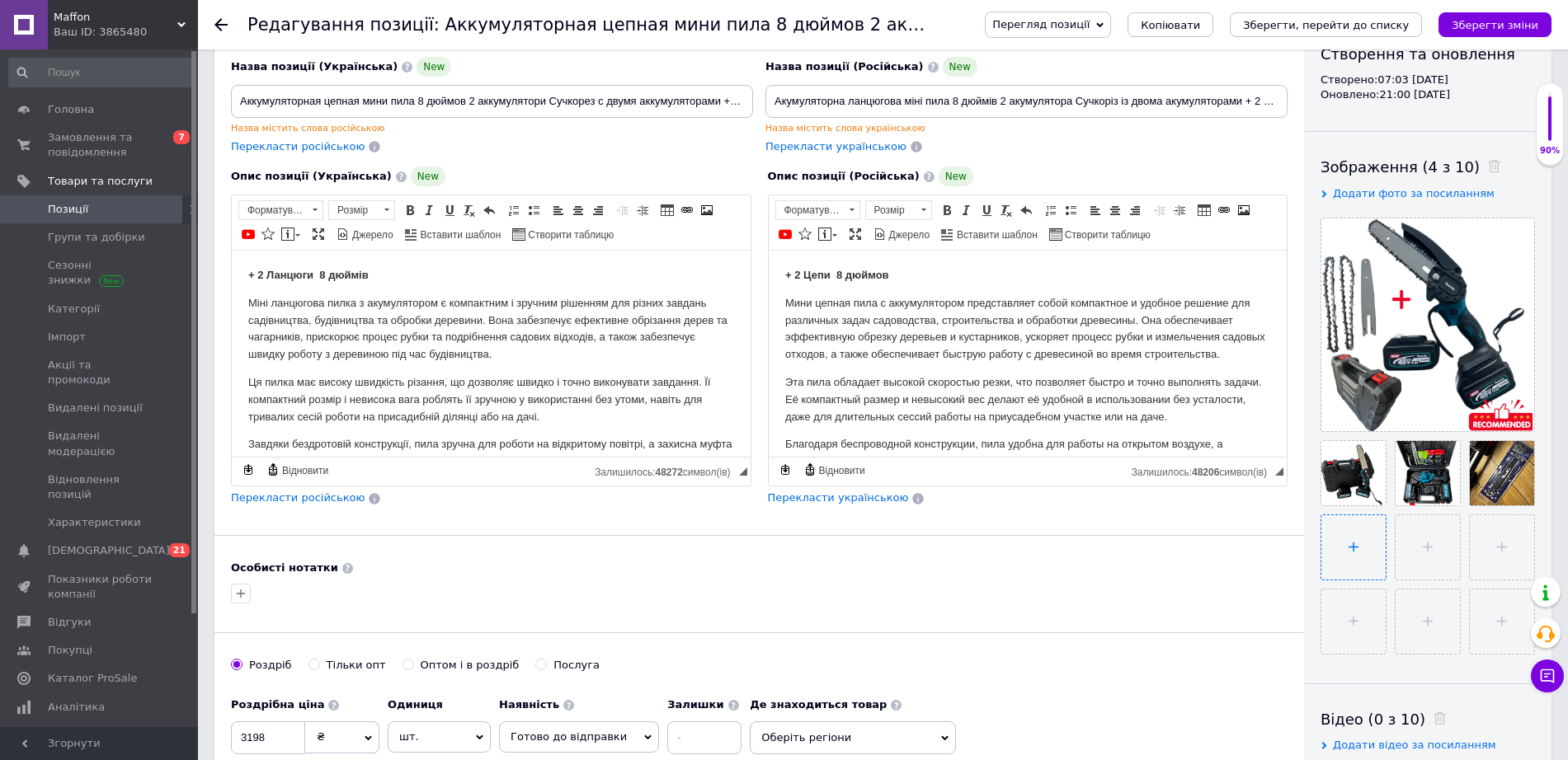
click at [1354, 553] on input "file" at bounding box center [1353, 548] width 65 height 65
type input "C:\fakepath\photo_2025-10-12_21-05-38.jpg"
click at [1444, 489] on span at bounding box center [1446, 494] width 20 height 16
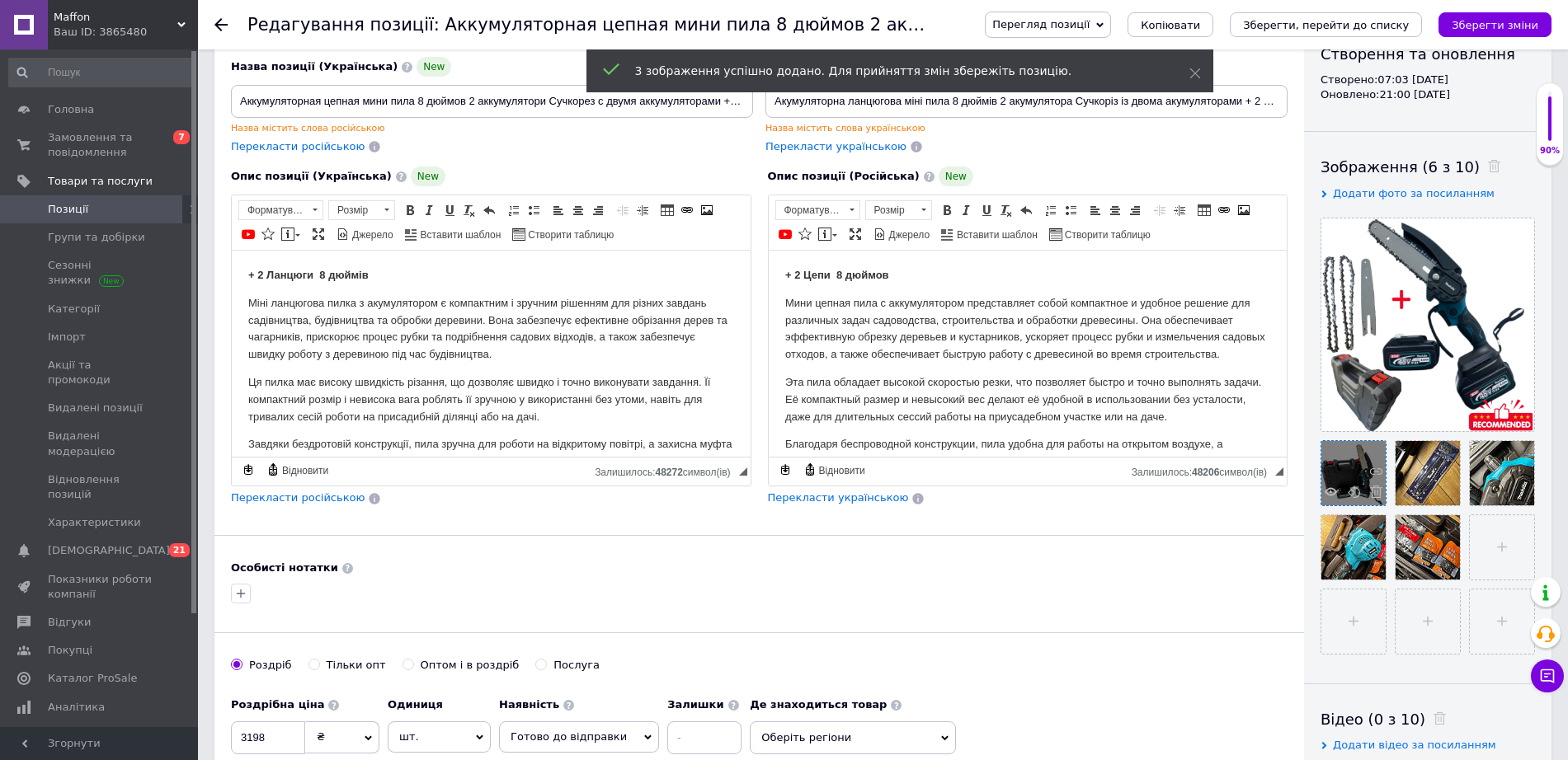
click at [1368, 492] on span at bounding box center [1372, 494] width 20 height 16
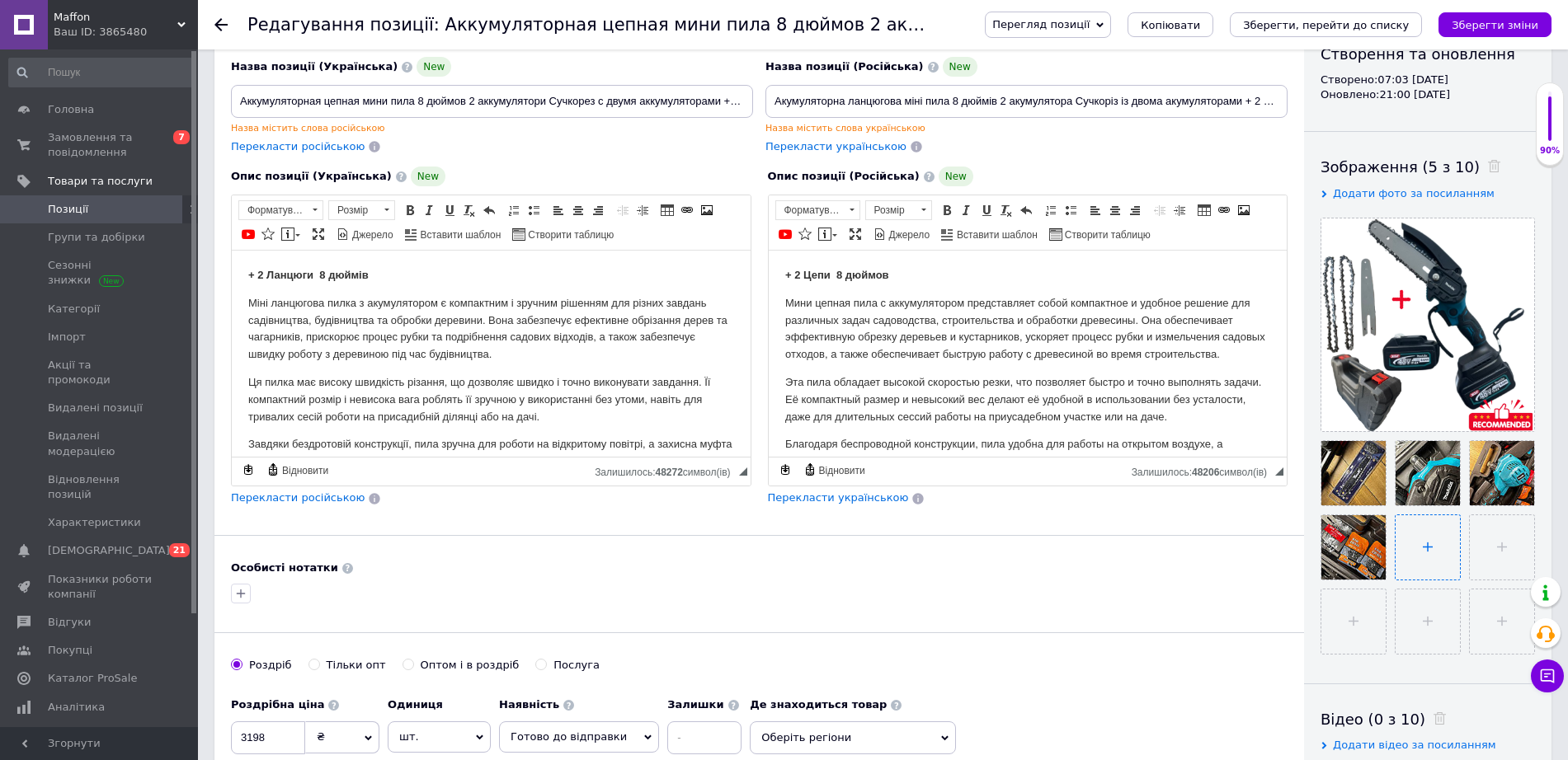
click at [1418, 550] on input "file" at bounding box center [1428, 548] width 65 height 65
click at [1371, 569] on icon at bounding box center [1376, 566] width 13 height 13
click at [1354, 542] on input "file" at bounding box center [1353, 548] width 65 height 65
type input "C:\fakepath\photo_2025-10-12_21-05-34.jpg"
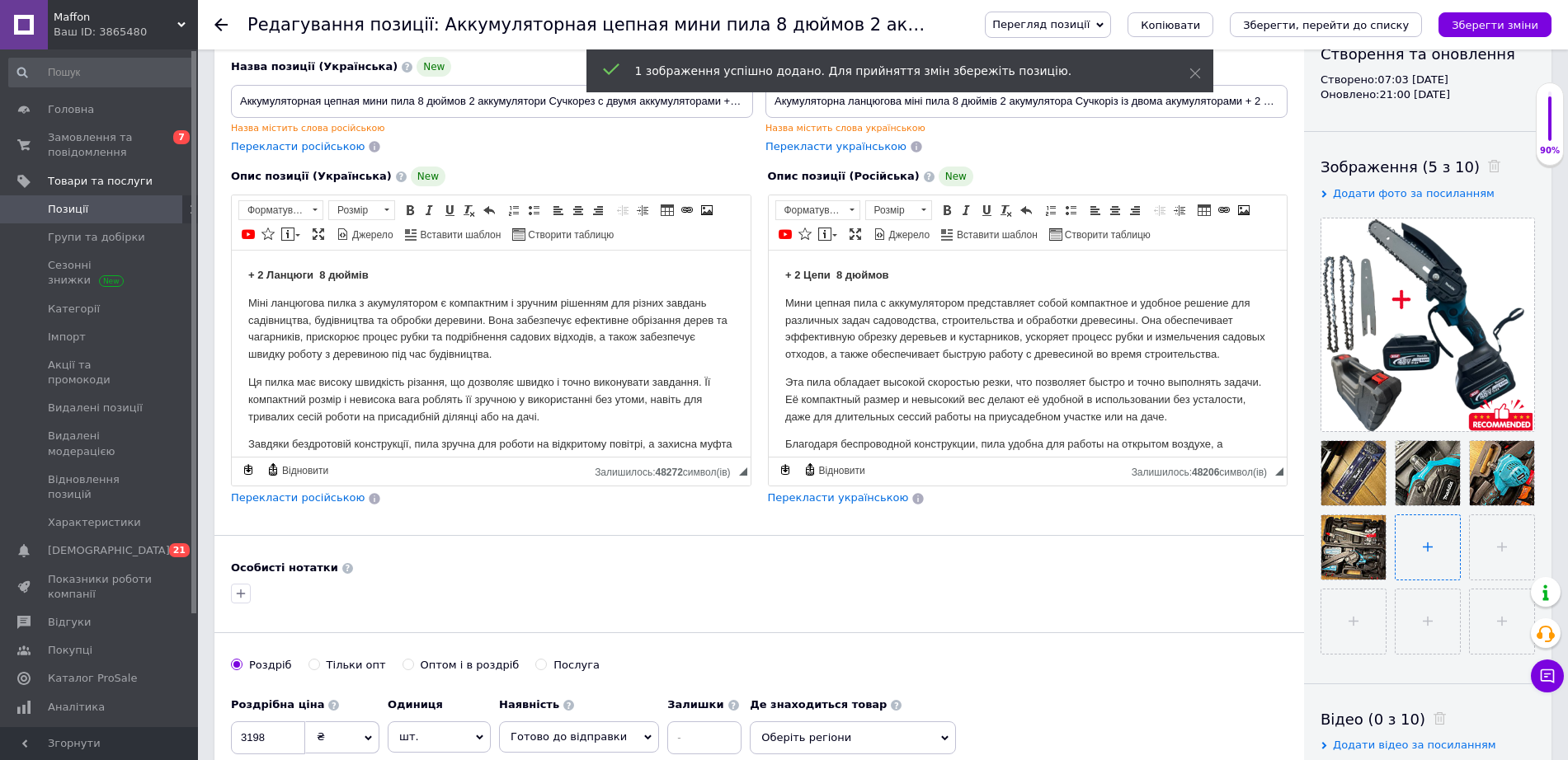
click at [1421, 540] on input "file" at bounding box center [1428, 548] width 65 height 65
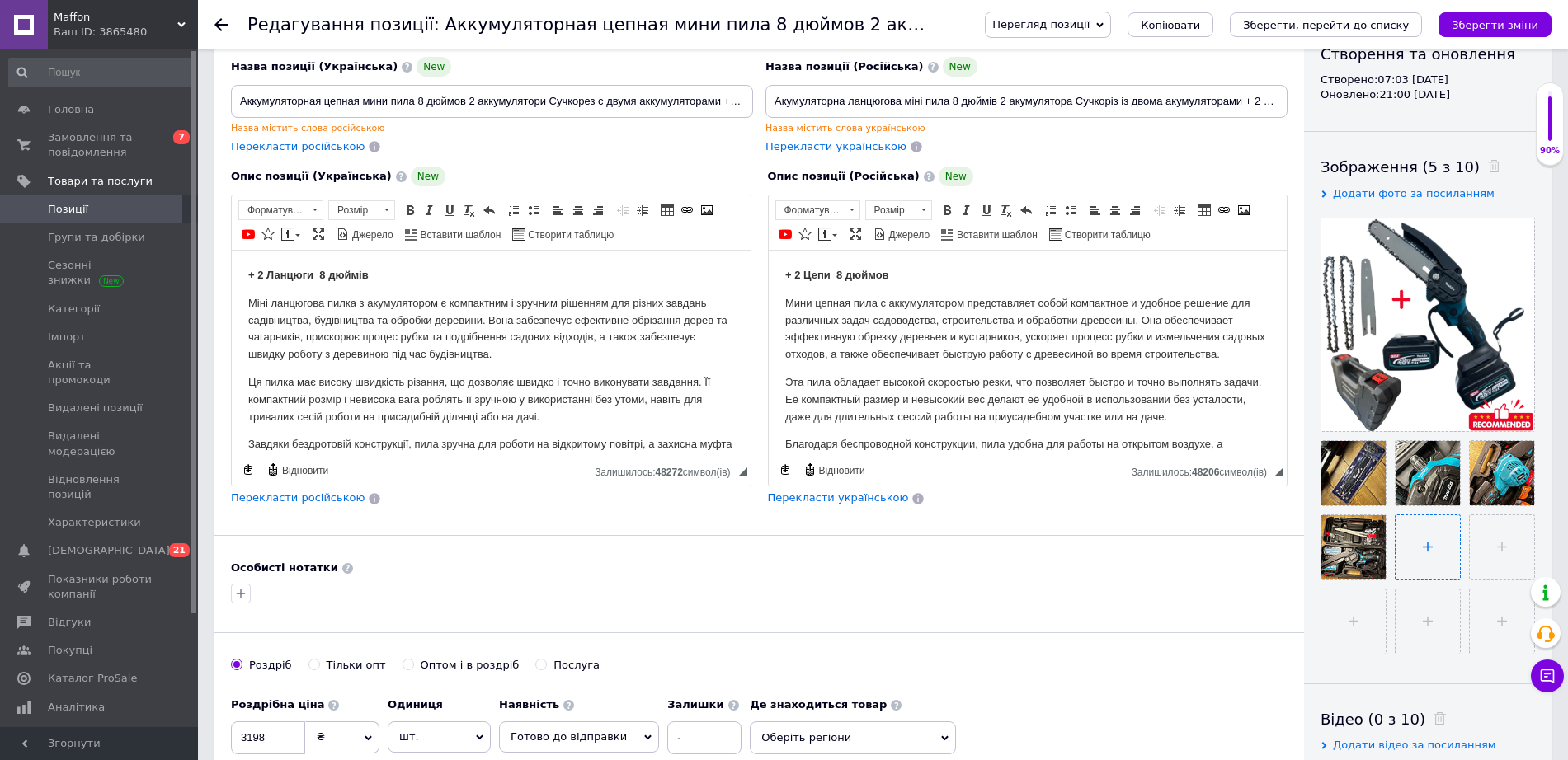
type input "C:\fakepath\photo_2025-10-12_21-05-43.jpg"
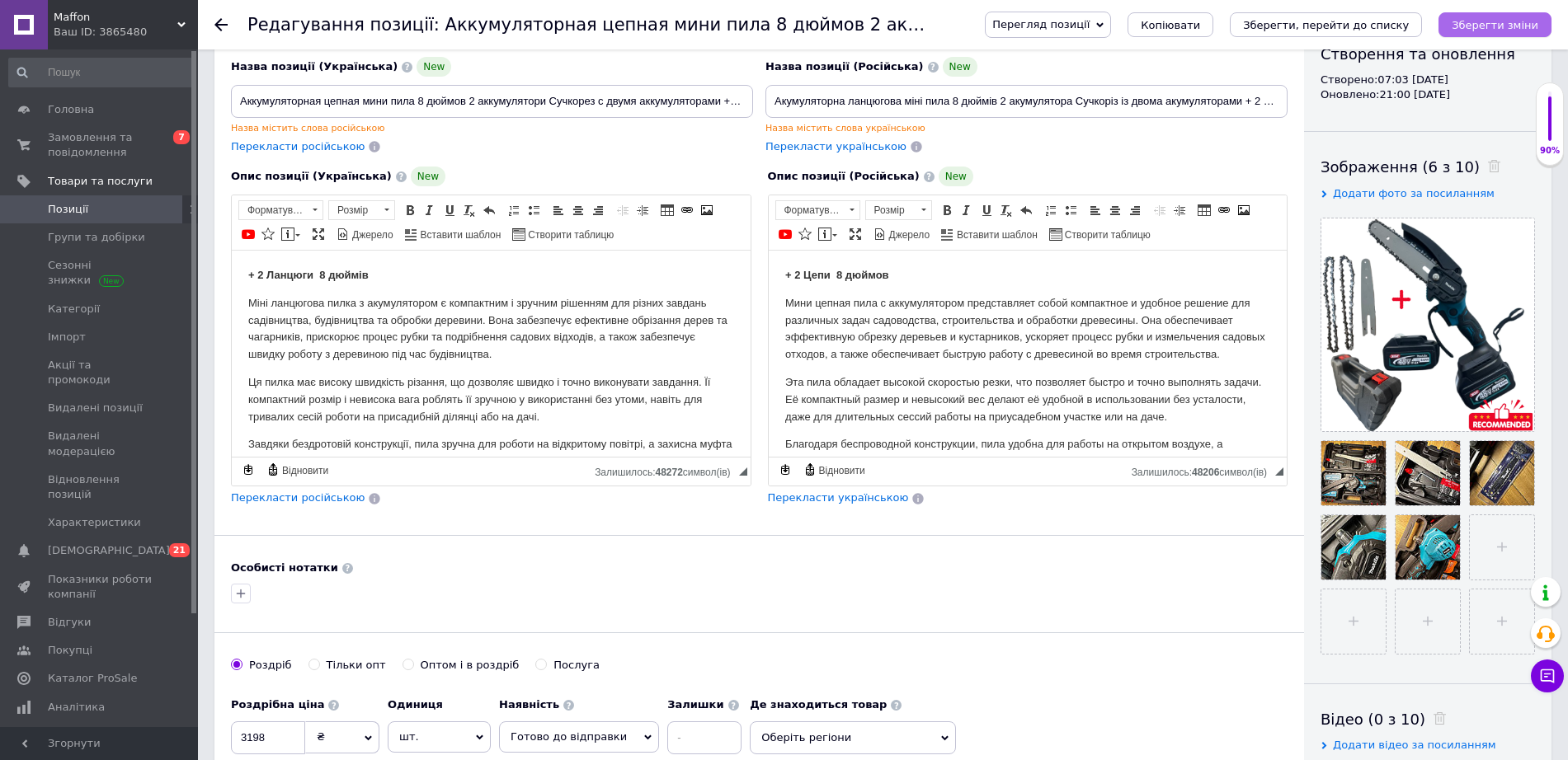
click at [1500, 25] on icon "Зберегти зміни" at bounding box center [1495, 25] width 87 height 13
click at [1402, 20] on icon "Зберегти, перейти до списку" at bounding box center [1325, 25] width 166 height 13
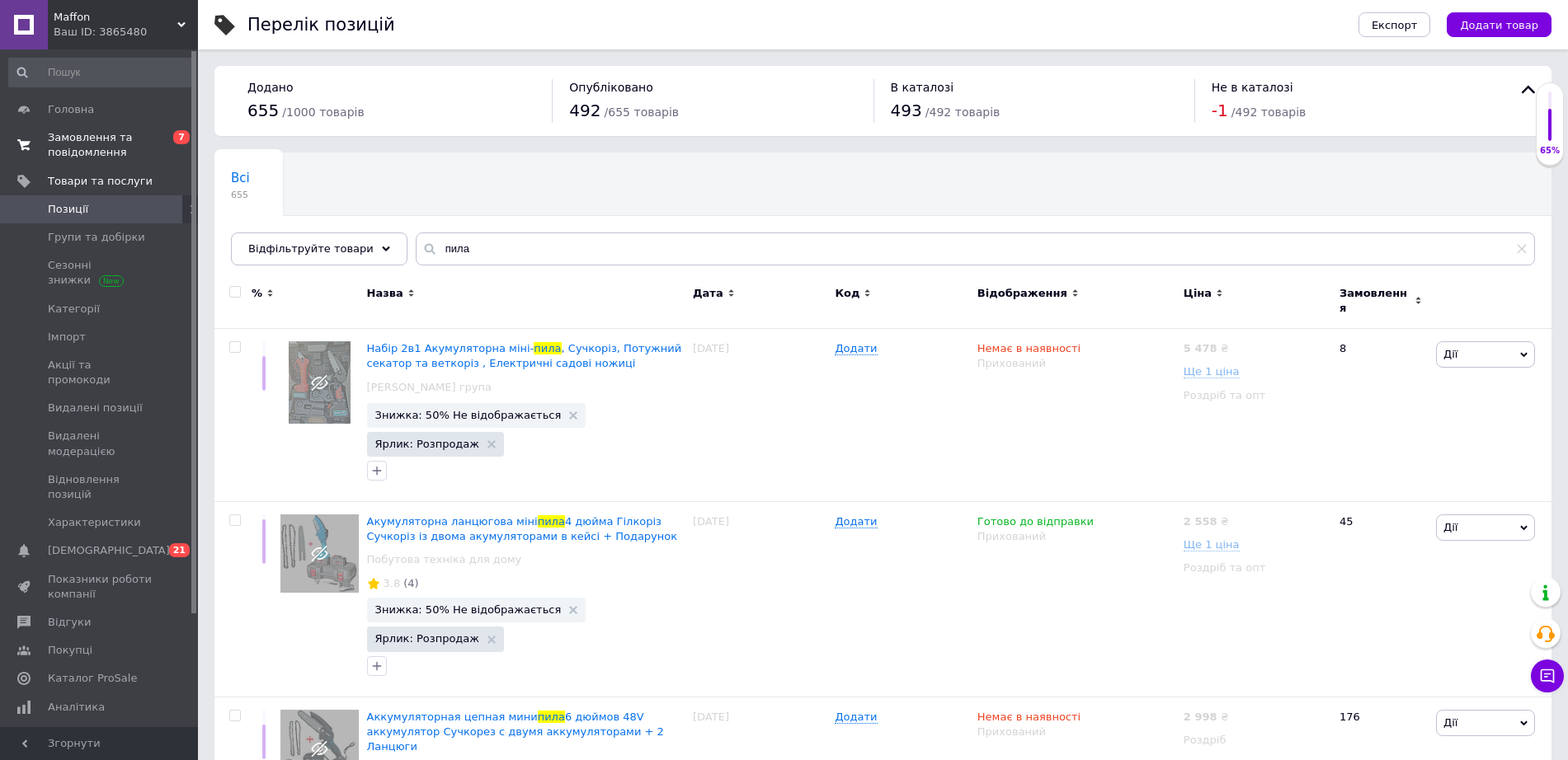
click at [73, 141] on span "Замовлення та повідомлення" at bounding box center [100, 145] width 105 height 30
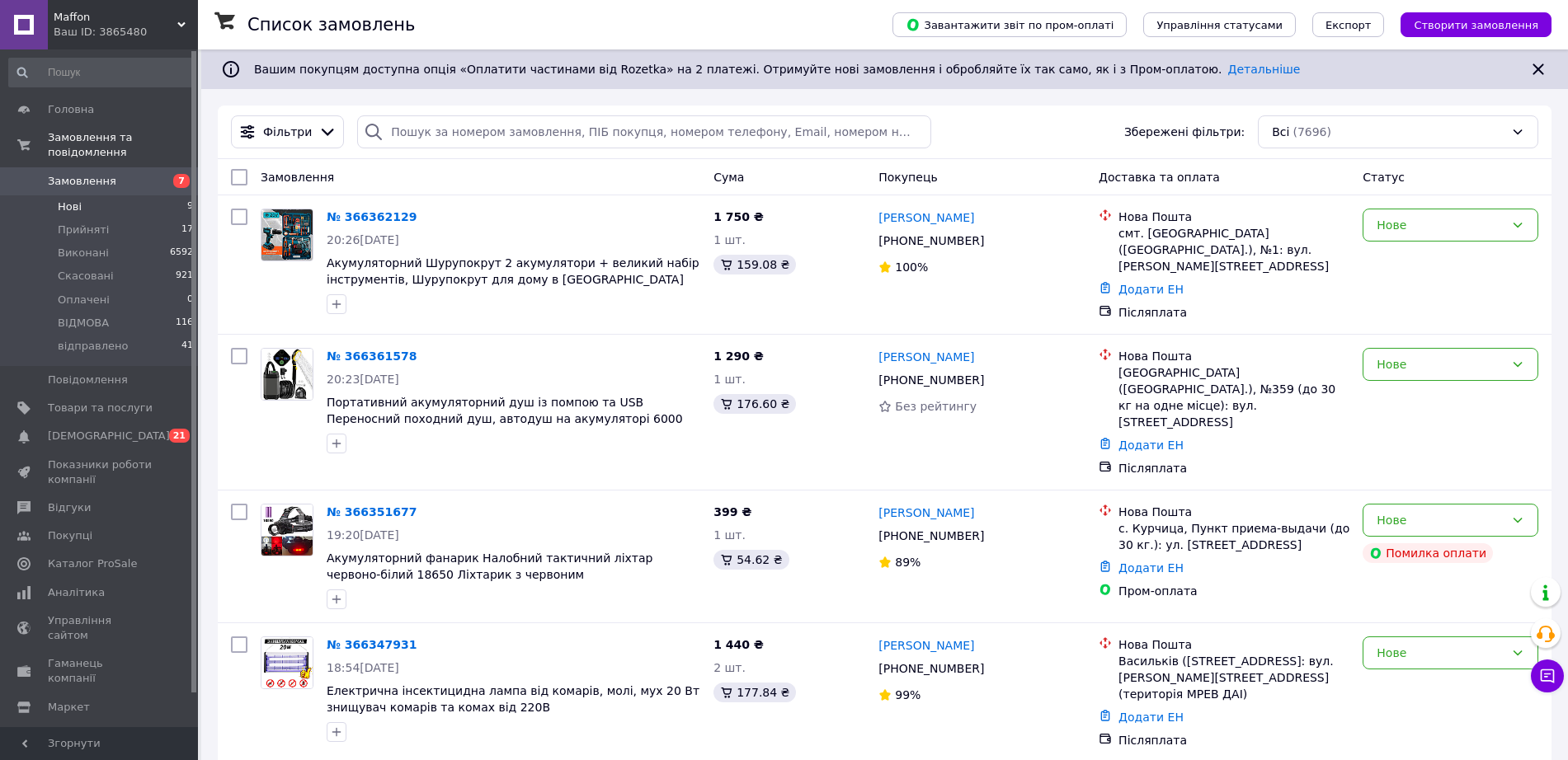
click at [71, 199] on span "Нові" at bounding box center [70, 206] width 24 height 14
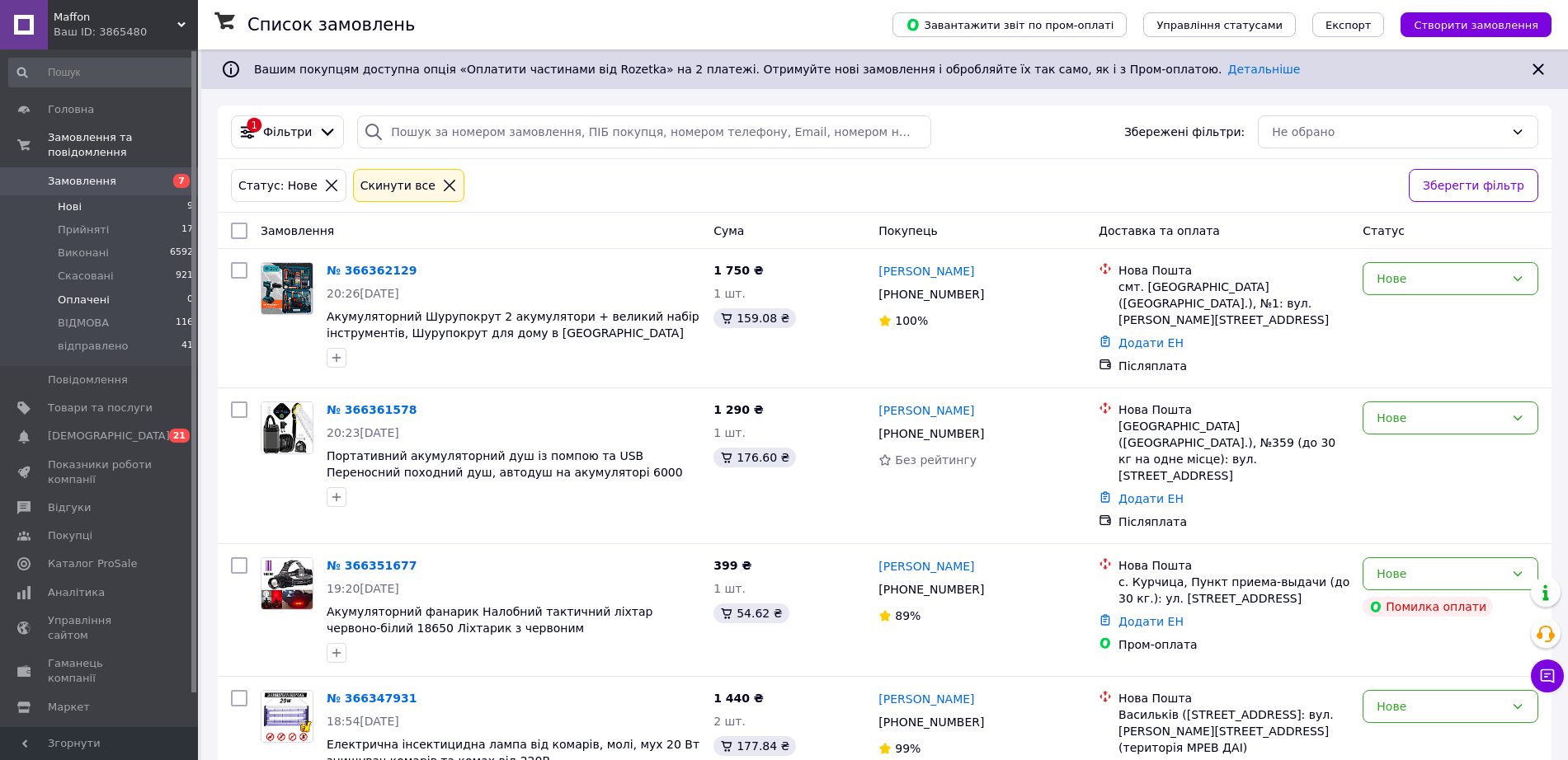
click at [87, 293] on span "Оплачені" at bounding box center [83, 300] width 52 height 14
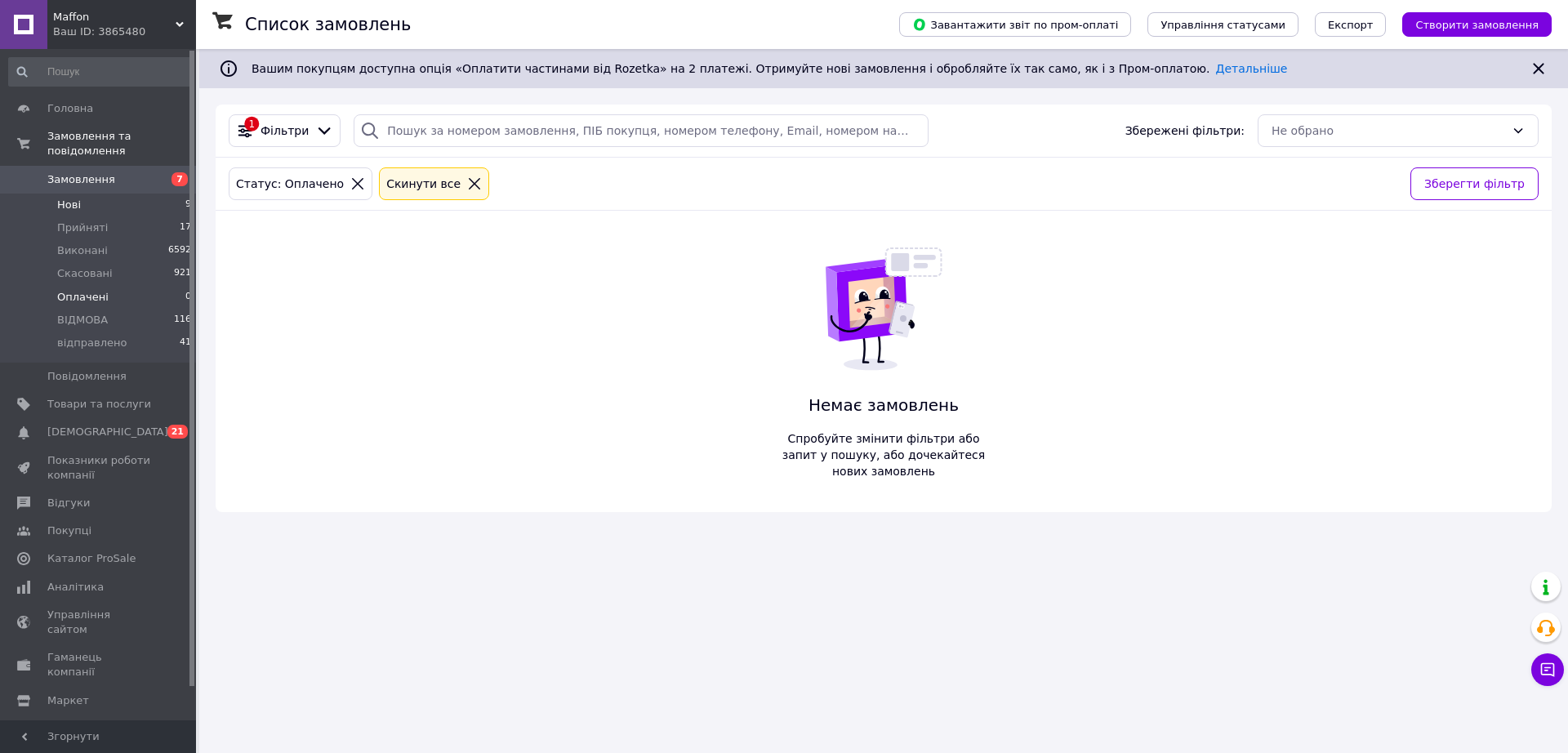
click at [66, 197] on span "Нові" at bounding box center [69, 204] width 24 height 14
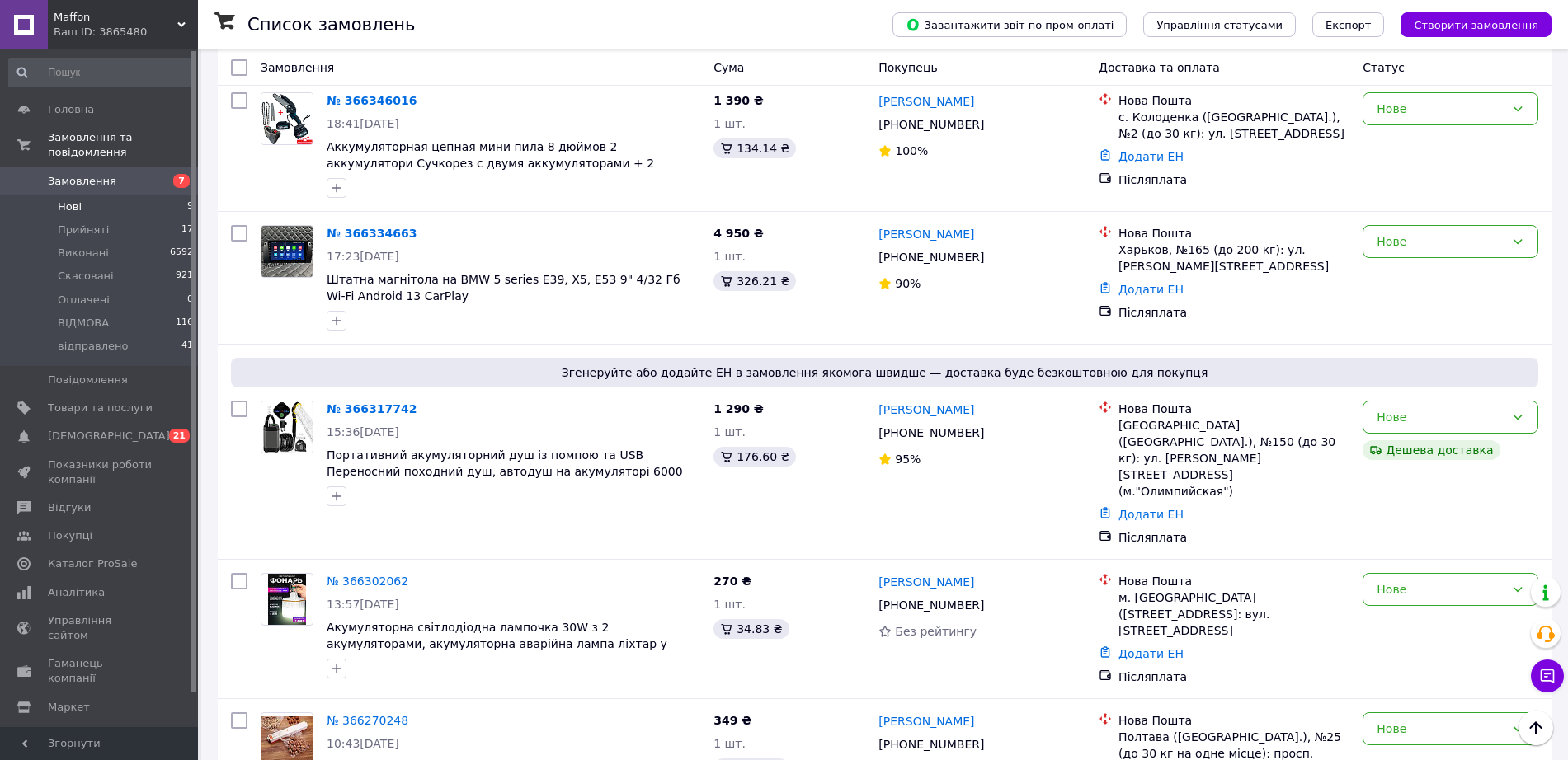
scroll to position [750, 0]
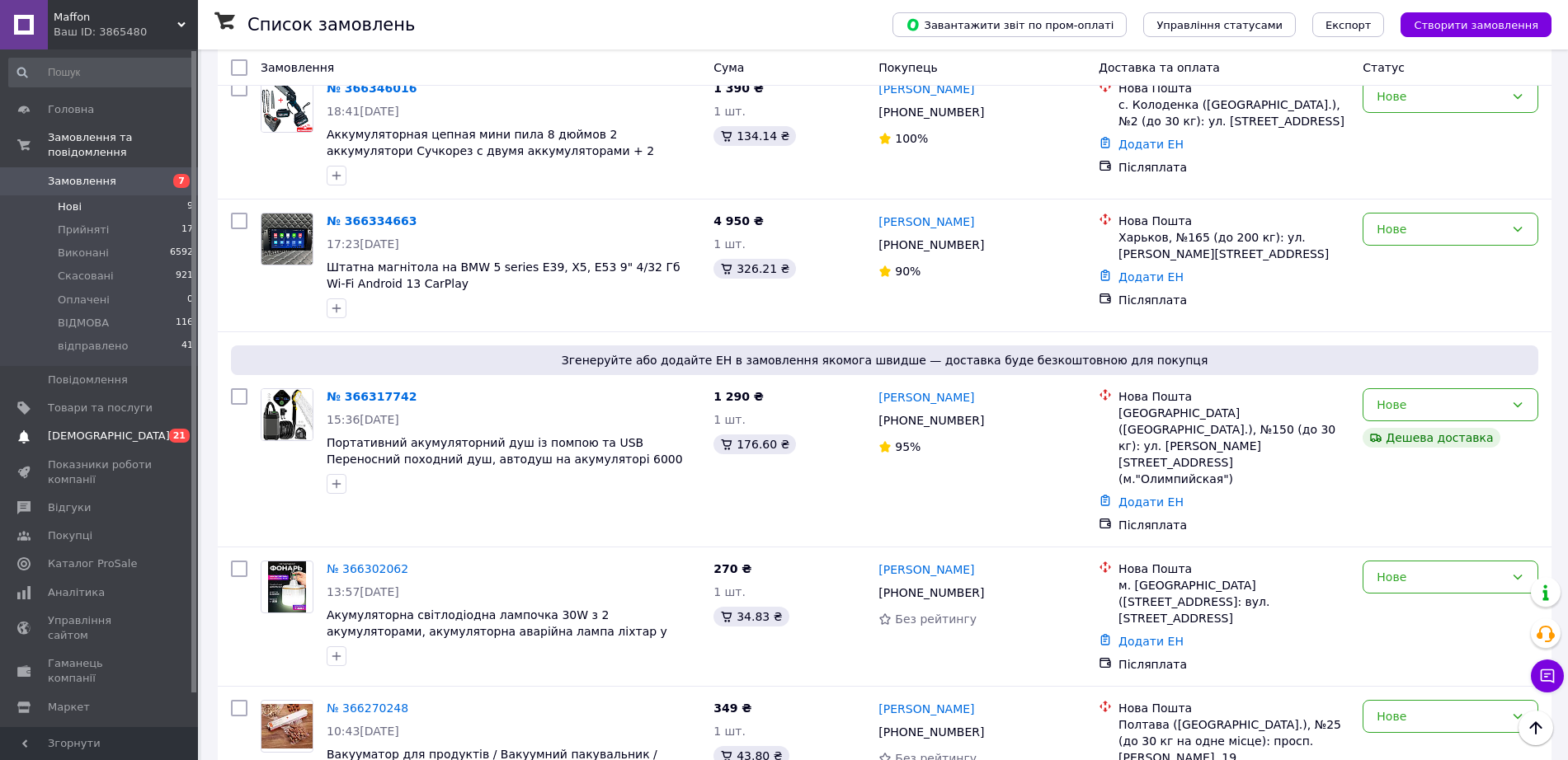
click at [66, 429] on span "[DEMOGRAPHIC_DATA]" at bounding box center [108, 436] width 122 height 14
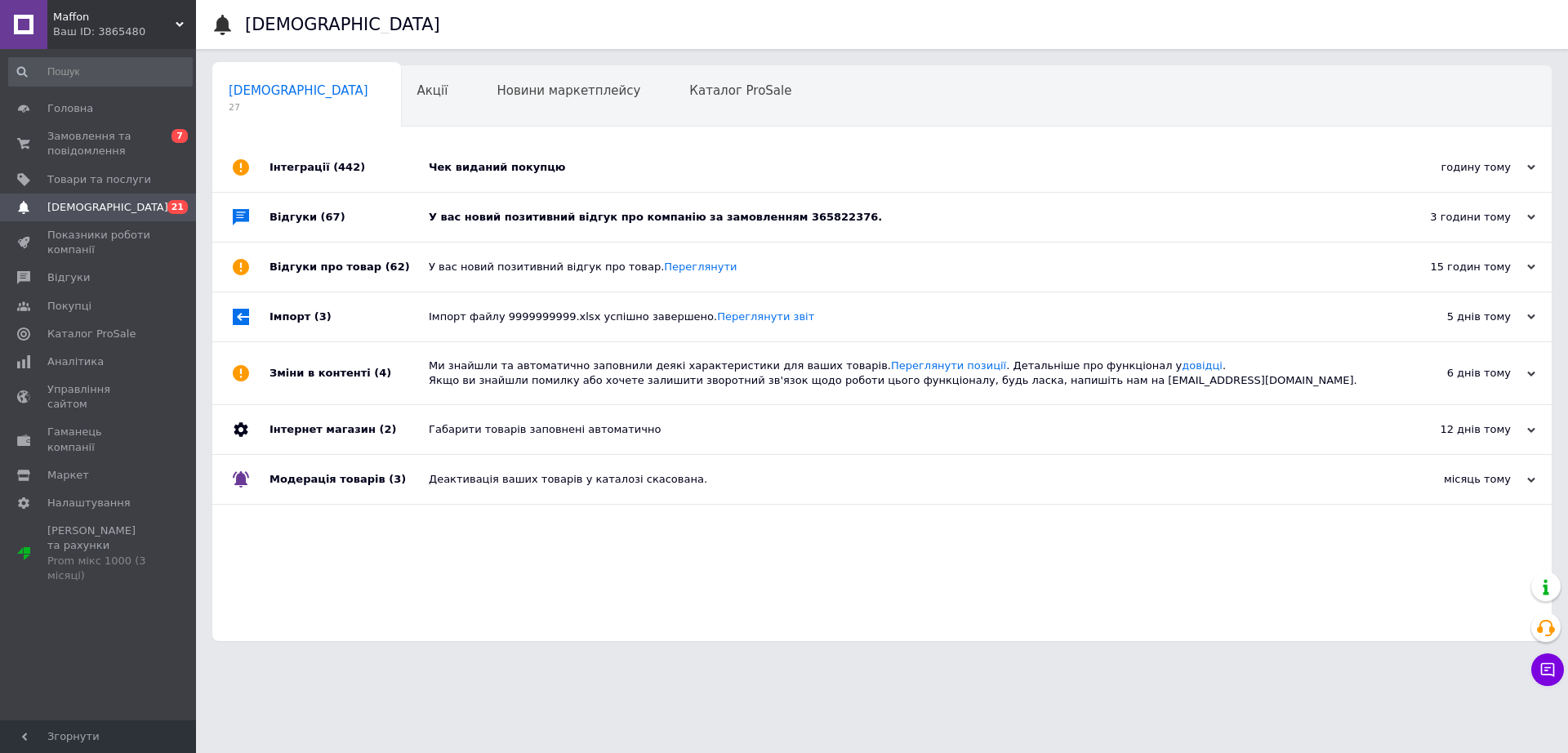
click at [277, 167] on div "Інтеграції (442)" at bounding box center [349, 168] width 159 height 49
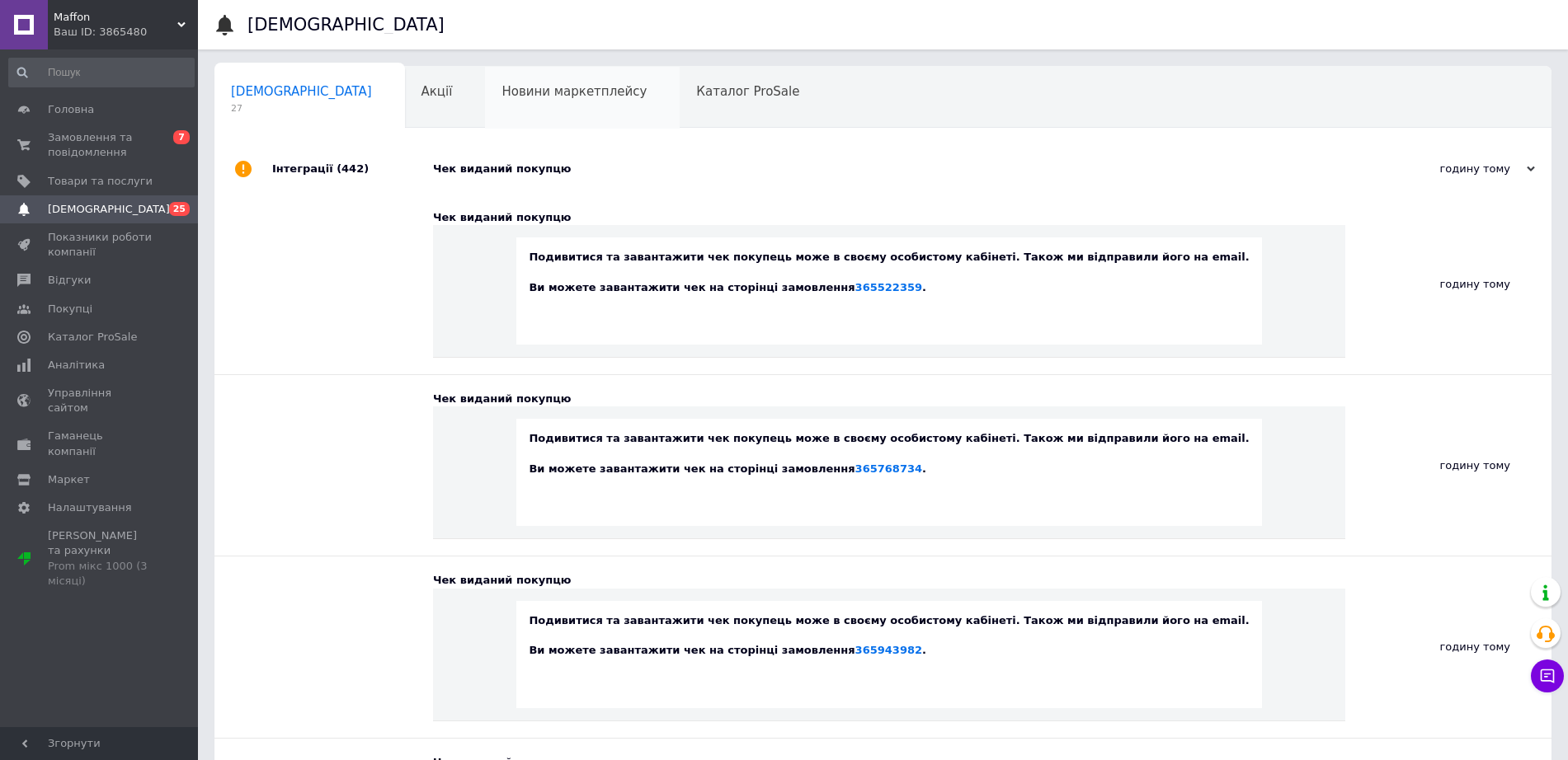
click at [501, 88] on span "Новини маркетплейсу" at bounding box center [574, 91] width 146 height 14
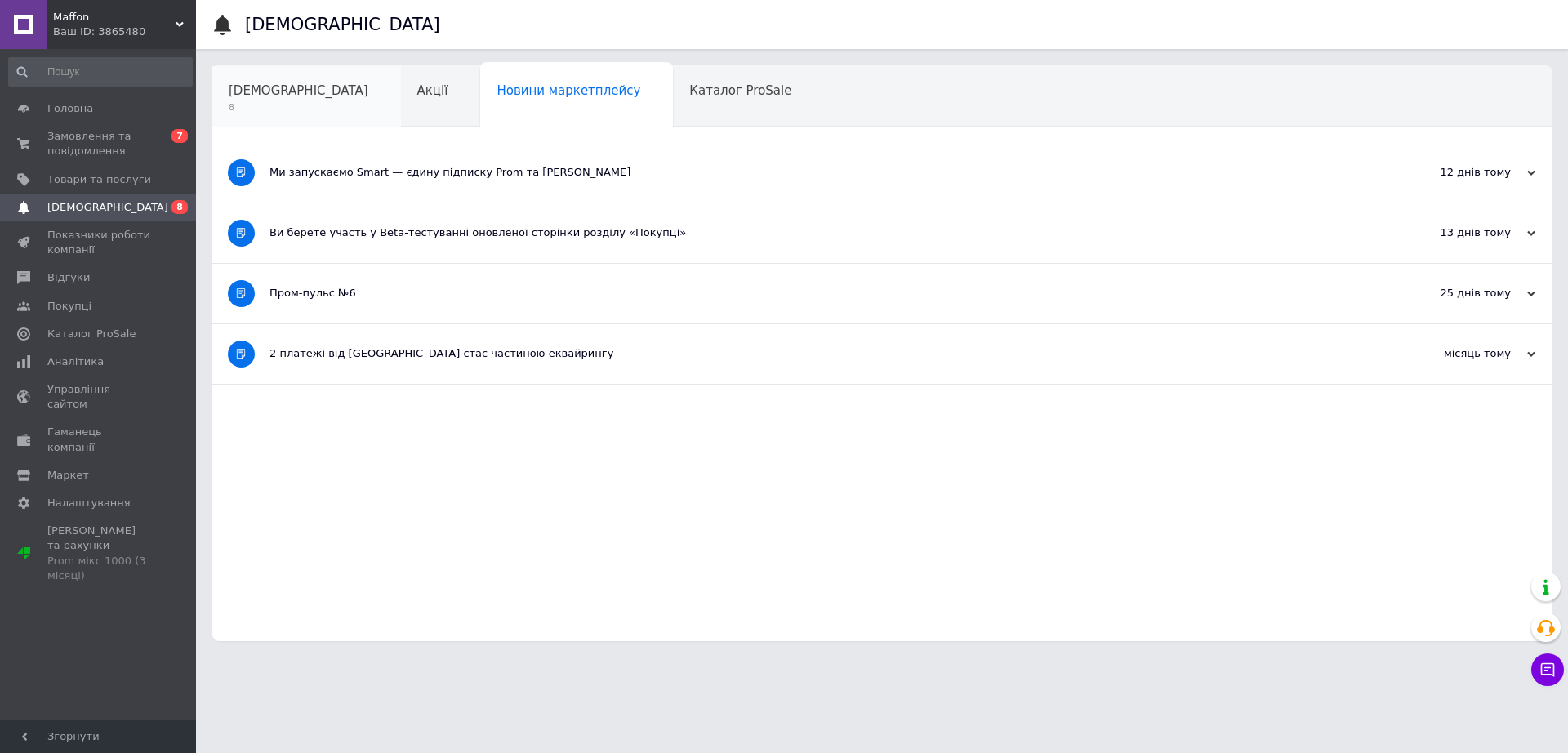
click at [255, 94] on span "[DEMOGRAPHIC_DATA]" at bounding box center [298, 90] width 140 height 14
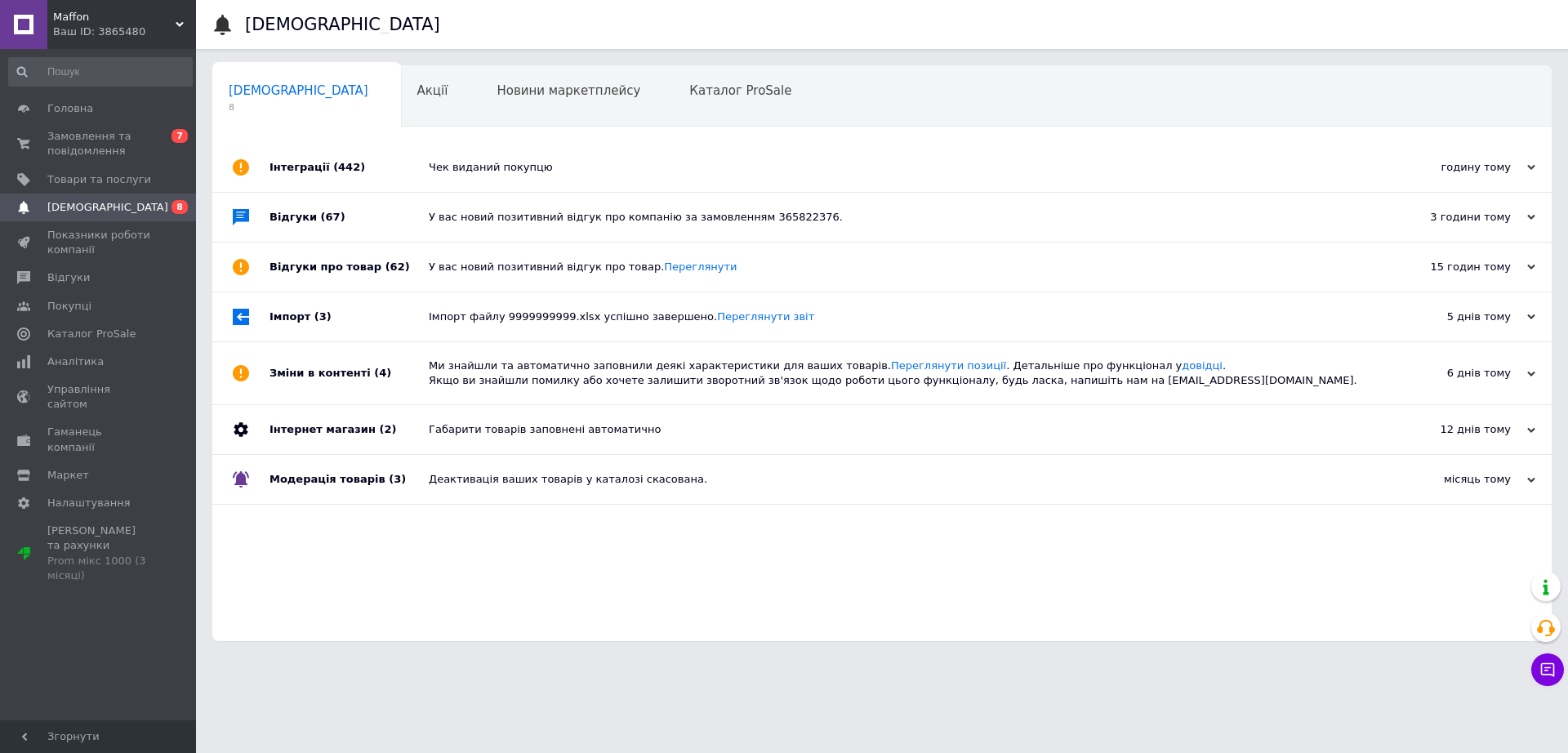
click at [273, 223] on div "Відгуки (67)" at bounding box center [349, 218] width 159 height 49
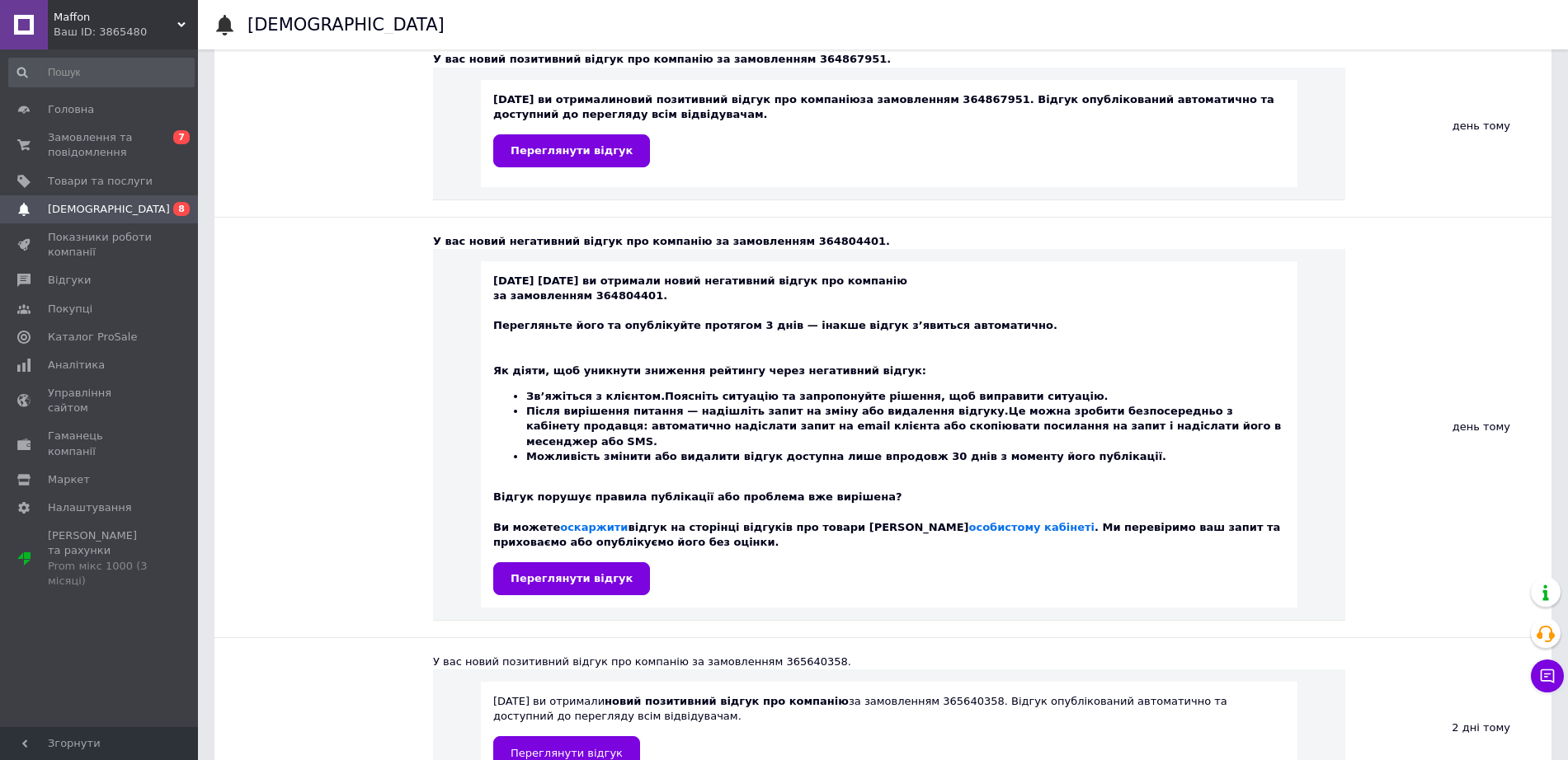
scroll to position [1483, 0]
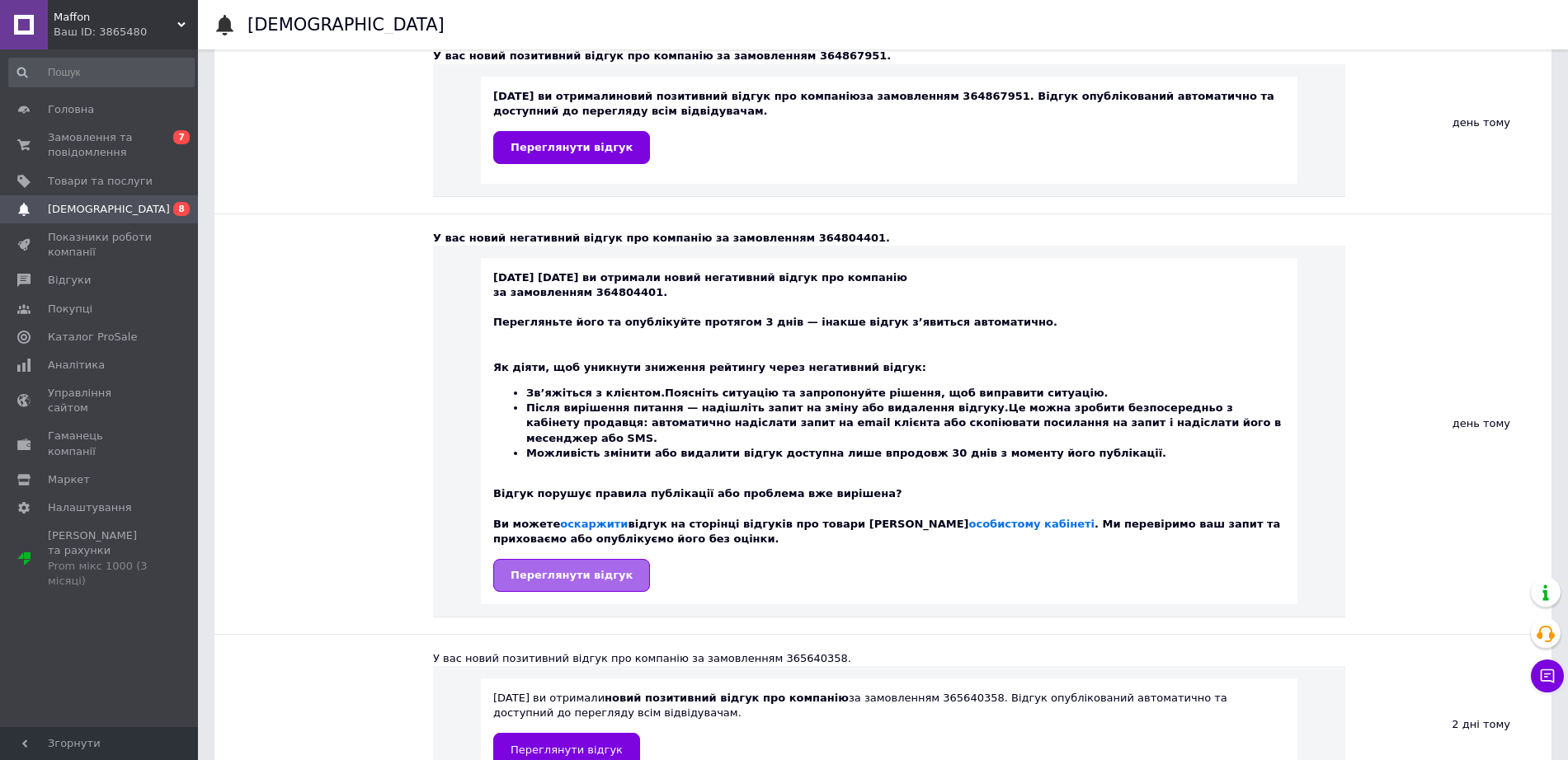
click at [564, 569] on span "Переглянути відгук" at bounding box center [571, 575] width 122 height 13
